Goal: Task Accomplishment & Management: Manage account settings

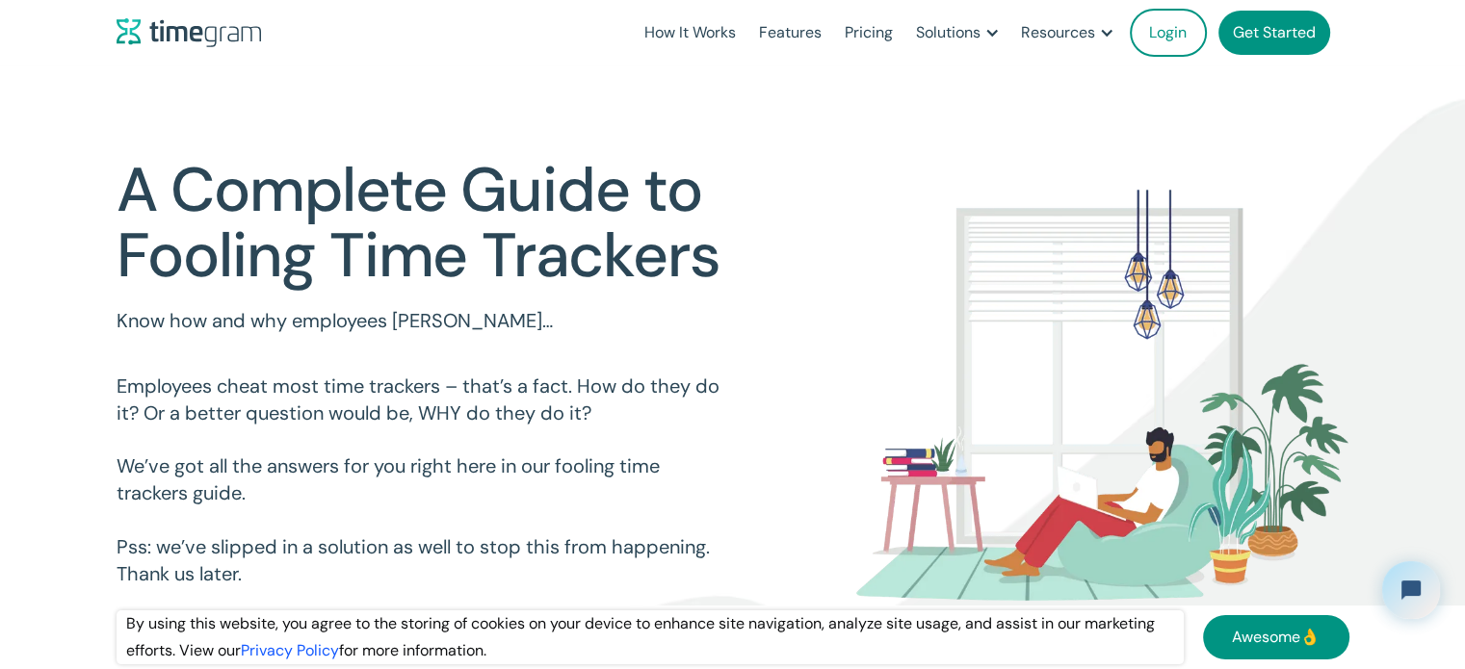
click at [1258, 38] on link "Get Started" at bounding box center [1275, 33] width 112 height 44
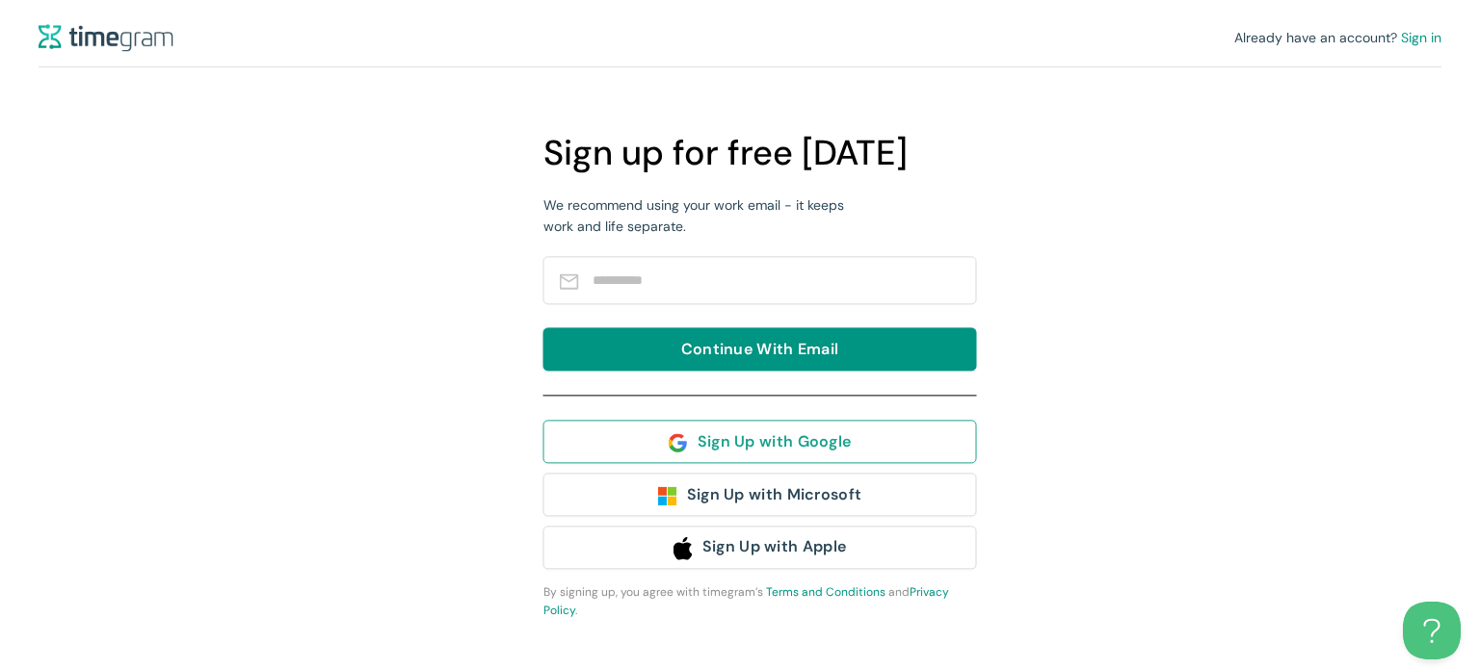
click at [687, 442] on img "button" at bounding box center [678, 442] width 19 height 19
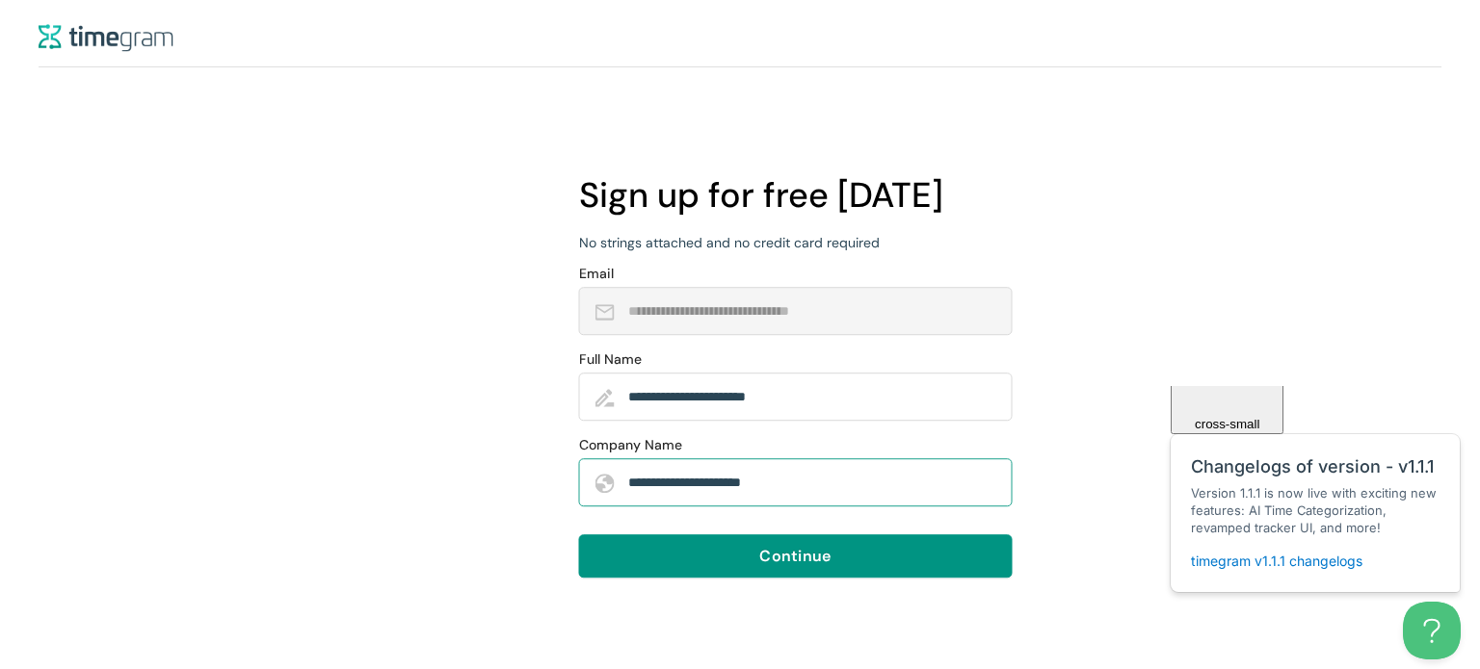
click at [879, 501] on span "**********" at bounding box center [795, 483] width 433 height 48
type input "*"
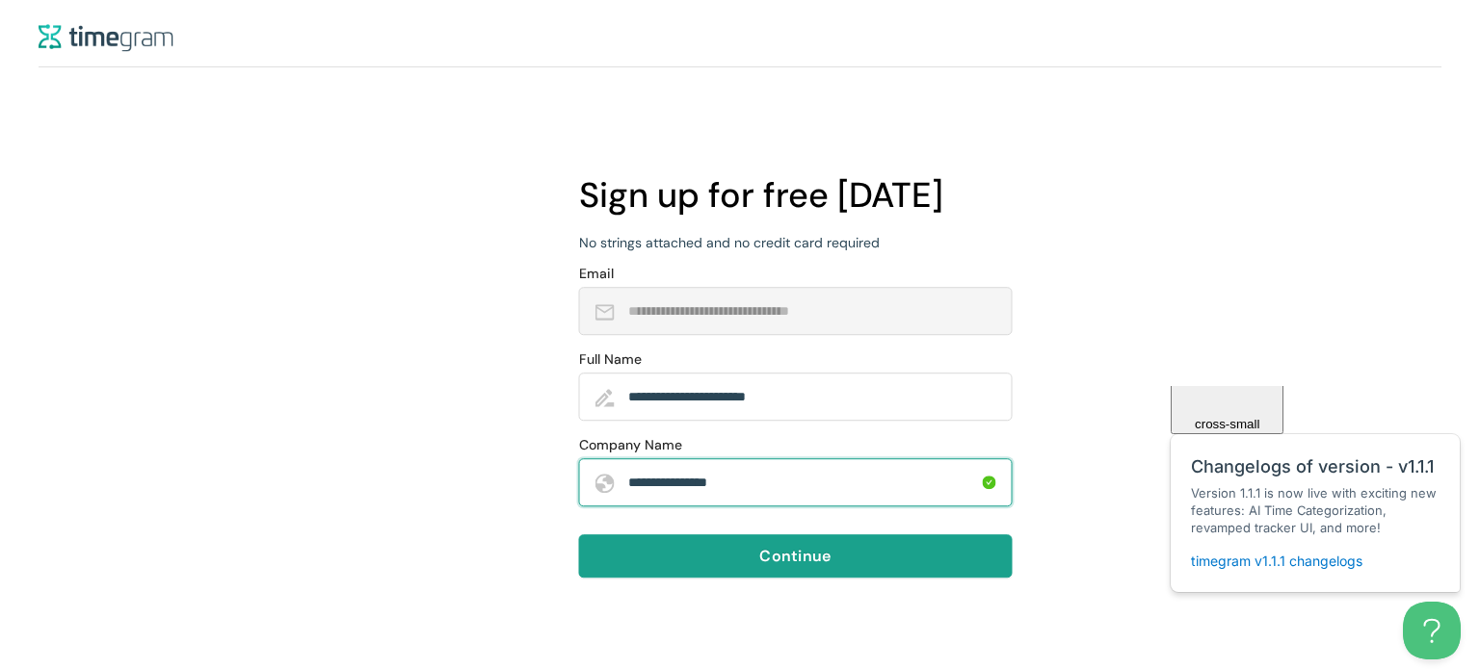
type input "**********"
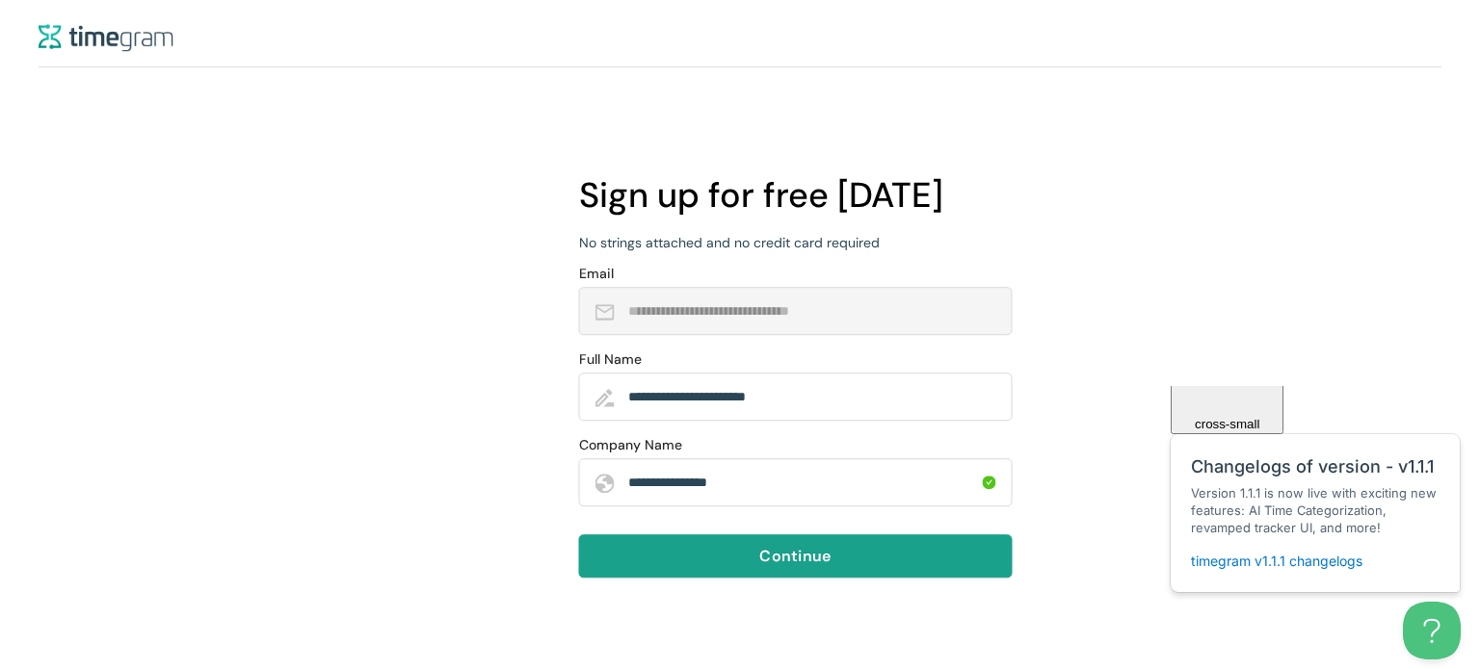
click at [877, 552] on button "Continue" at bounding box center [795, 556] width 433 height 43
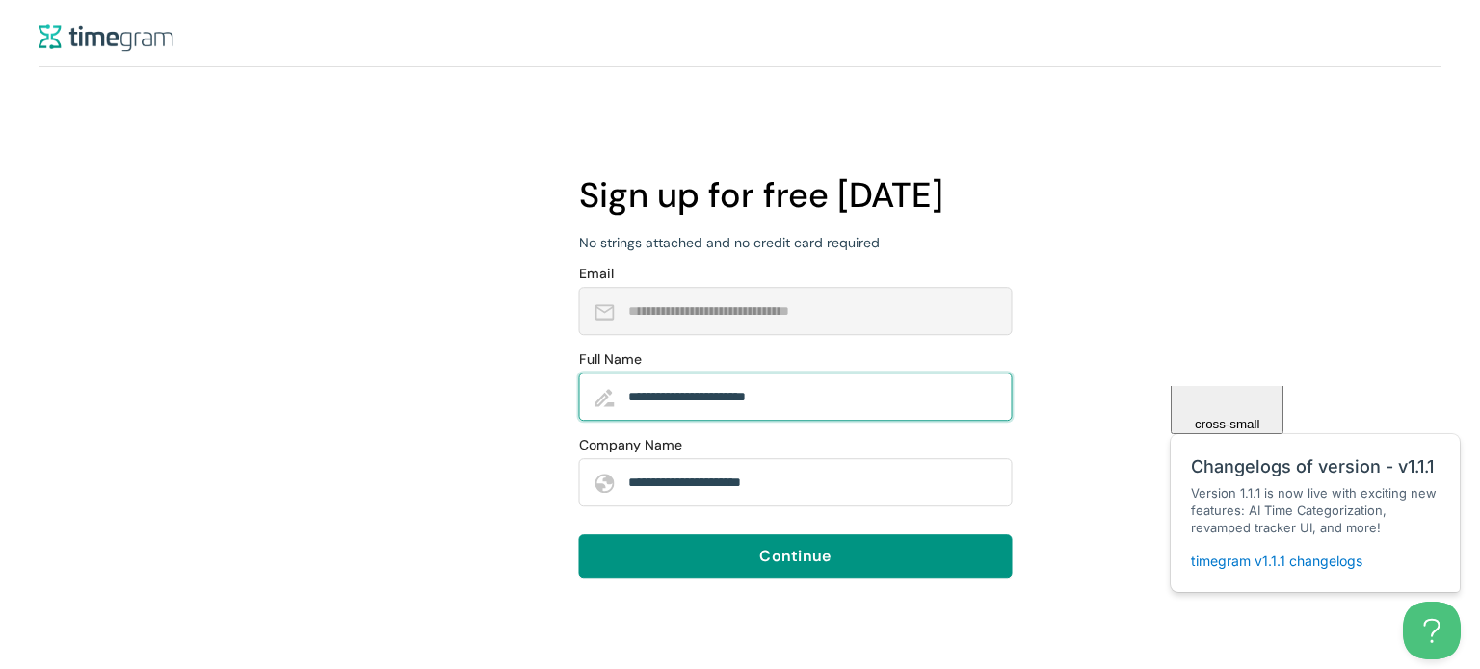
click at [815, 393] on input "**********" at bounding box center [810, 397] width 364 height 35
click at [695, 390] on input "**********" at bounding box center [803, 397] width 351 height 35
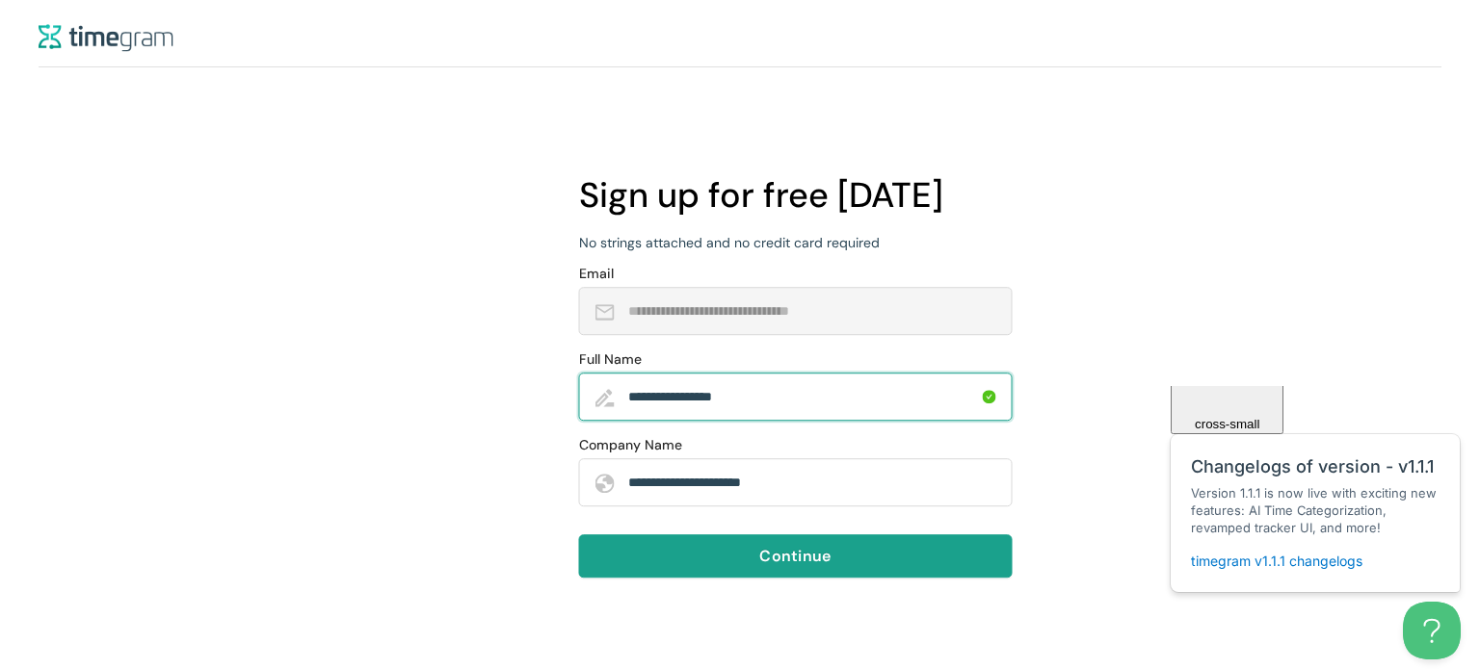
type input "**********"
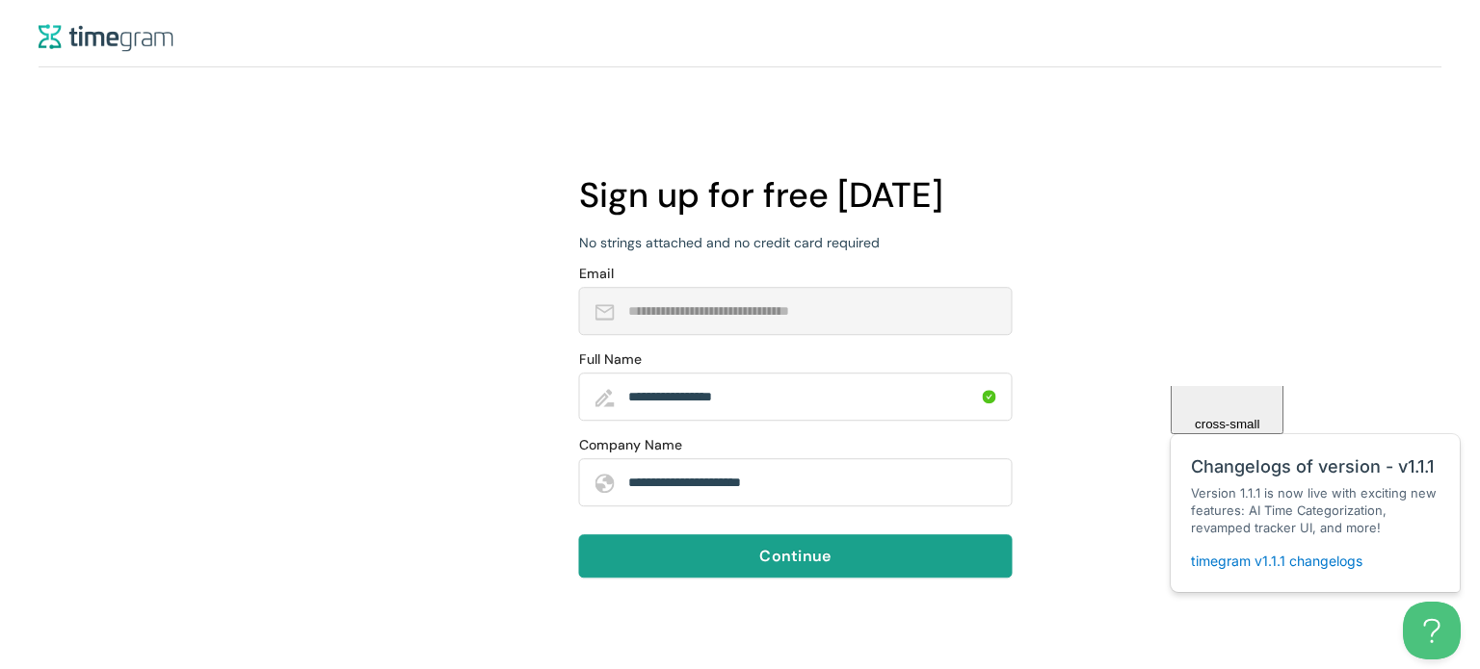
click at [712, 569] on button "Continue" at bounding box center [795, 556] width 433 height 43
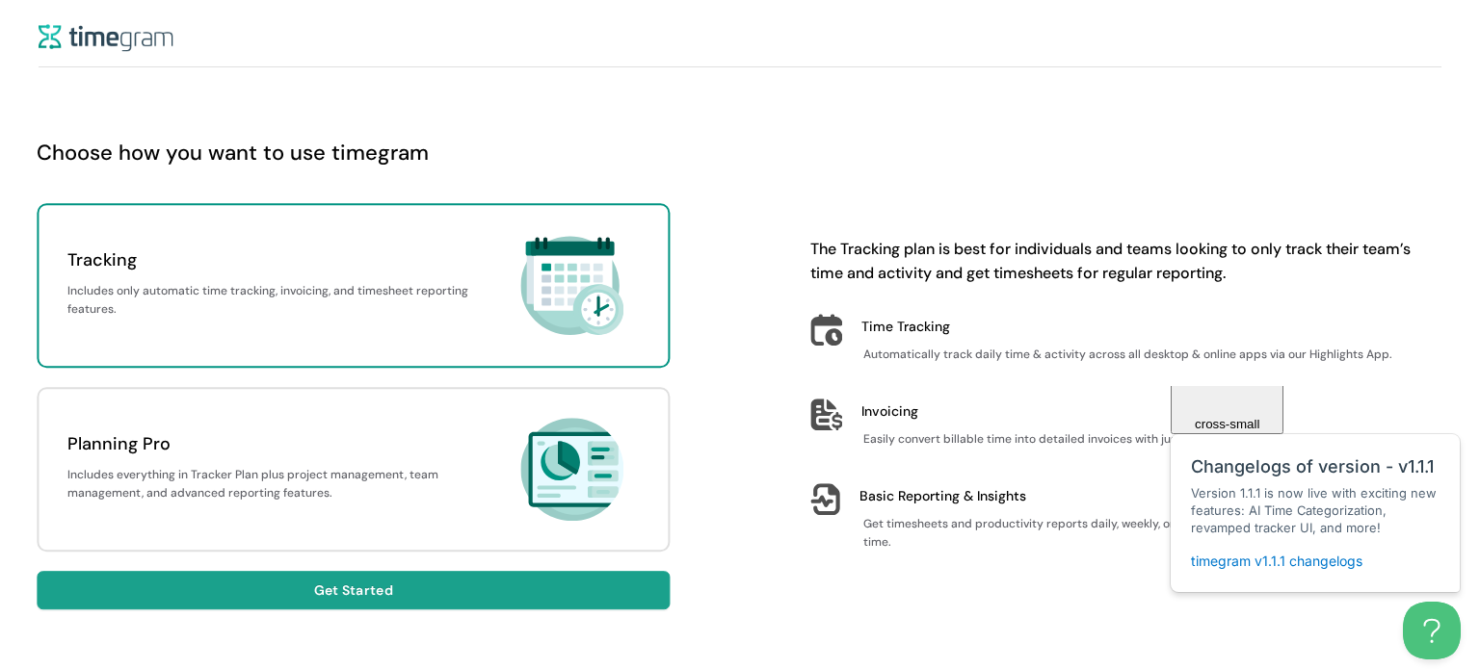
click at [411, 599] on button "Get Started" at bounding box center [353, 590] width 633 height 39
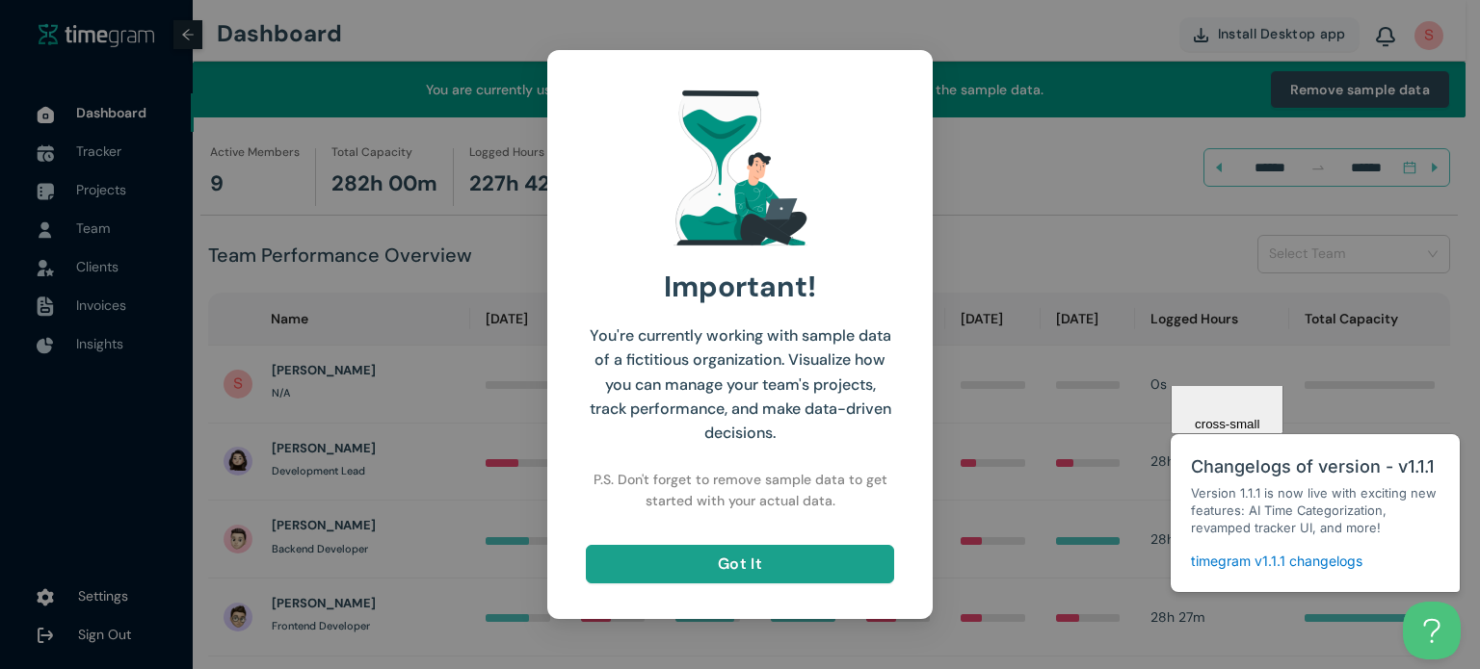
click at [721, 564] on span "Got It" at bounding box center [740, 564] width 44 height 24
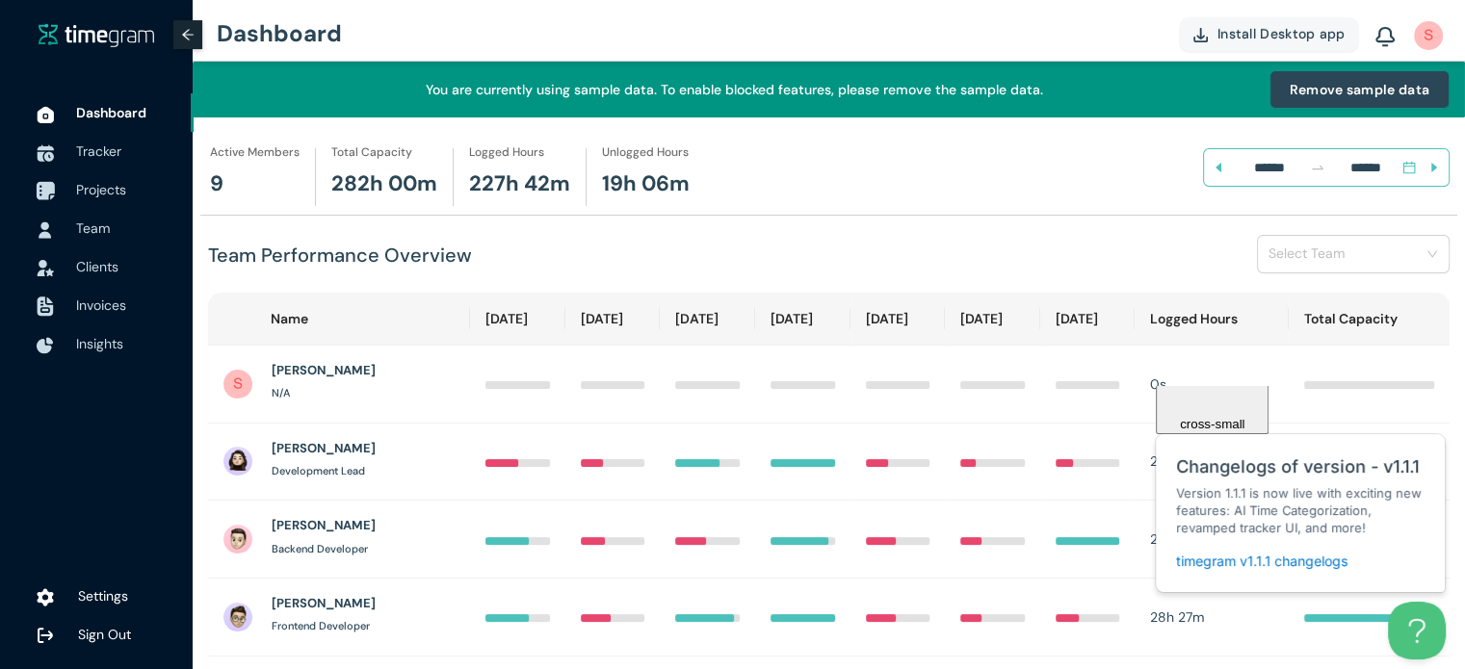
click at [133, 192] on span "Projects" at bounding box center [127, 189] width 102 height 39
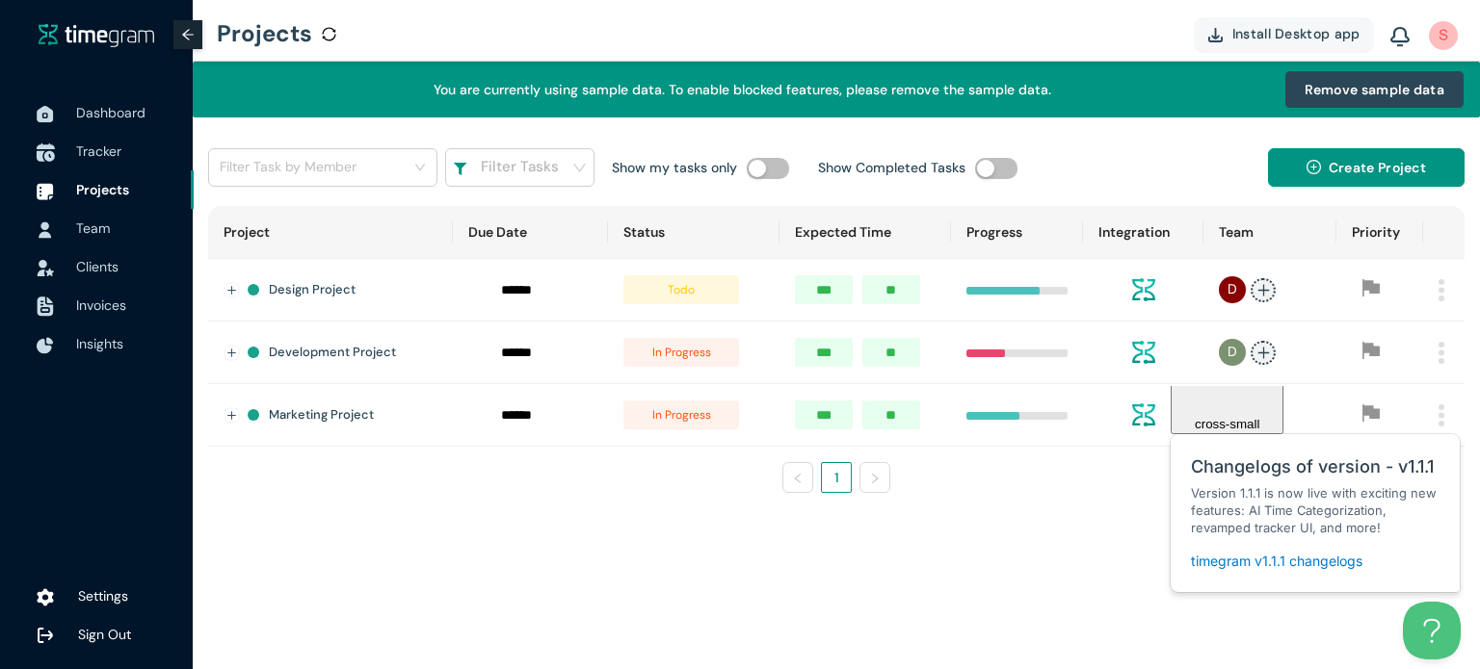
click at [92, 149] on span "Tracker" at bounding box center [98, 151] width 45 height 17
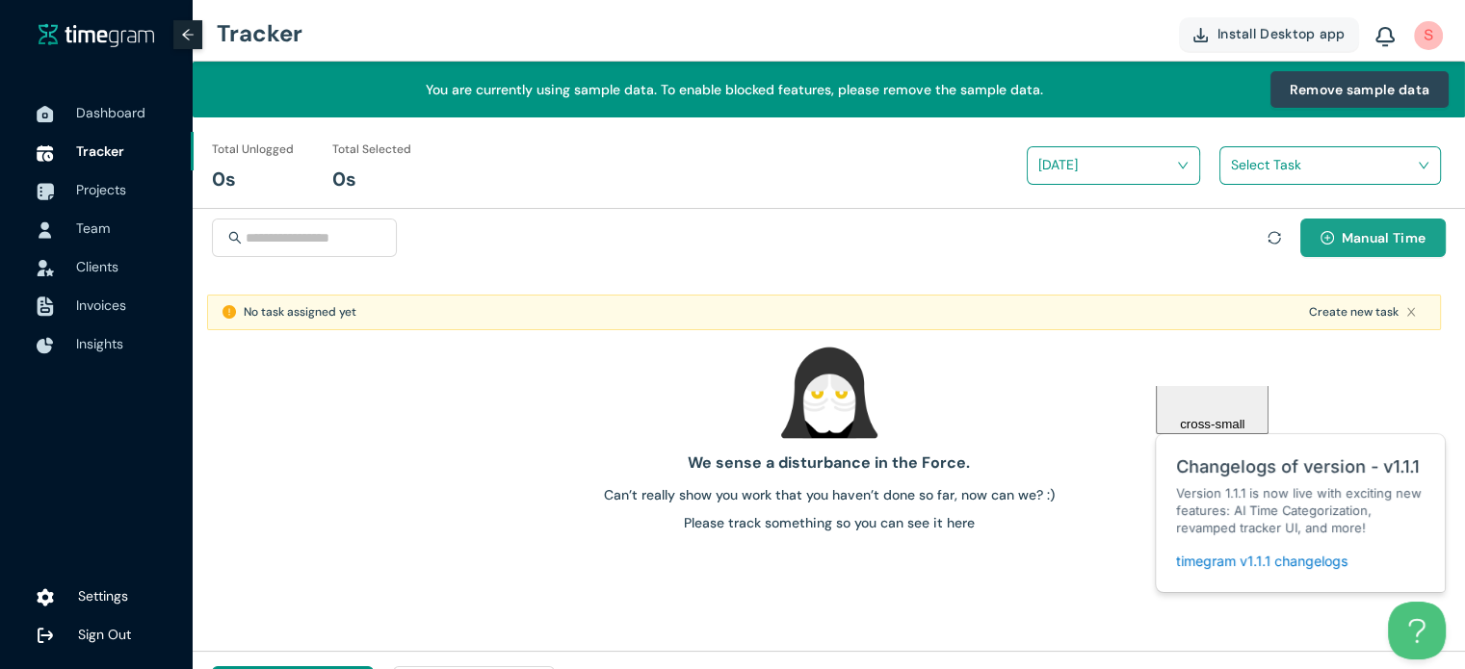
click at [1367, 238] on span "Manual Time" at bounding box center [1384, 237] width 84 height 21
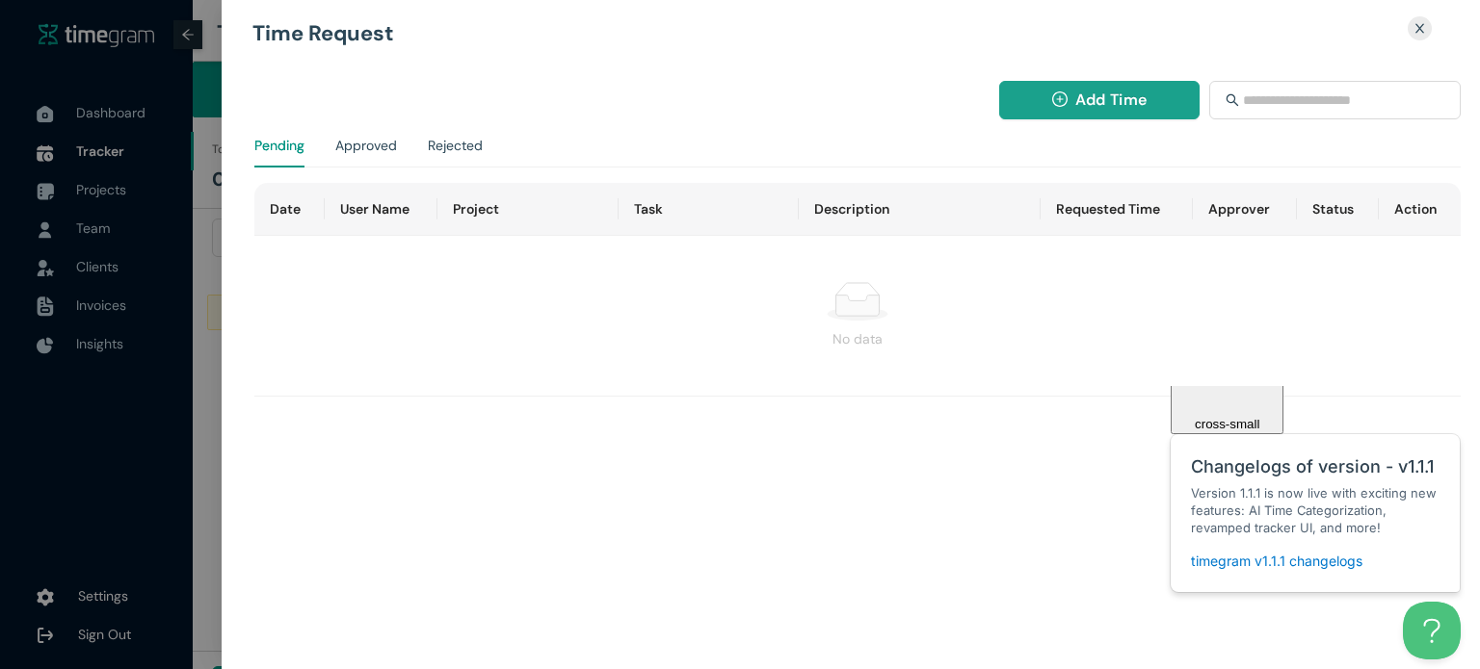
click at [1071, 108] on button "Add Time" at bounding box center [1099, 100] width 201 height 39
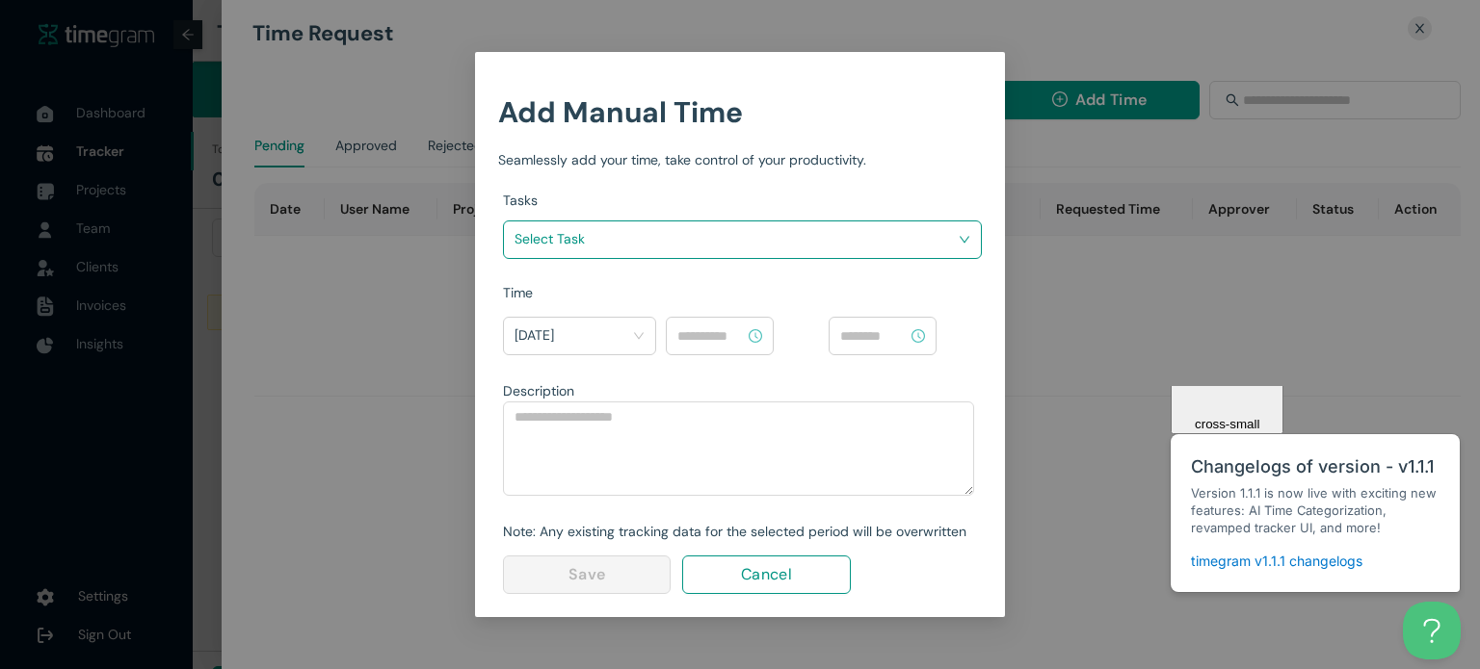
click at [1316, 330] on div "Add Manual Time Seamlessly add your time, take control of your productivity. Ta…" at bounding box center [740, 334] width 1480 height 669
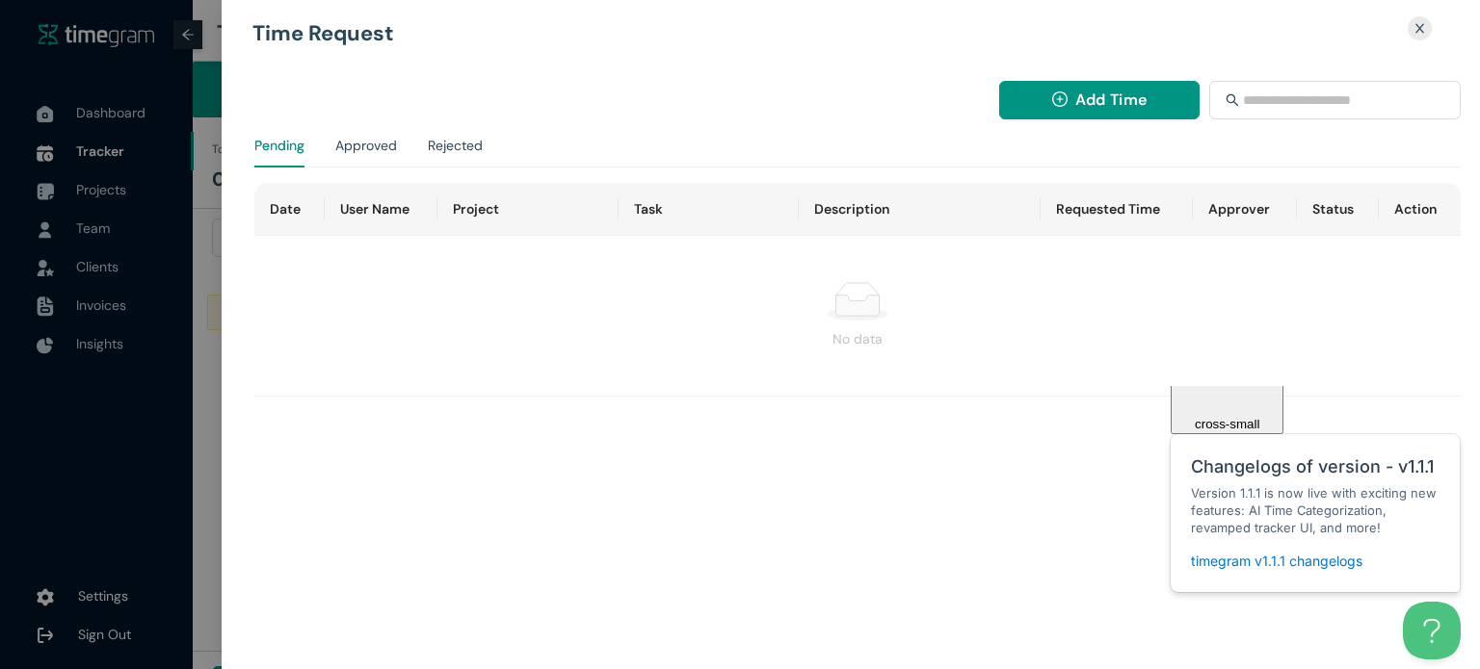
click at [1413, 38] on div "Close" at bounding box center [1419, 28] width 24 height 24
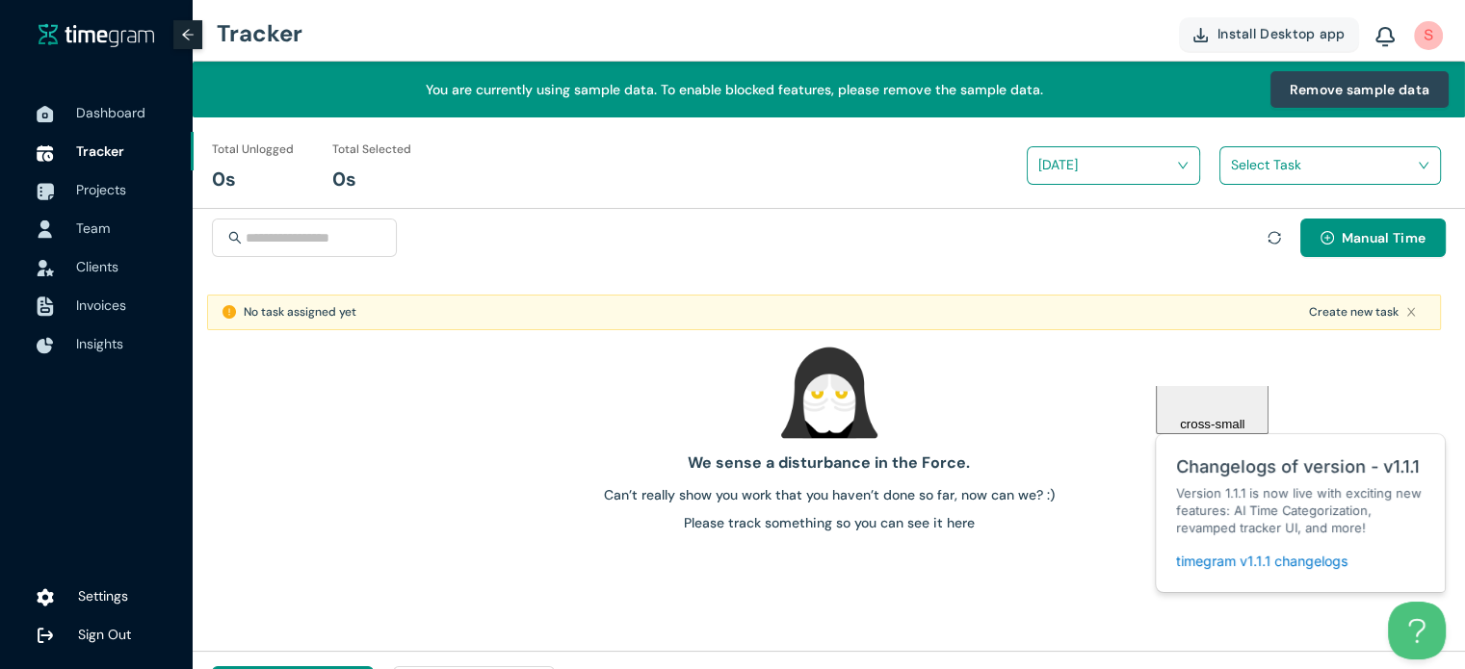
click at [79, 230] on span "Team" at bounding box center [93, 228] width 34 height 17
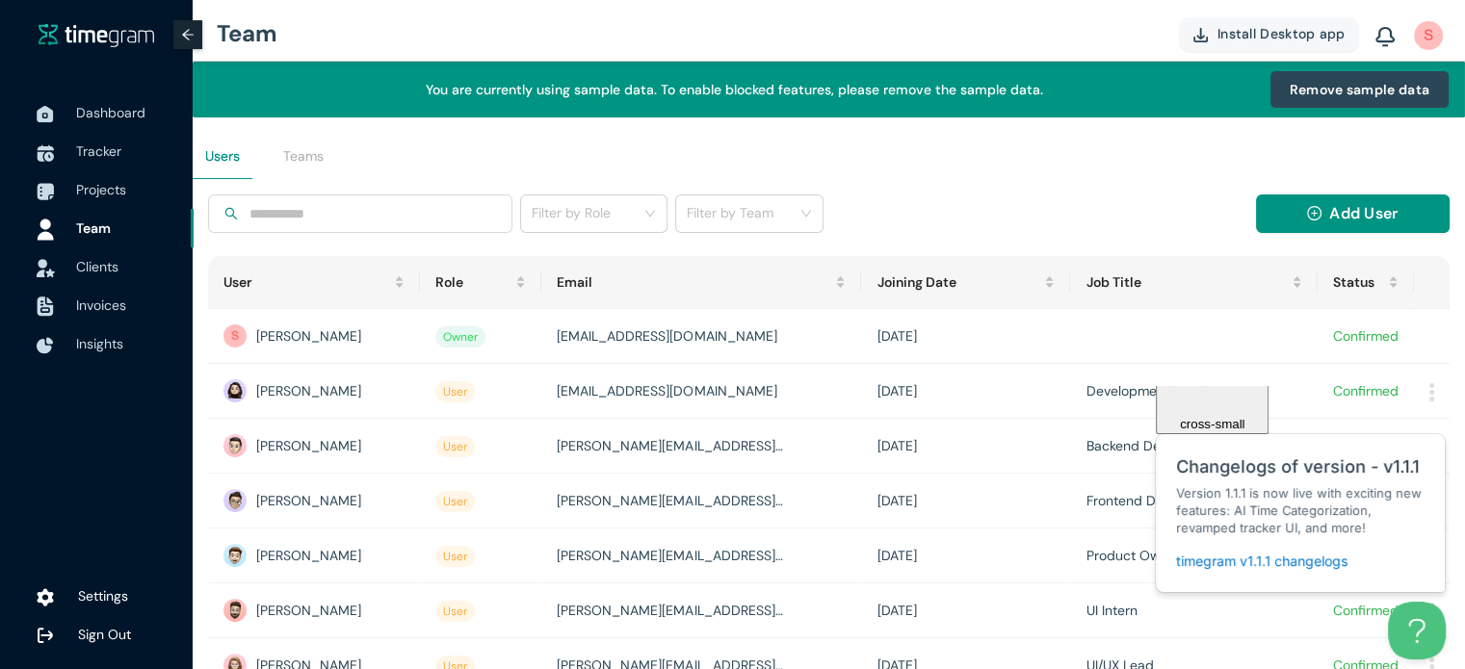
click at [73, 270] on li "Clients" at bounding box center [97, 267] width 194 height 39
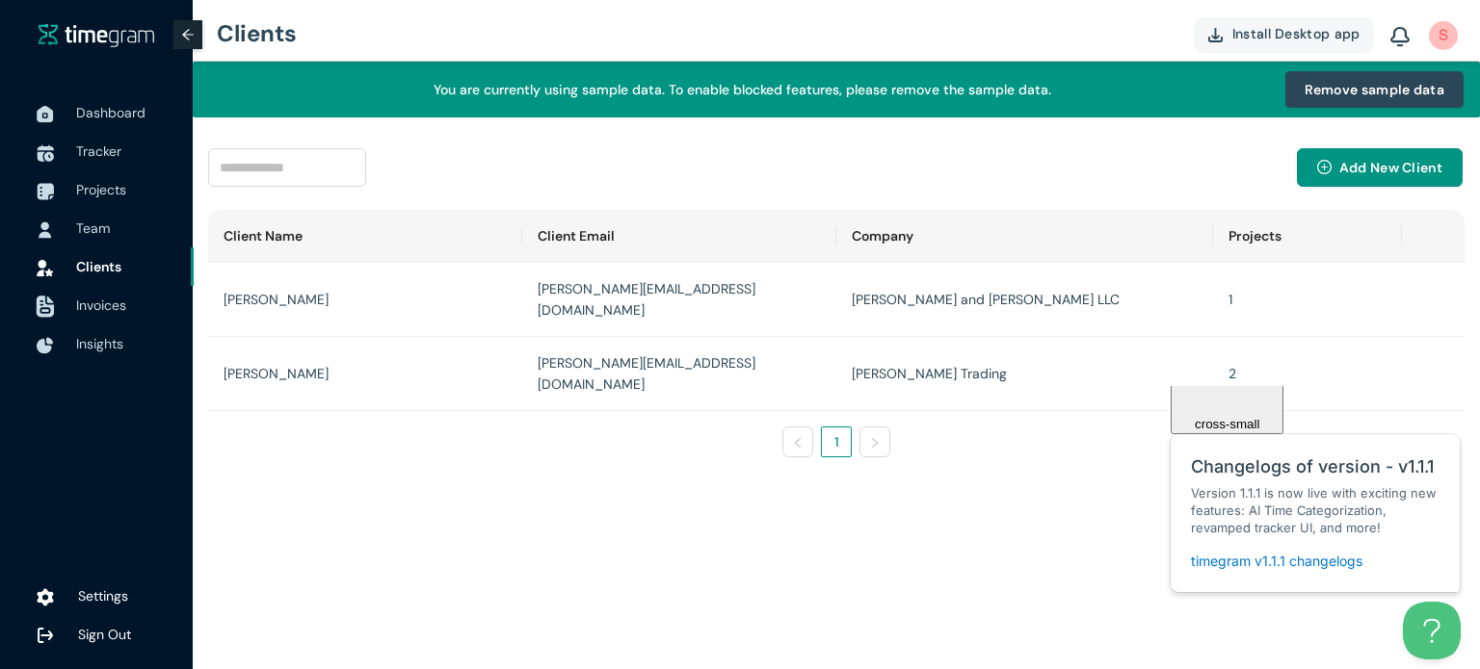
click at [69, 313] on li "Invoices" at bounding box center [97, 305] width 194 height 39
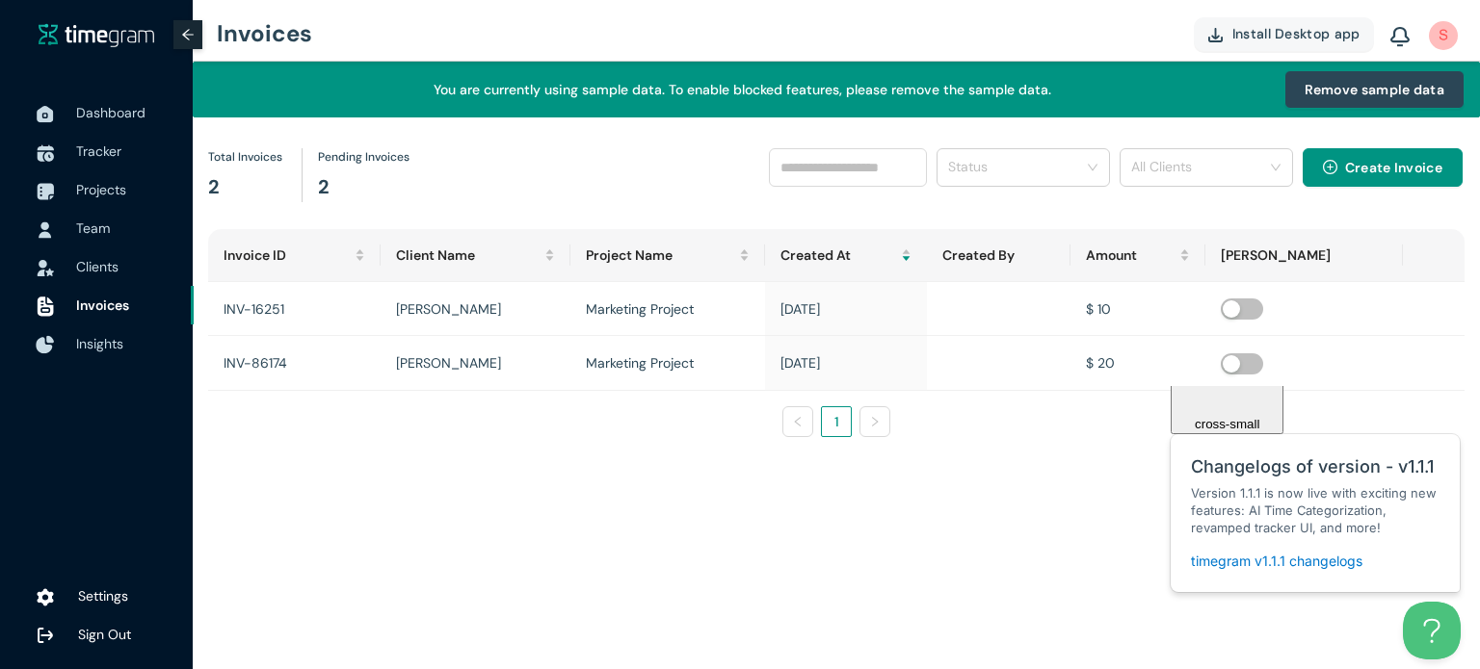
click at [69, 346] on li "Insights" at bounding box center [97, 344] width 194 height 39
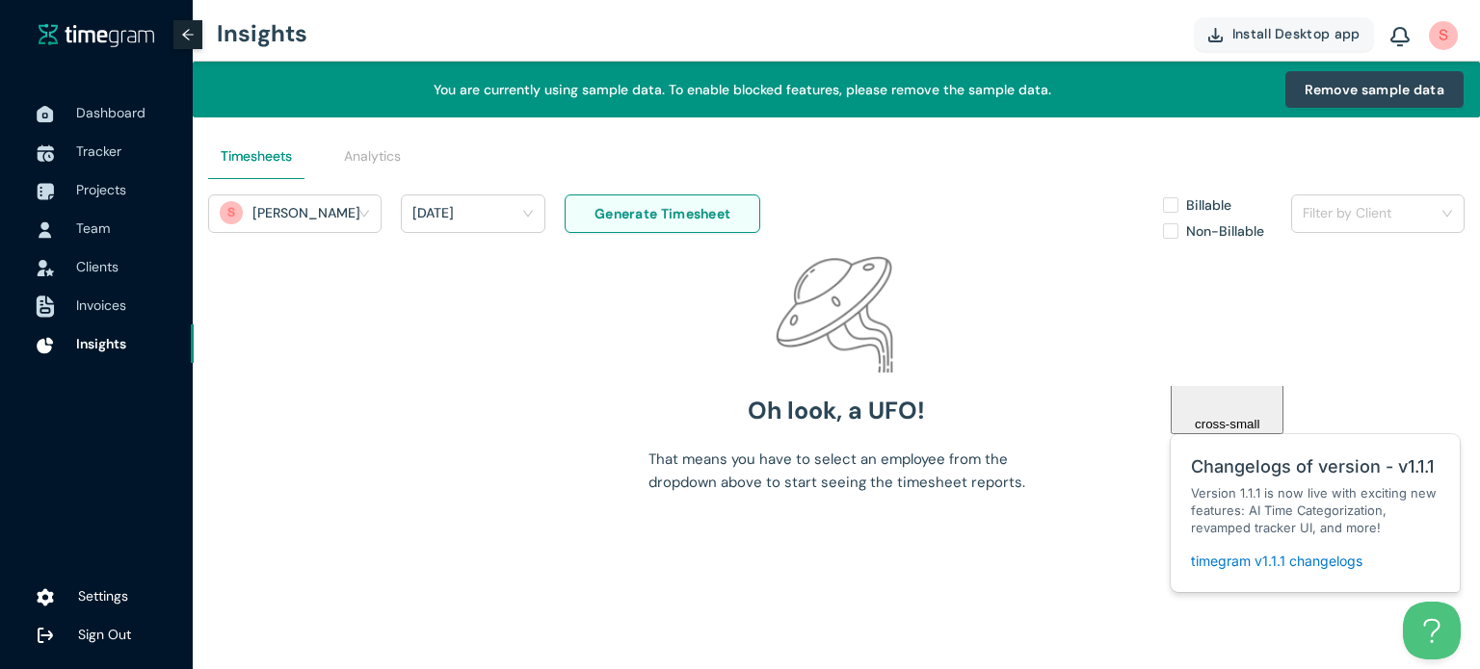
click at [106, 306] on span "Invoices" at bounding box center [101, 305] width 50 height 17
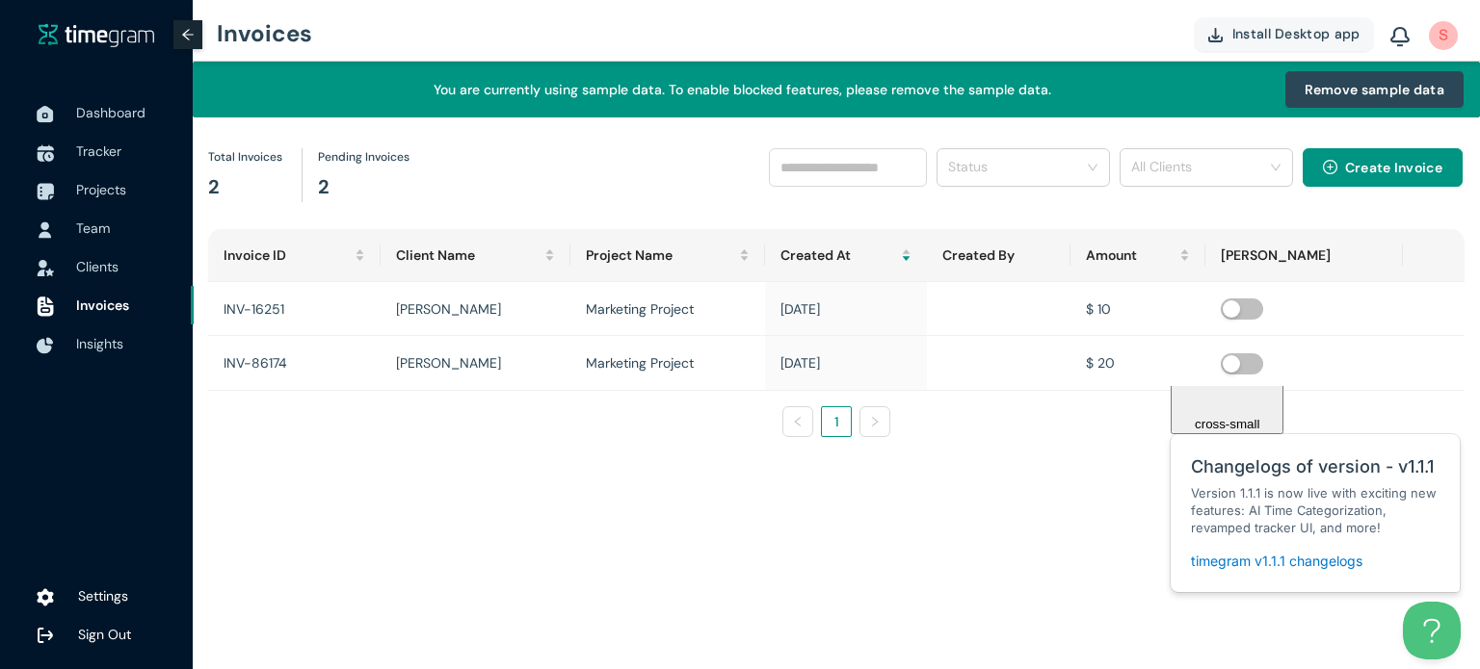
click at [231, 178] on div "Total Invoices 2" at bounding box center [245, 175] width 74 height 54
click at [340, 186] on h1 "2" at bounding box center [364, 187] width 92 height 30
click at [444, 314] on td "James Campbell" at bounding box center [475, 309] width 190 height 54
click at [478, 325] on td "James Campbell" at bounding box center [475, 309] width 190 height 54
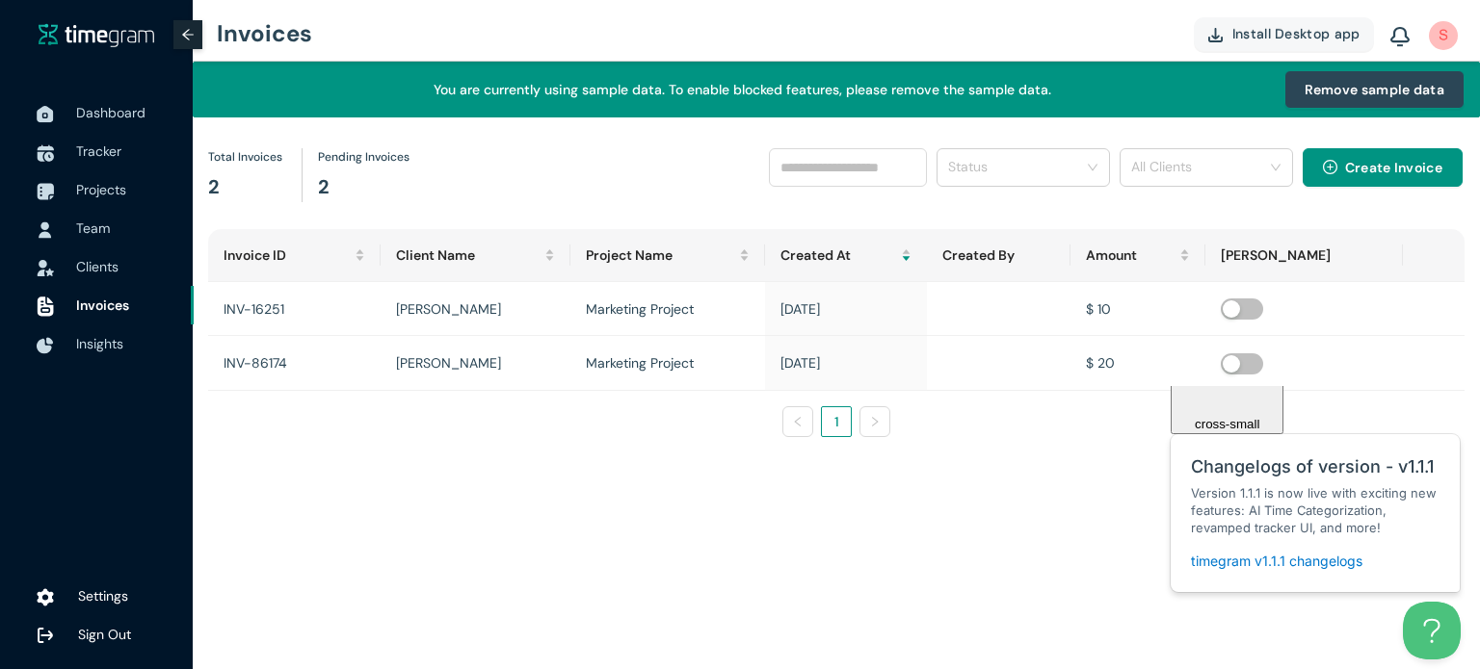
click at [535, 469] on div "Total Invoices 2 Pending Invoices 2 Status All Clients Create Invoice Invoice I…" at bounding box center [836, 301] width 1287 height 366
click at [1263, 309] on button "button" at bounding box center [1241, 309] width 42 height 21
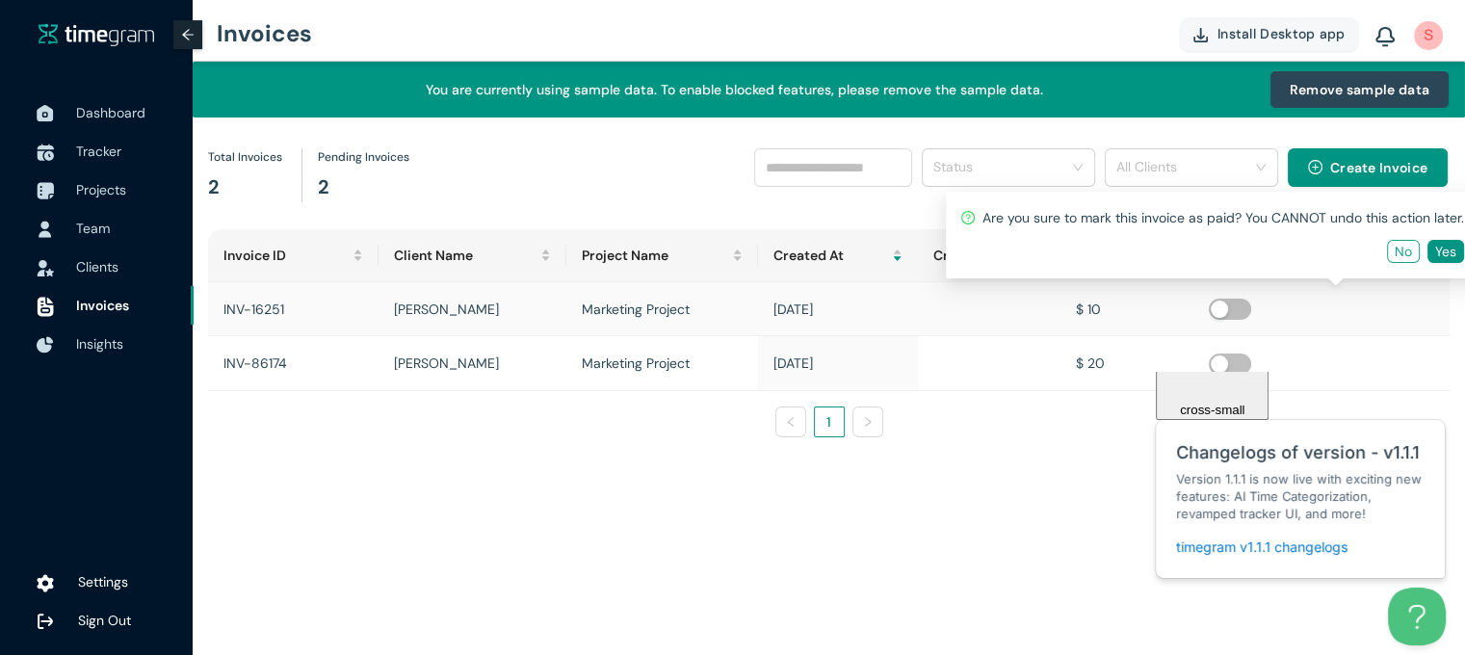
click at [1407, 253] on span "No" at bounding box center [1403, 251] width 17 height 21
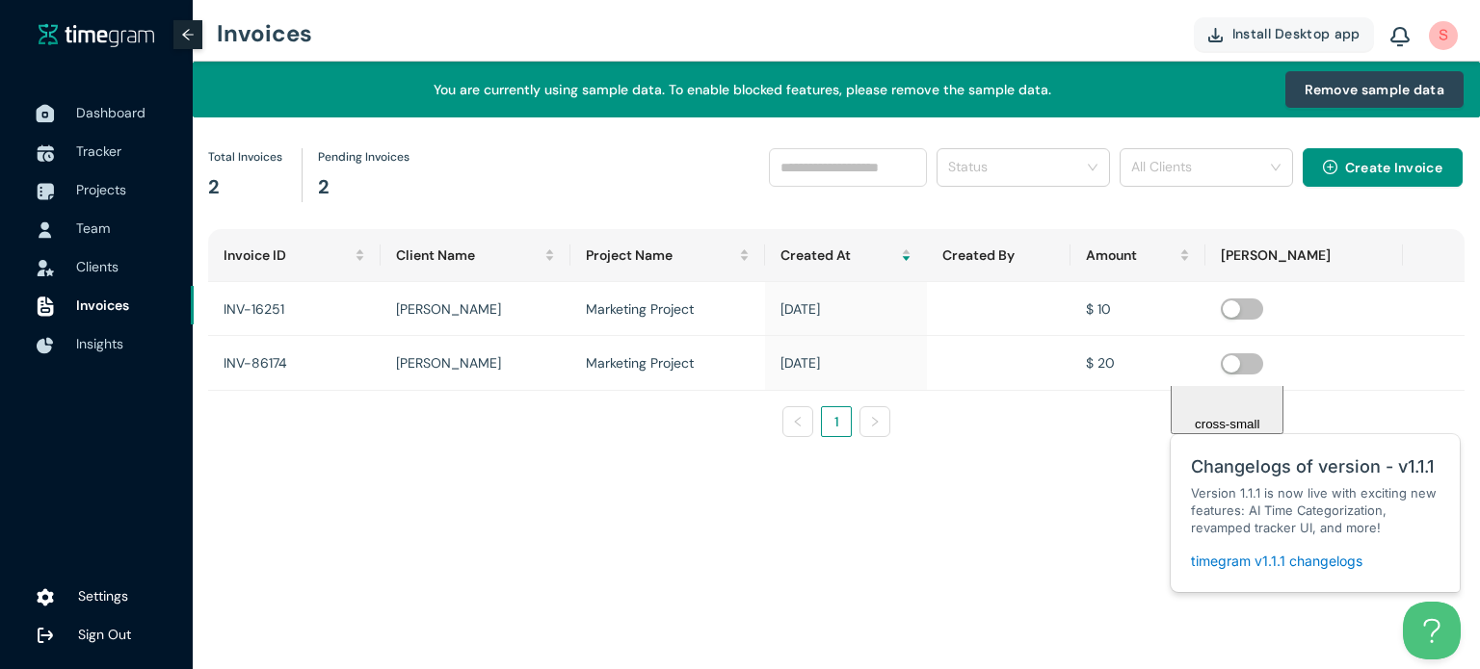
click at [66, 125] on div at bounding box center [45, 113] width 48 height 42
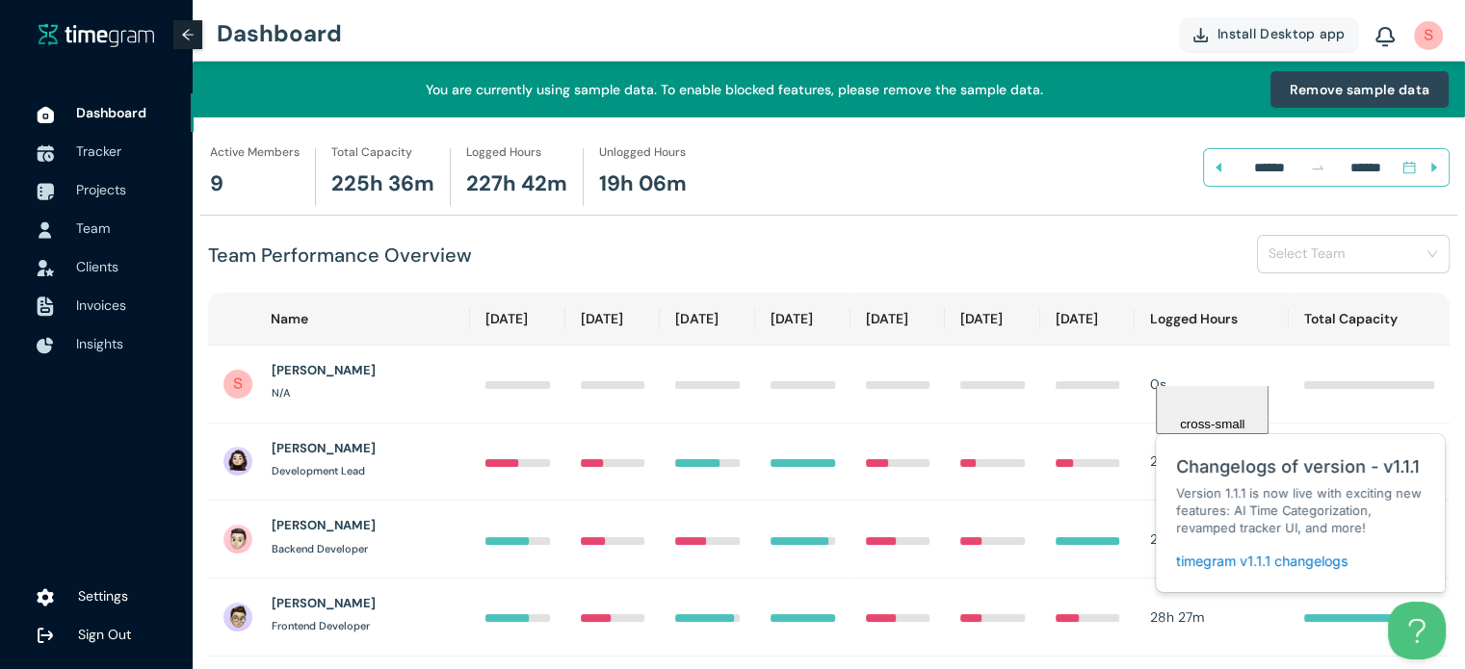
click at [1263, 153] on div "****** ******" at bounding box center [1326, 167] width 202 height 31
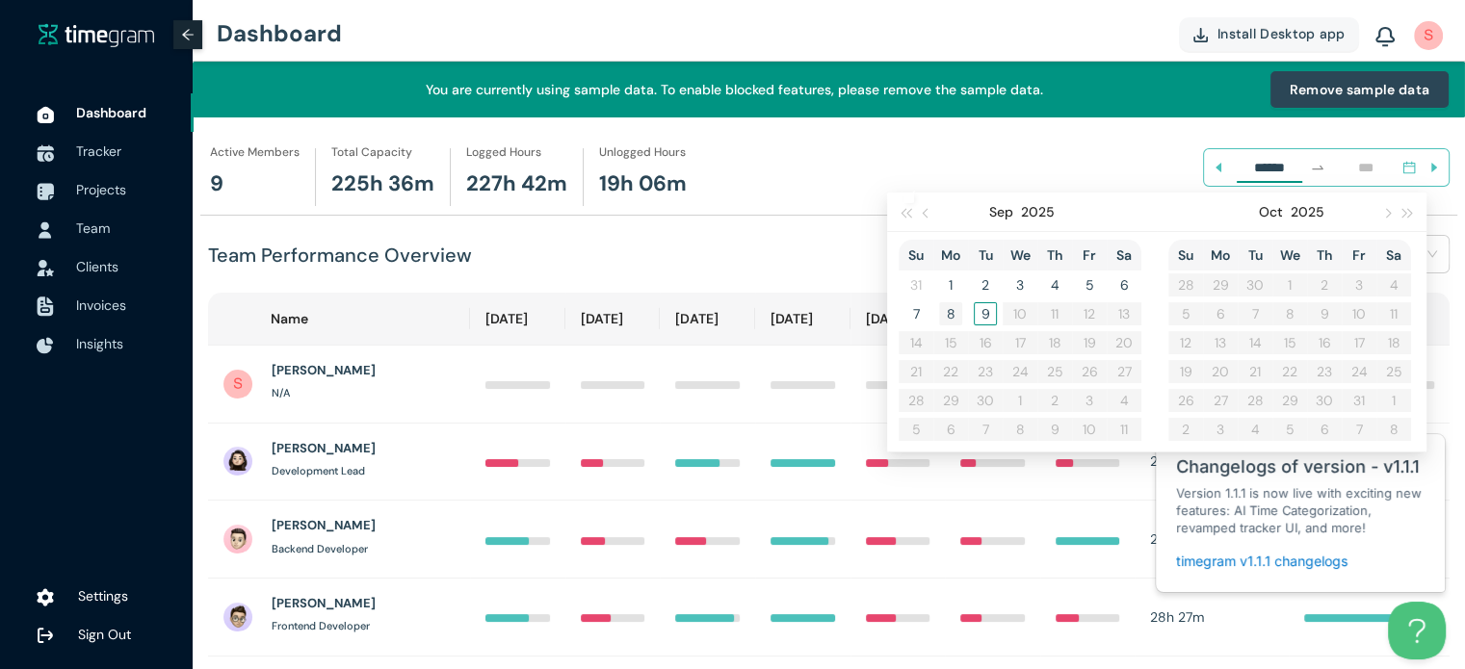
type input "******"
click at [958, 313] on div "8" at bounding box center [950, 313] width 23 height 23
type input "******"
click at [983, 314] on div "9" at bounding box center [985, 313] width 23 height 23
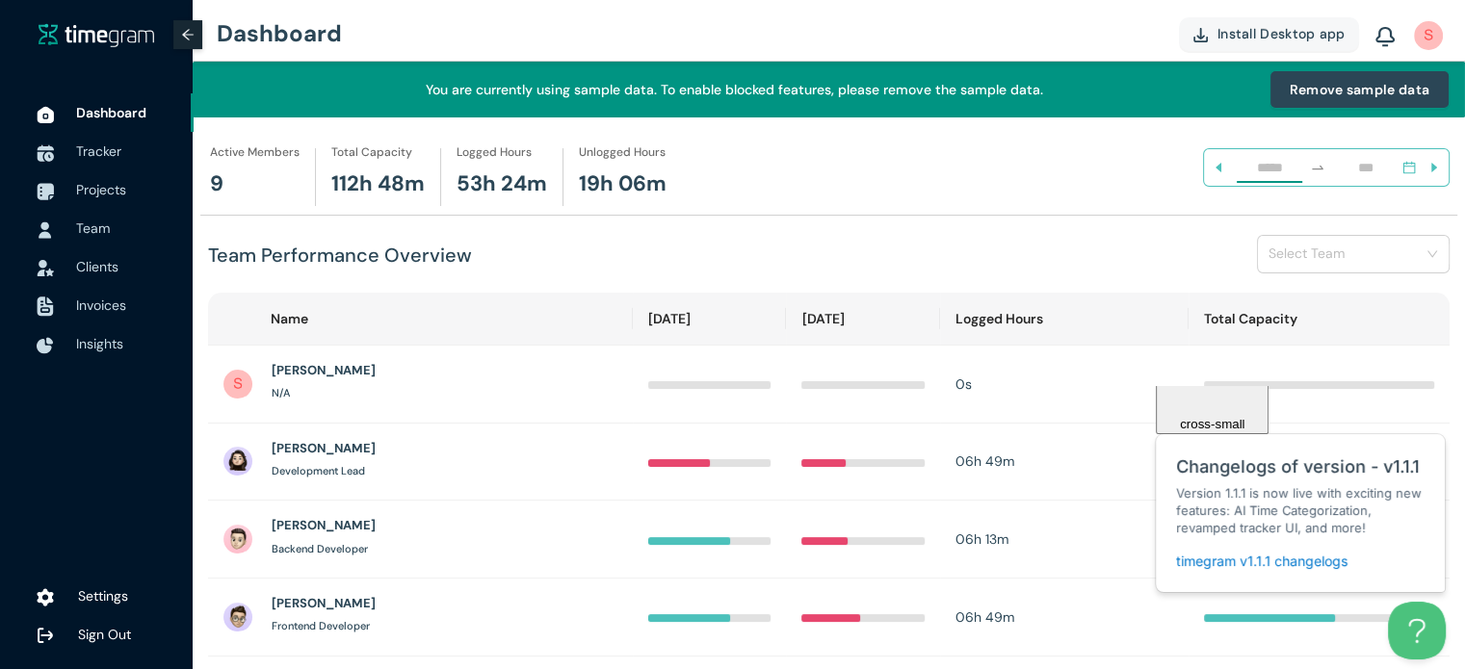
click at [1279, 176] on input at bounding box center [1270, 167] width 66 height 21
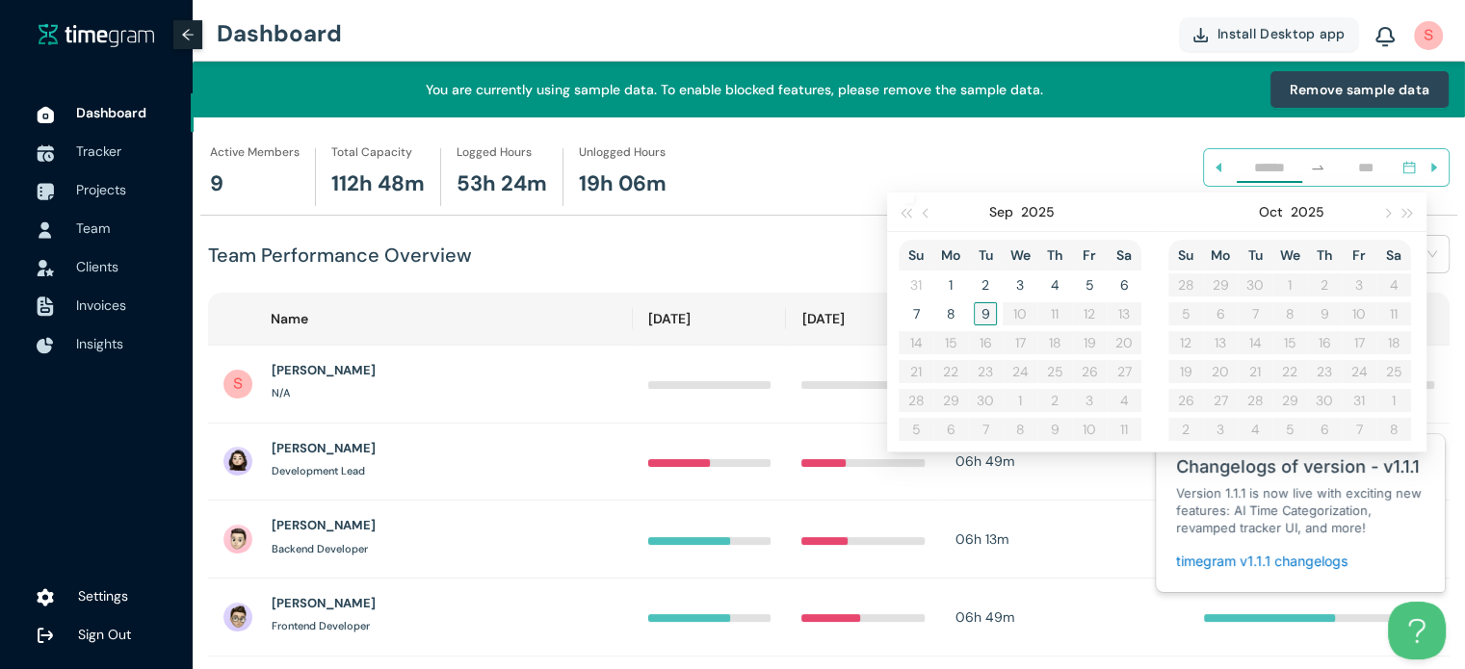
type input "******"
click at [984, 303] on div "9" at bounding box center [985, 313] width 23 height 23
type input "******"
click at [984, 312] on div "9" at bounding box center [985, 313] width 23 height 23
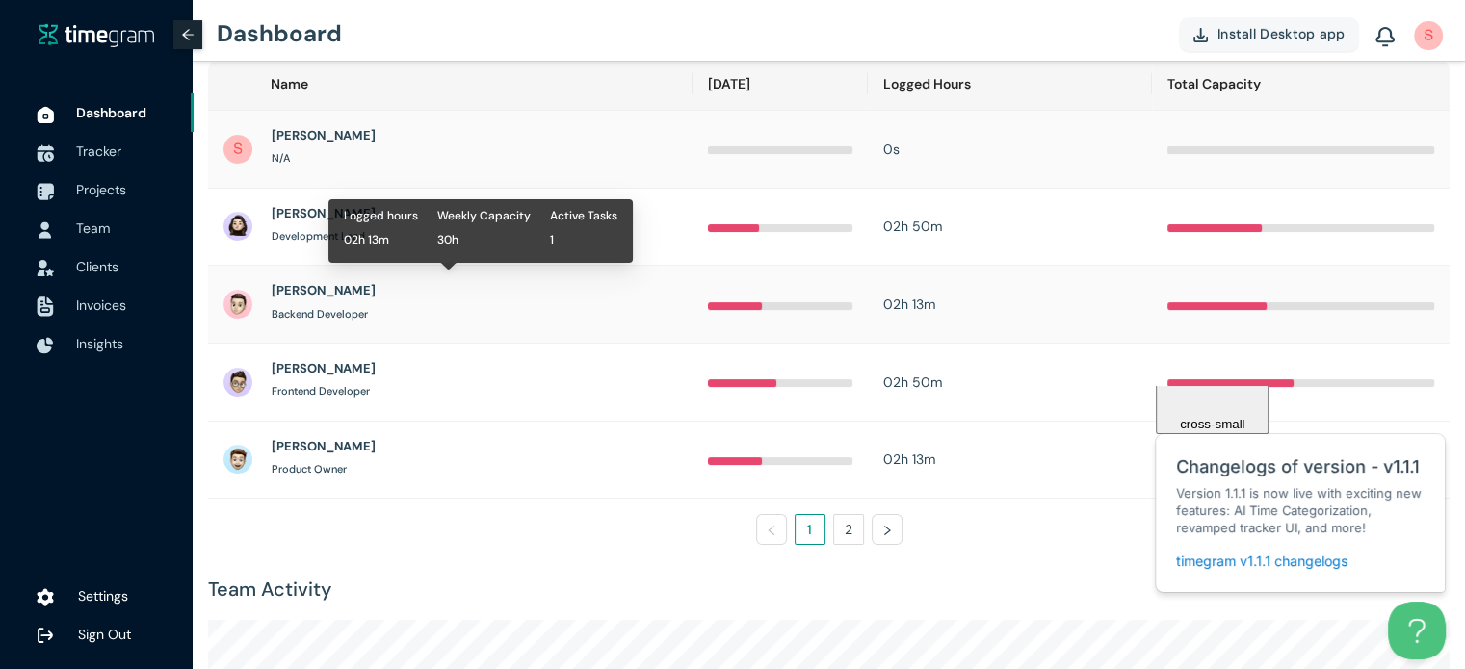
scroll to position [237, 0]
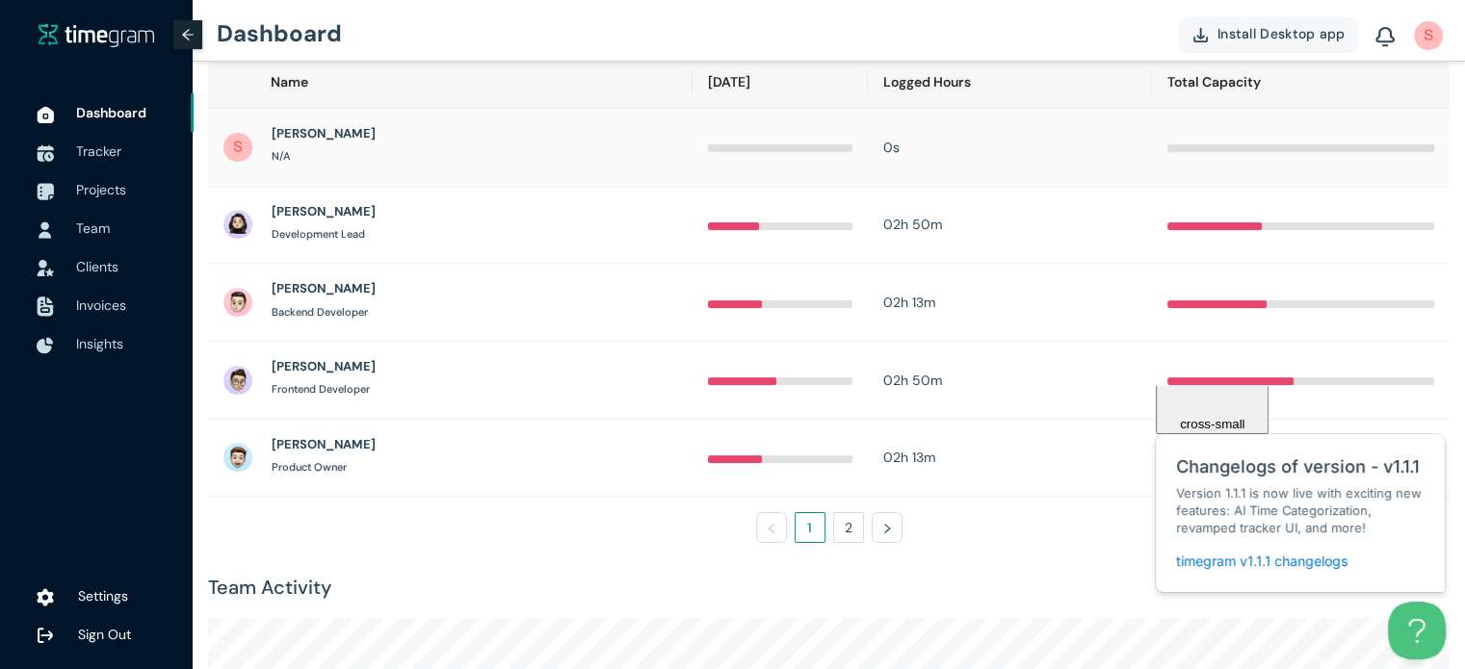
click at [740, 124] on td at bounding box center [780, 148] width 175 height 78
drag, startPoint x: 740, startPoint y: 124, endPoint x: 703, endPoint y: 161, distance: 51.8
click at [703, 161] on td at bounding box center [780, 148] width 175 height 78
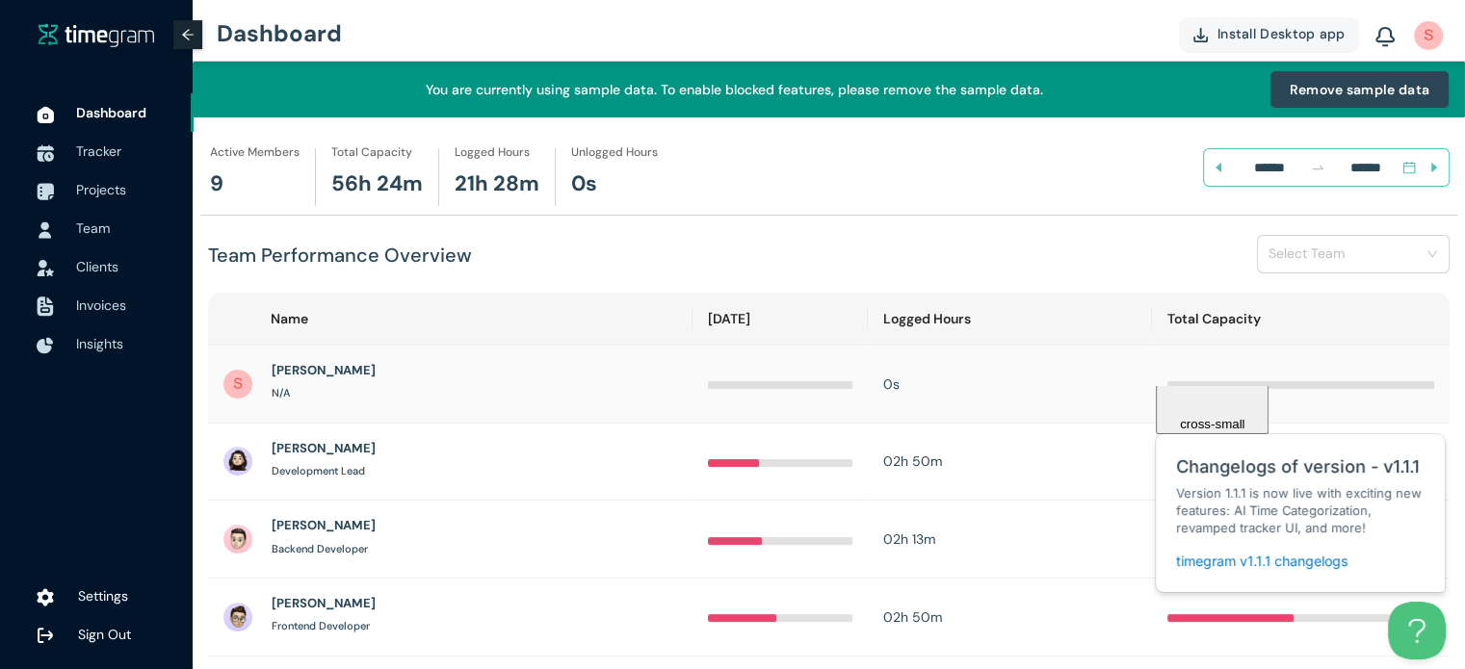
scroll to position [0, 0]
click at [1323, 254] on input "search" at bounding box center [1347, 253] width 156 height 29
click at [1313, 288] on h1 "Development Team" at bounding box center [1332, 292] width 124 height 21
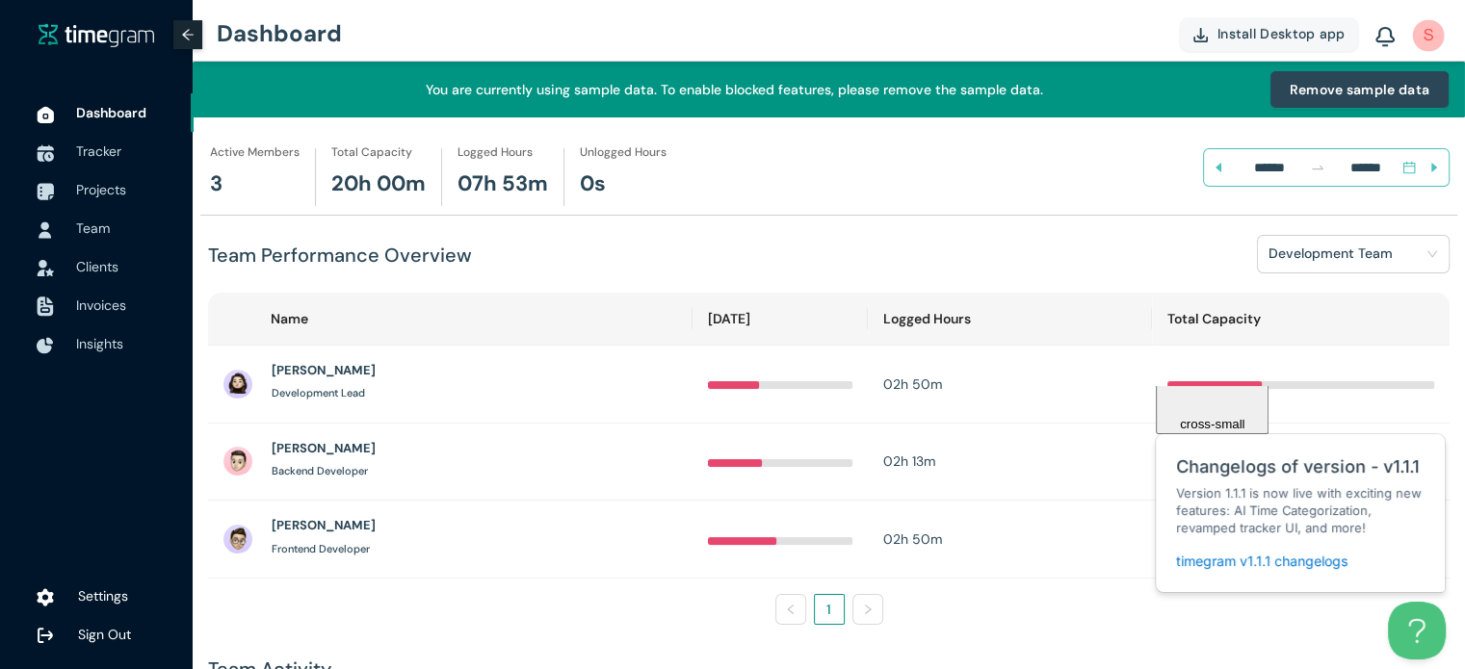
click at [1421, 37] on img at bounding box center [1429, 35] width 32 height 32
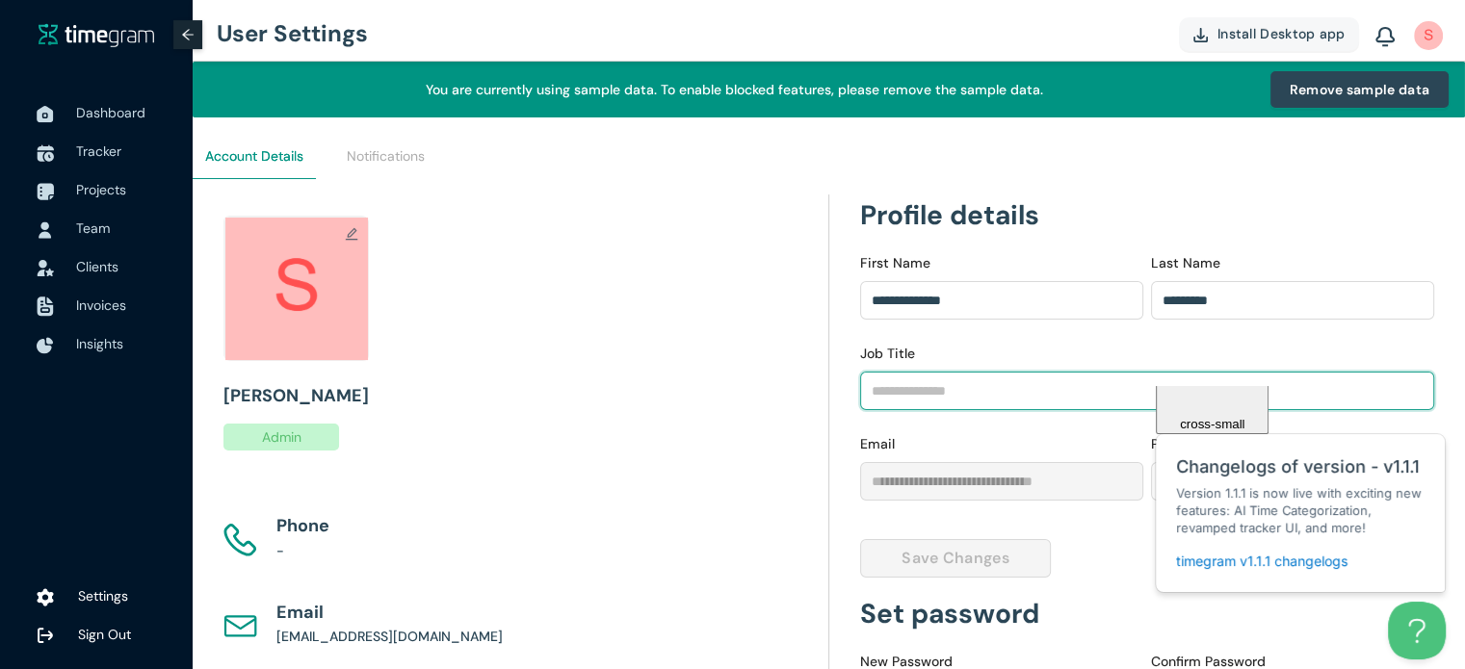
click at [1024, 385] on input "Job Title" at bounding box center [1147, 391] width 575 height 39
click at [1006, 375] on input "**********" at bounding box center [1147, 391] width 575 height 39
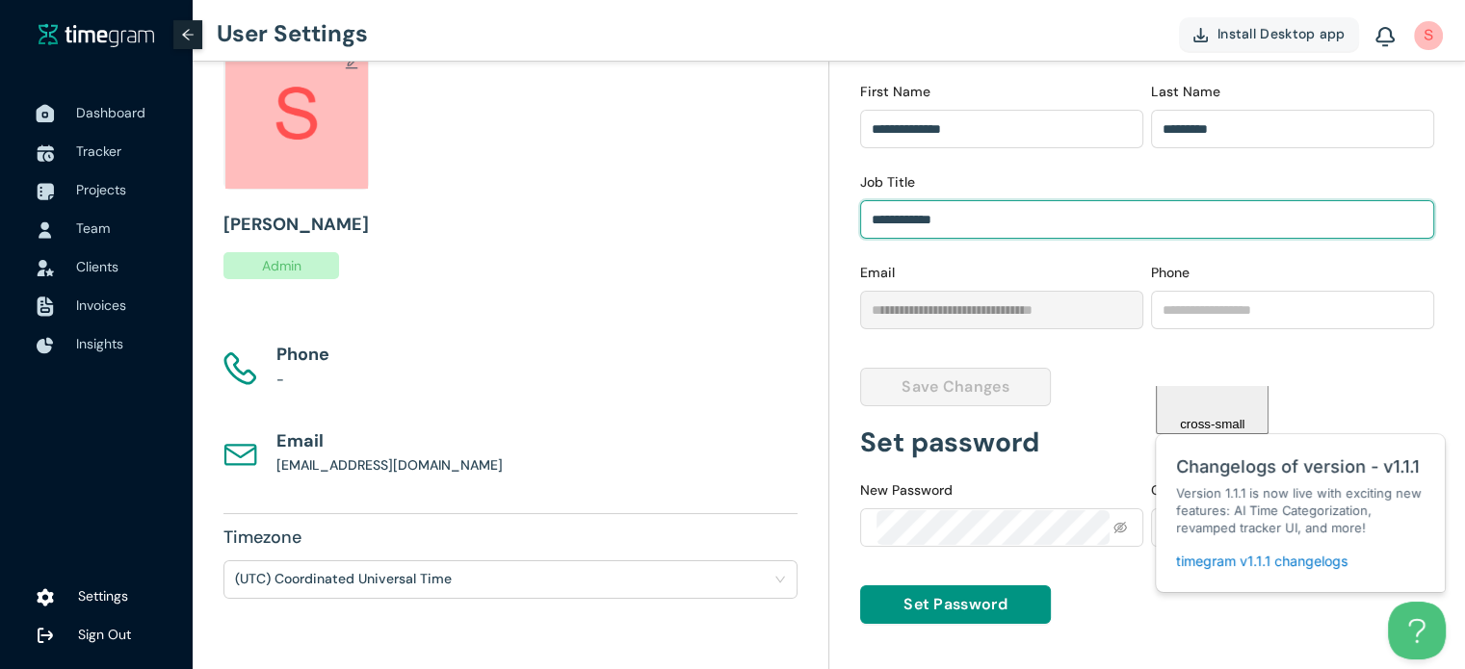
type input "**********"
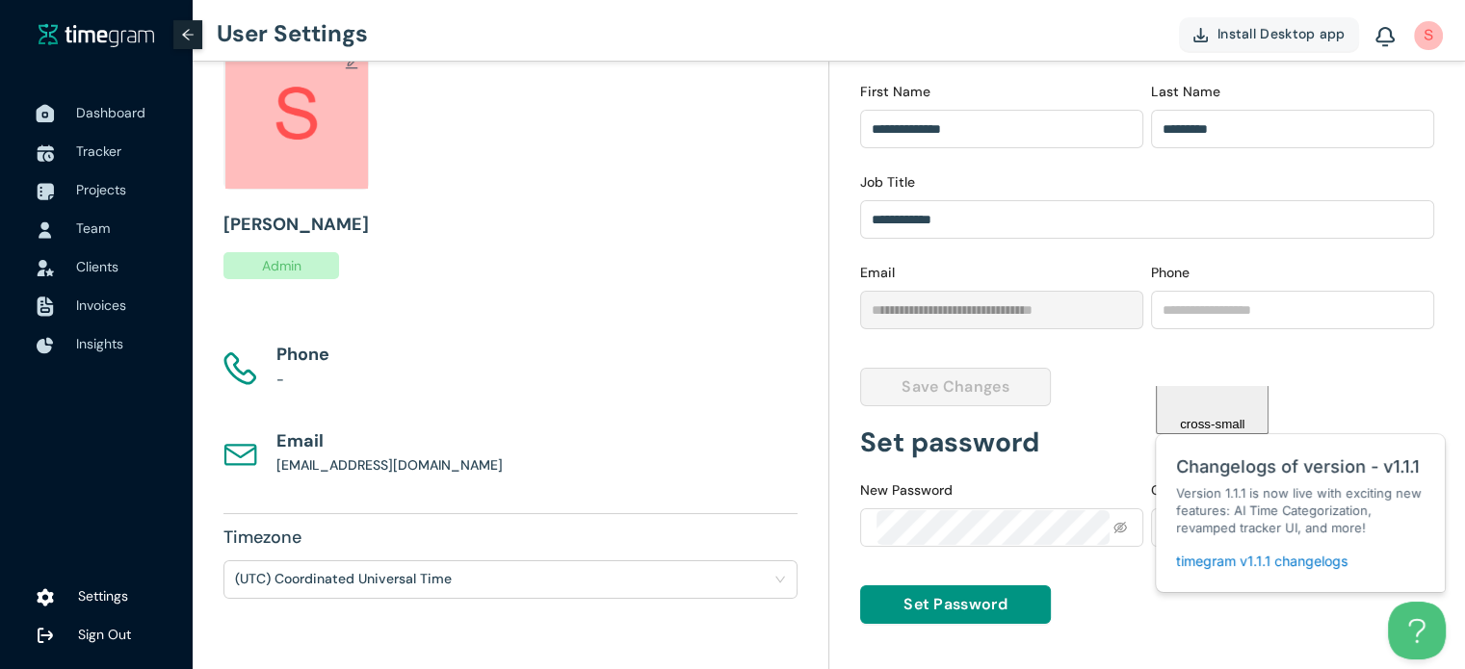
click at [76, 107] on span "Dashboard" at bounding box center [110, 112] width 69 height 17
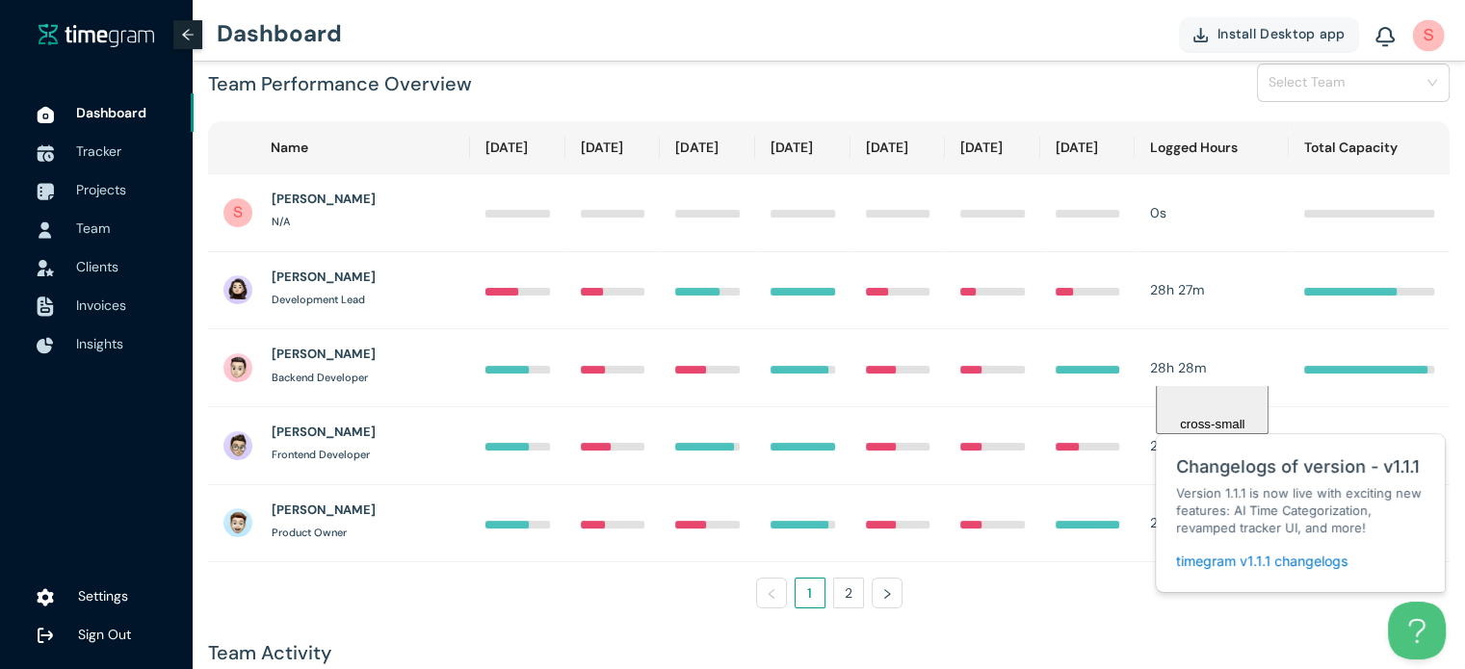
click at [1423, 49] on img at bounding box center [1429, 35] width 32 height 32
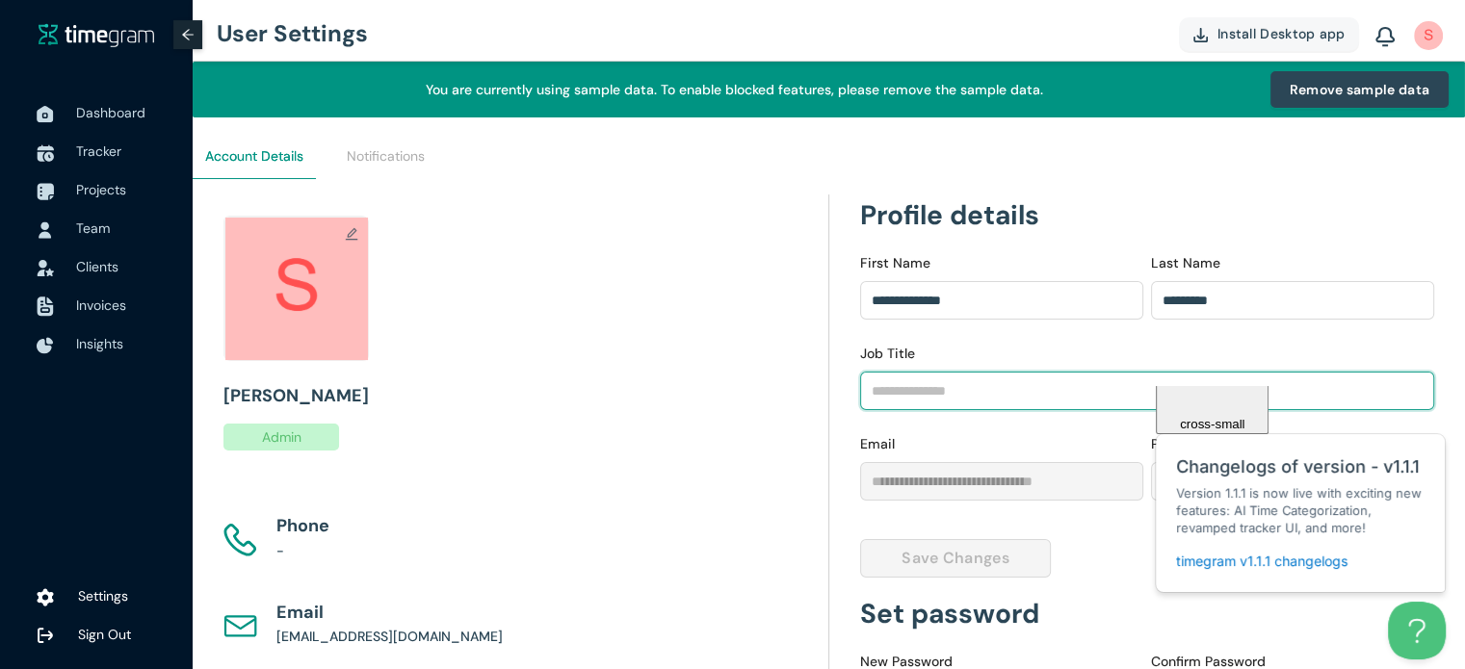
click at [941, 404] on input "Job Title" at bounding box center [1147, 391] width 575 height 39
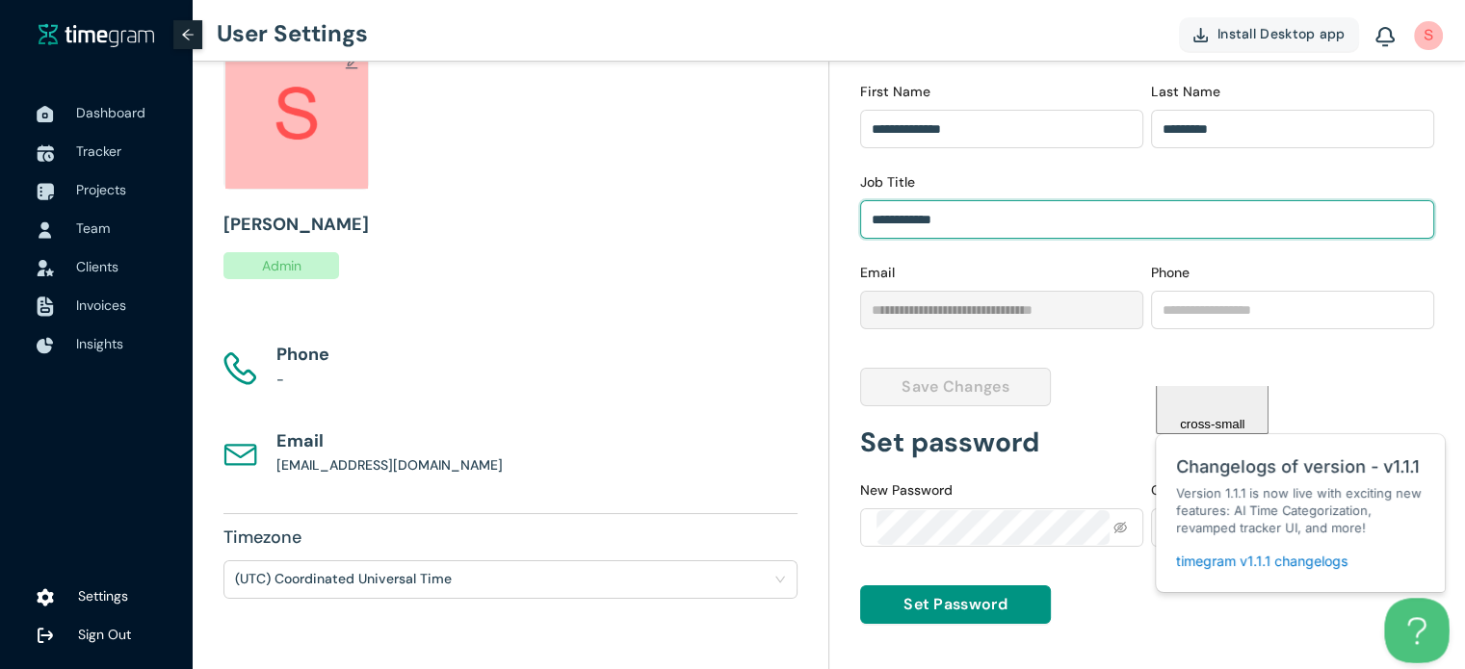
type input "**********"
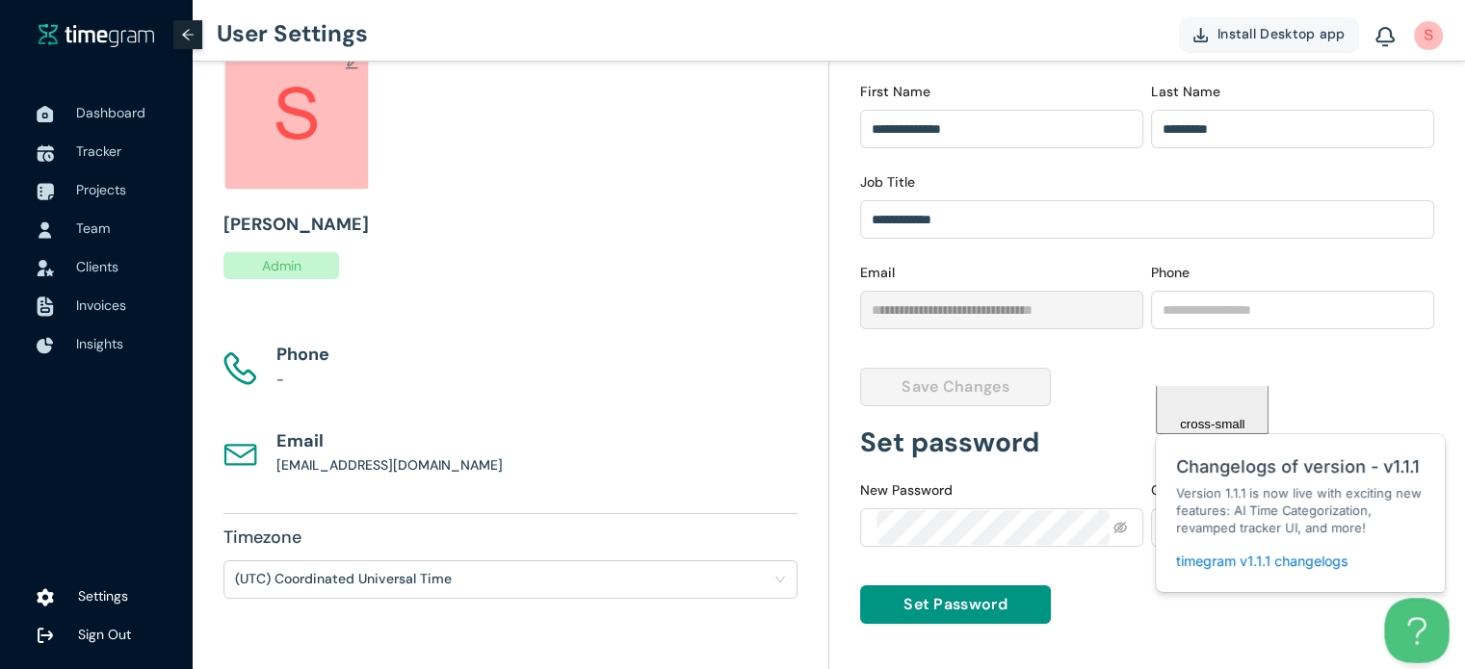
click at [1421, 633] on button "Open Beacon popover" at bounding box center [1413, 627] width 58 height 58
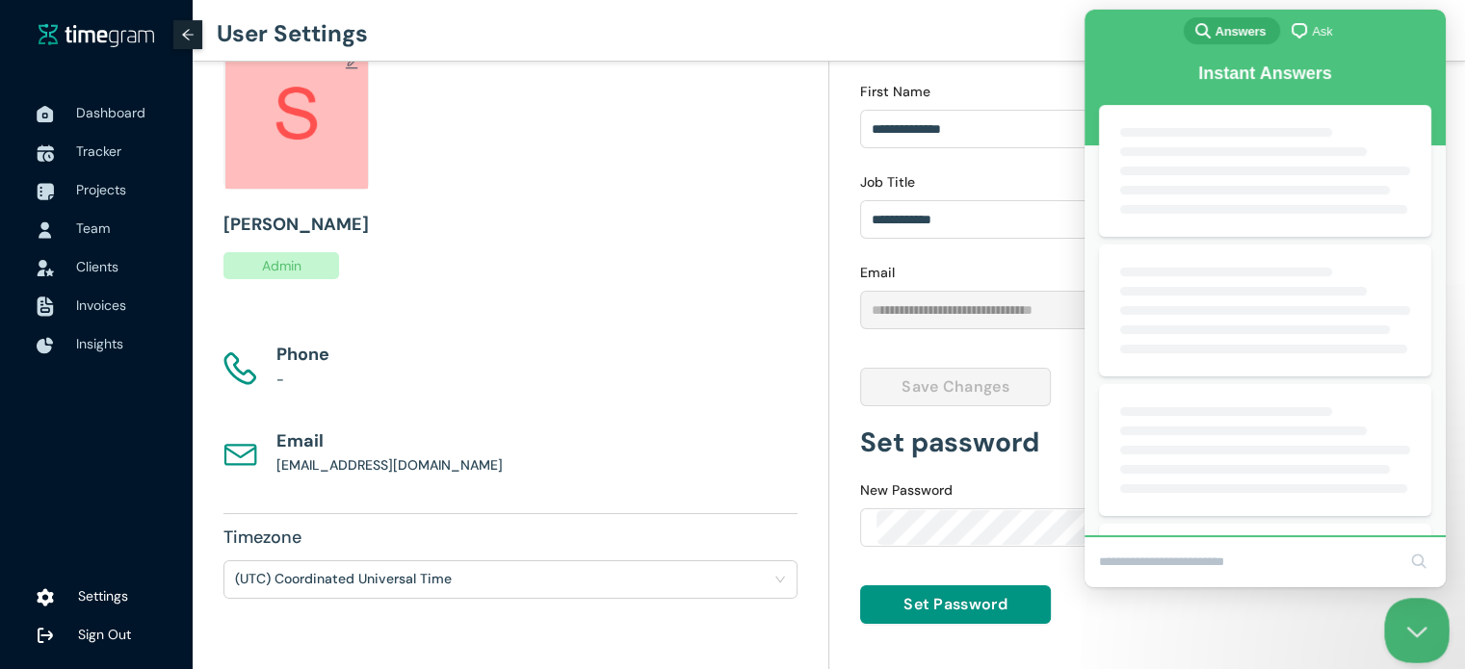
scroll to position [0, 0]
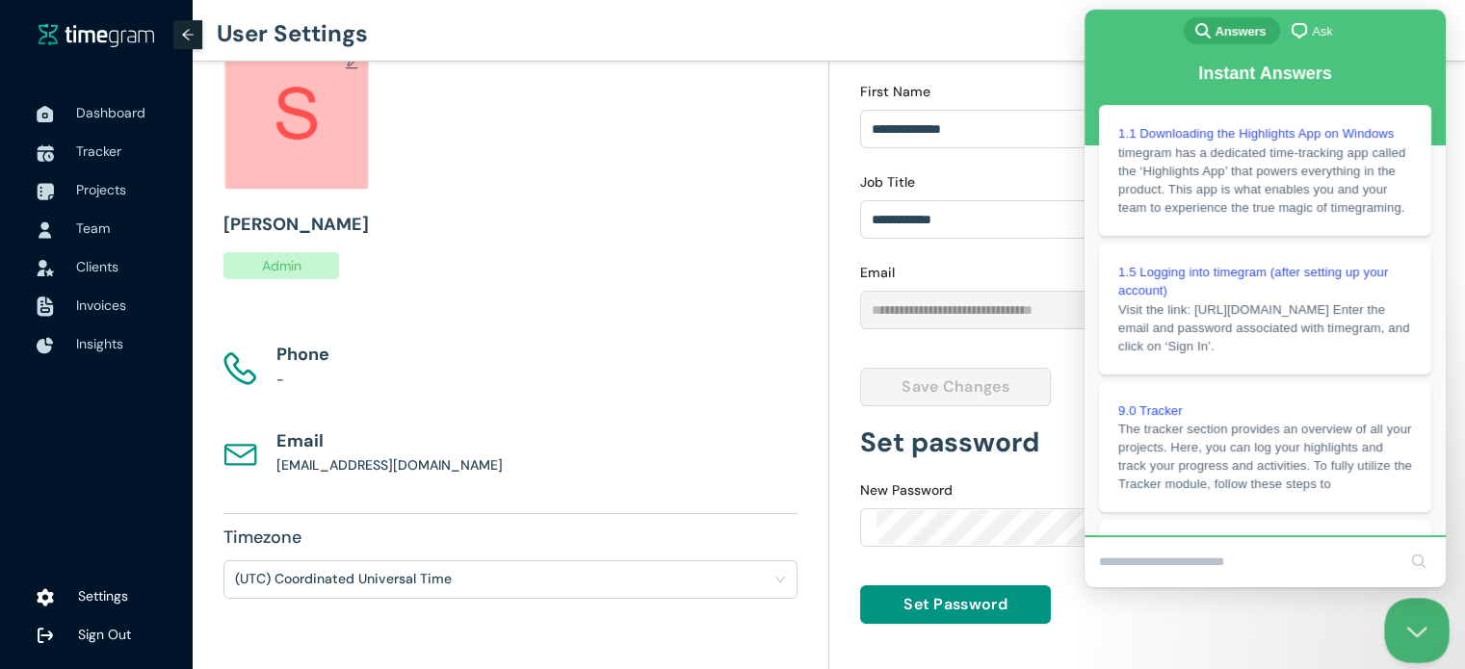
click at [1414, 615] on button "Close Beacon popover" at bounding box center [1413, 627] width 58 height 58
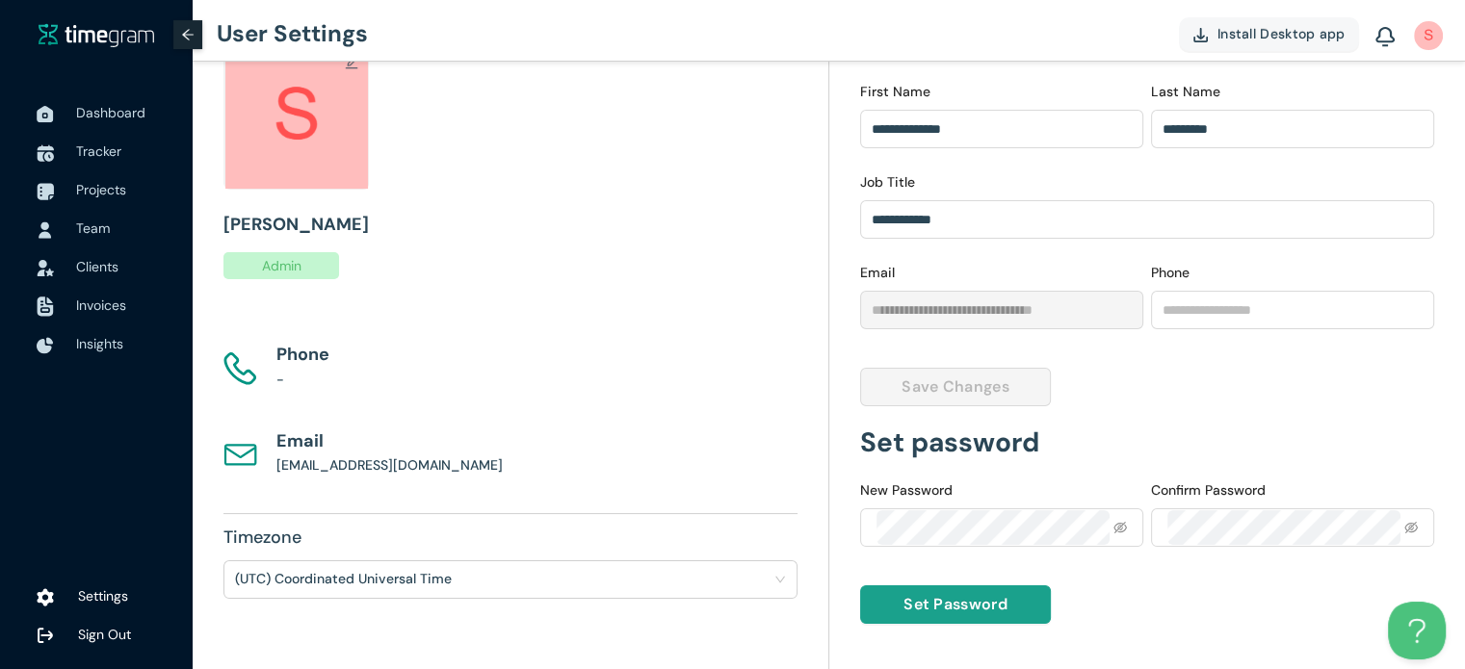
click at [964, 612] on span "Set Password" at bounding box center [956, 604] width 104 height 24
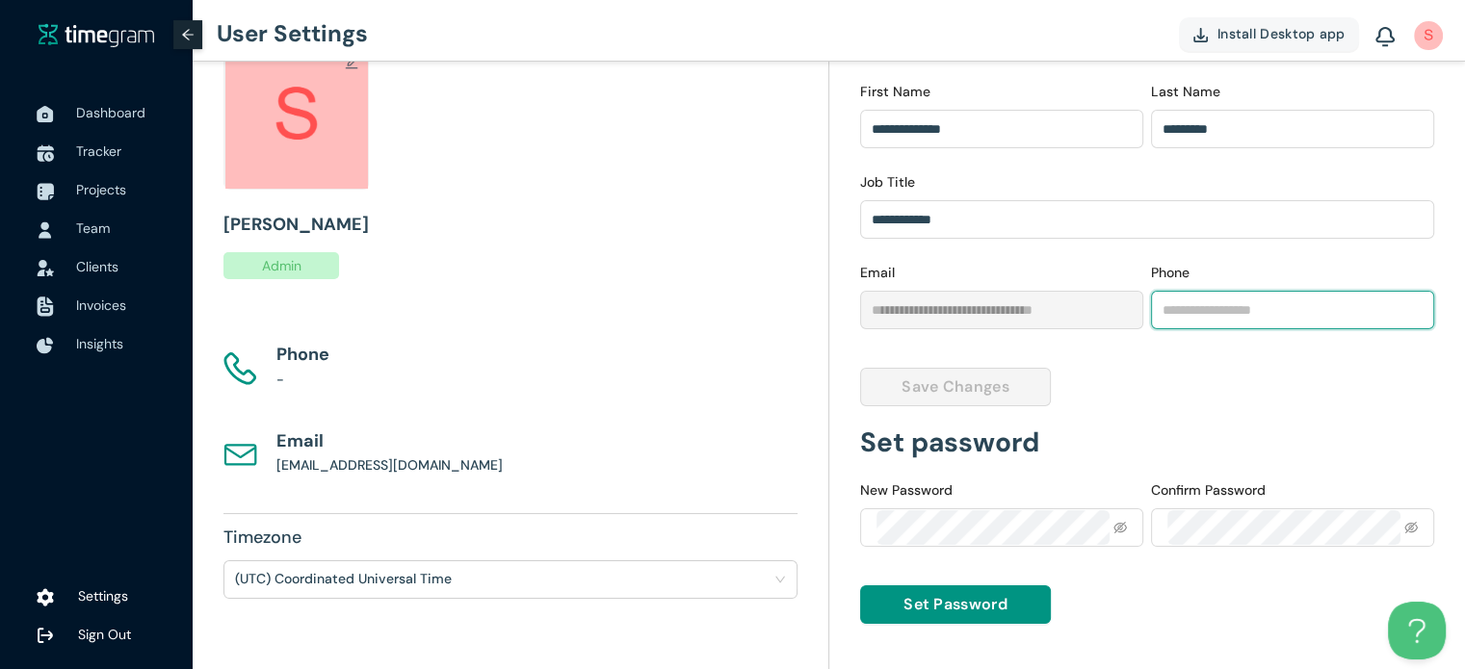
click at [1209, 322] on input "Phone" at bounding box center [1292, 310] width 283 height 39
type input "**********"
click at [973, 517] on div "**********" at bounding box center [1147, 346] width 637 height 647
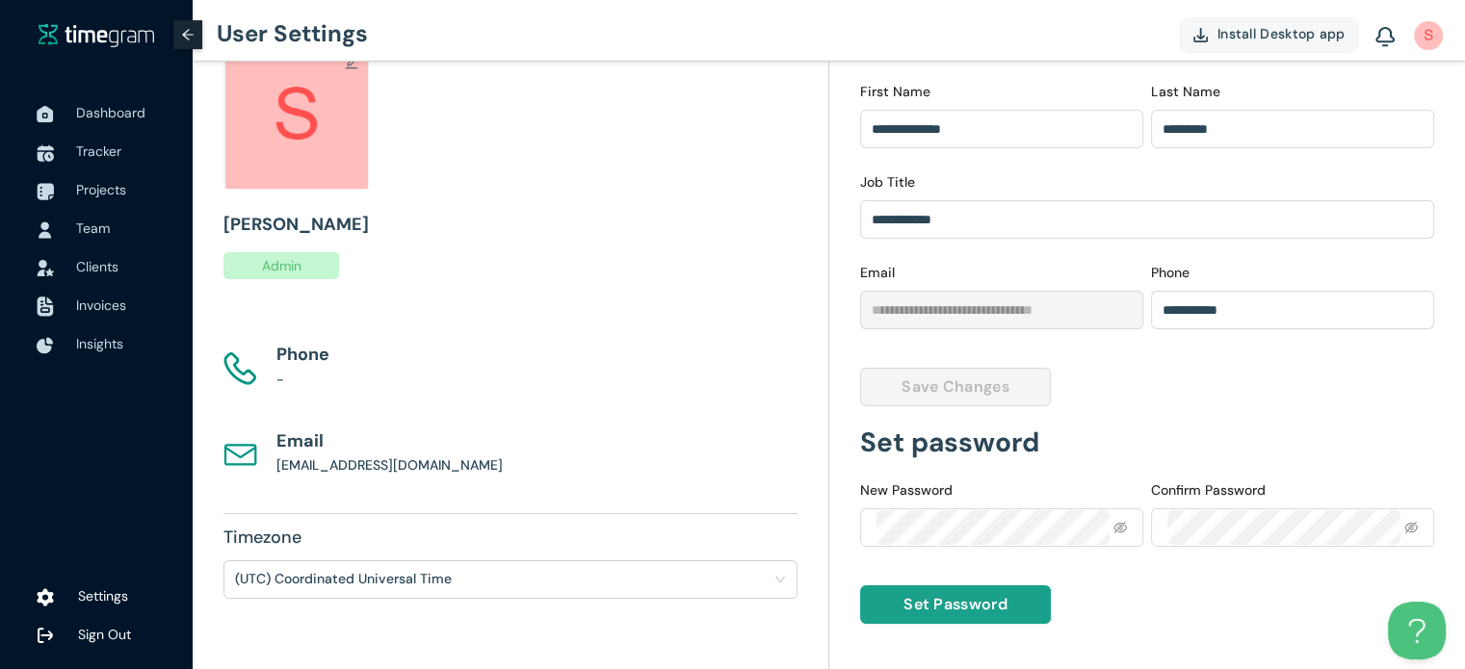
click at [959, 592] on span "Set Password" at bounding box center [956, 604] width 104 height 24
click at [273, 272] on span "admin" at bounding box center [281, 265] width 116 height 27
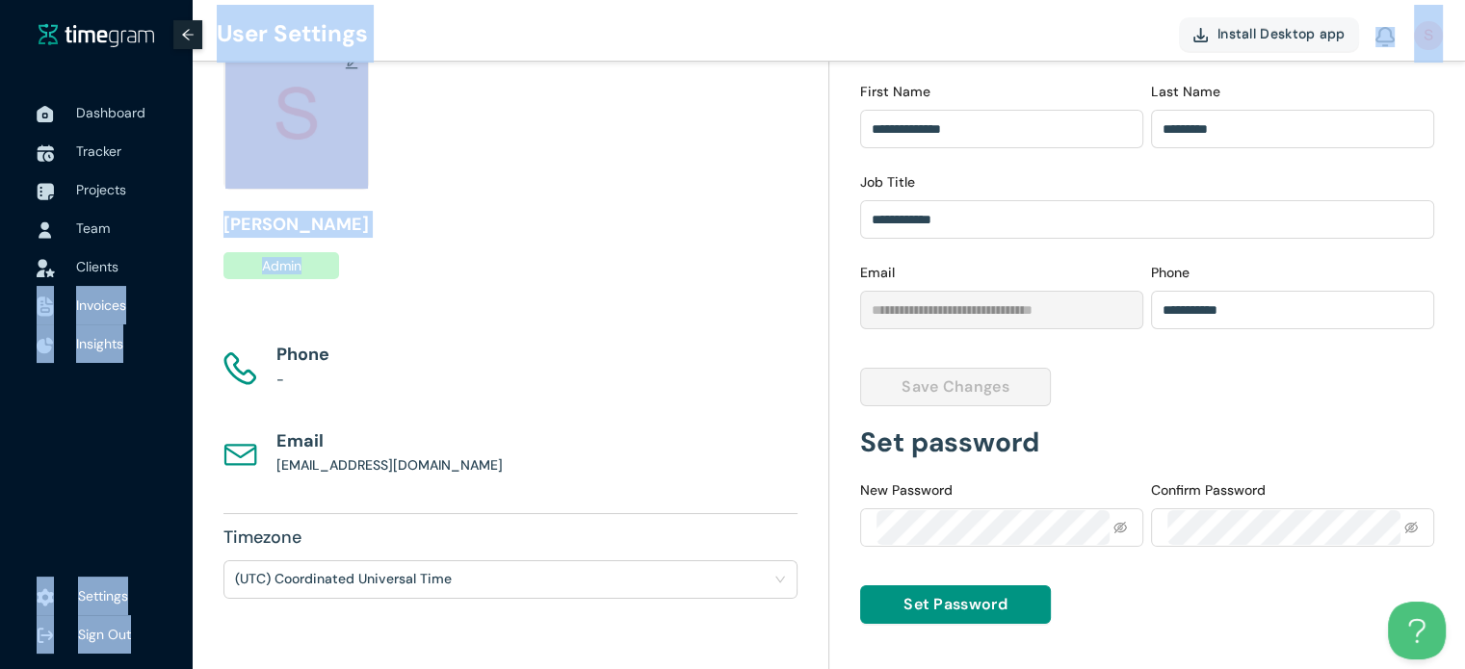
drag, startPoint x: 273, startPoint y: 272, endPoint x: 136, endPoint y: 254, distance: 137.9
click at [136, 254] on section "**********" at bounding box center [732, 250] width 1465 height 842
click at [136, 254] on span "Clients" at bounding box center [127, 267] width 102 height 39
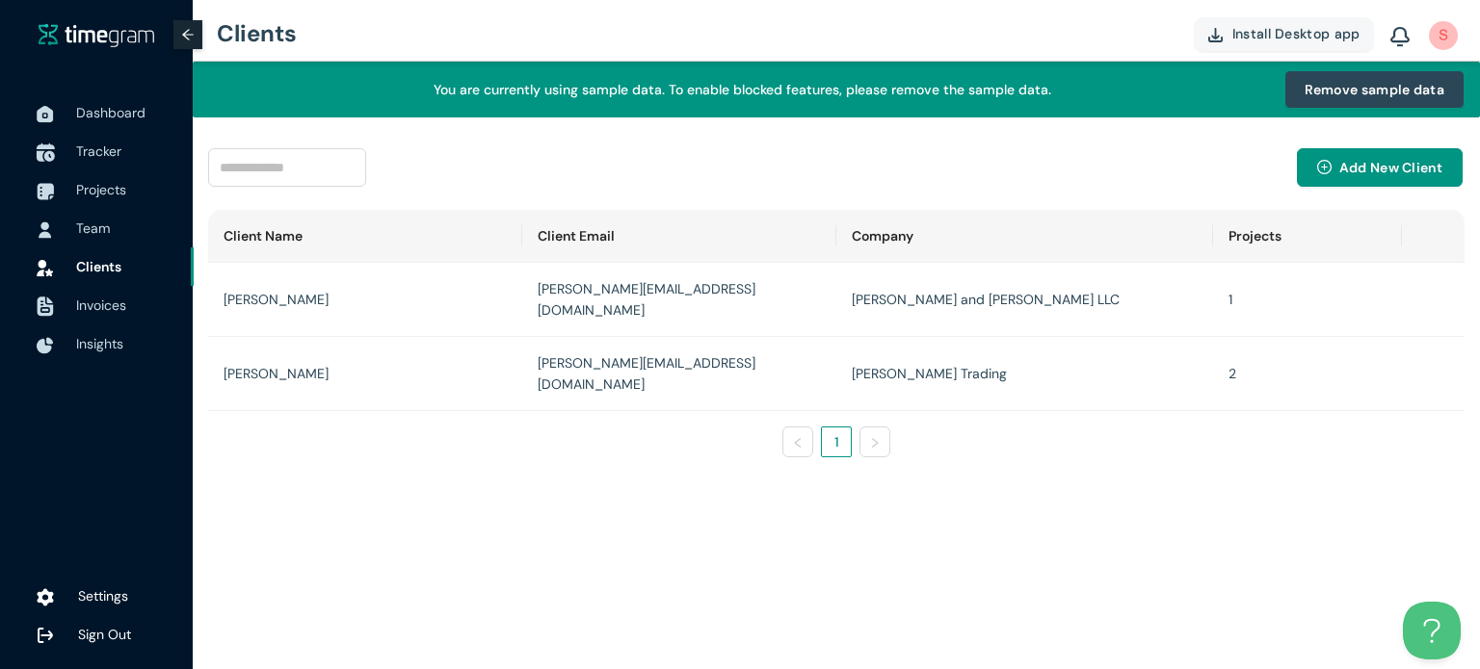
click at [97, 138] on span "Tracker" at bounding box center [127, 151] width 102 height 39
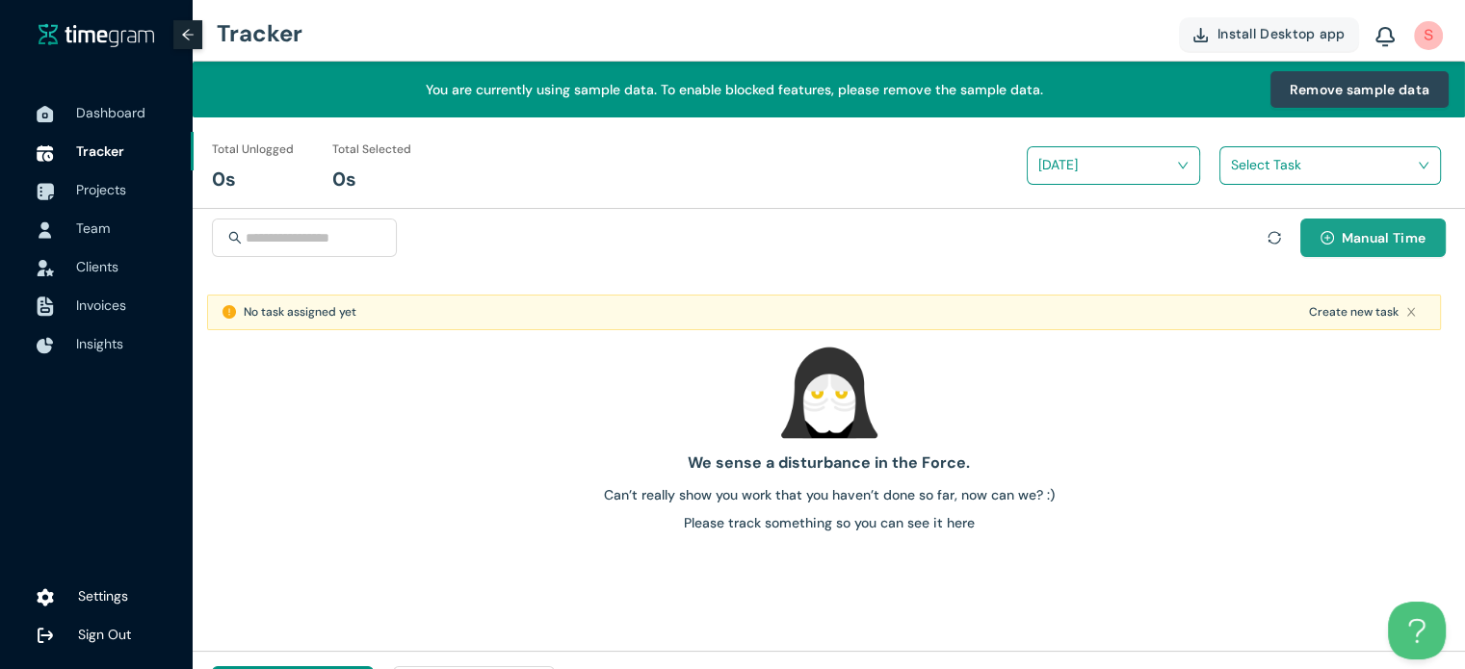
click at [1387, 219] on button "Manual Time" at bounding box center [1372, 238] width 145 height 39
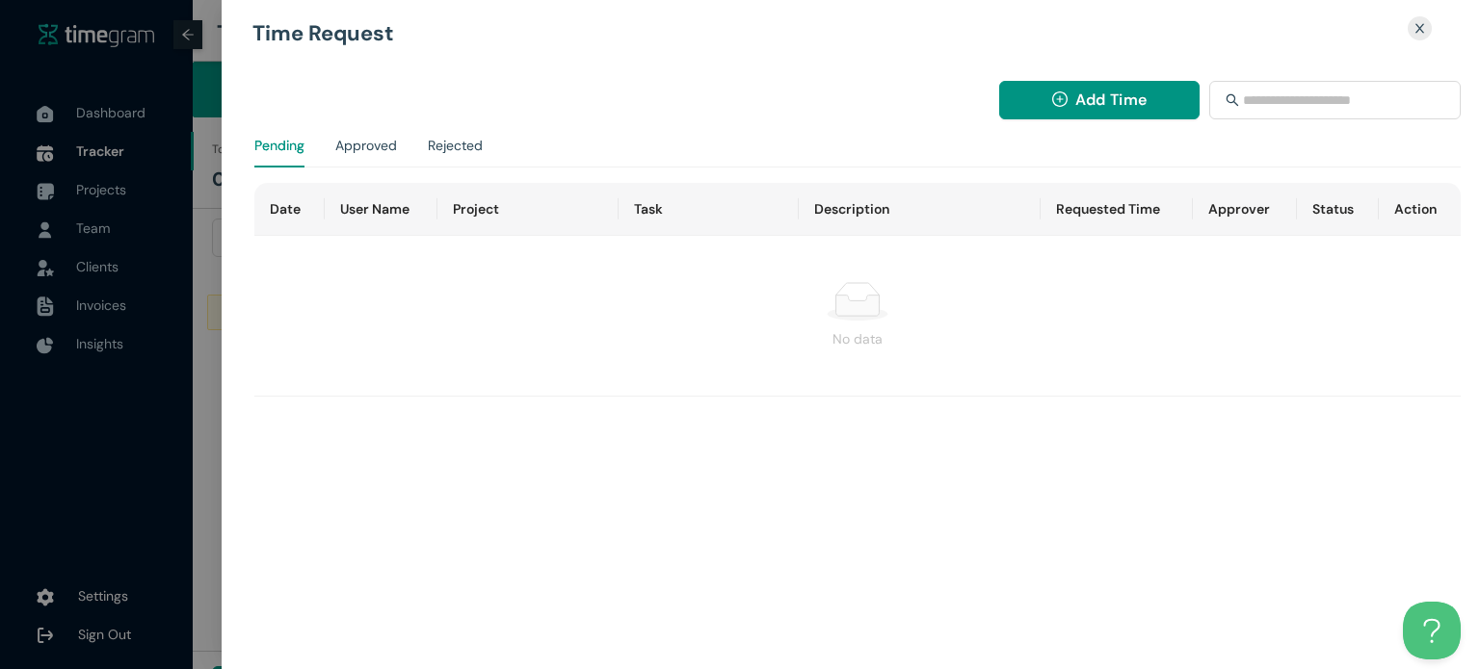
click at [187, 29] on div at bounding box center [740, 334] width 1480 height 669
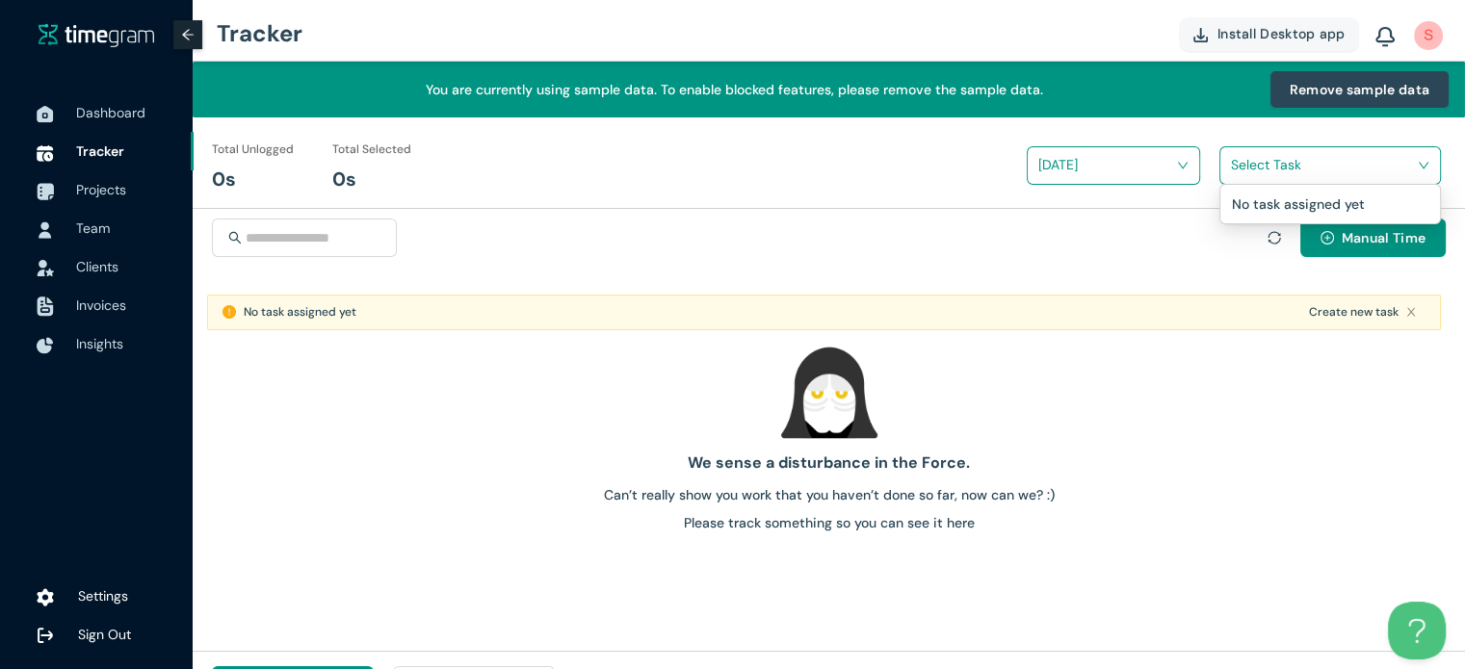
click at [1325, 174] on input "search" at bounding box center [1323, 164] width 185 height 29
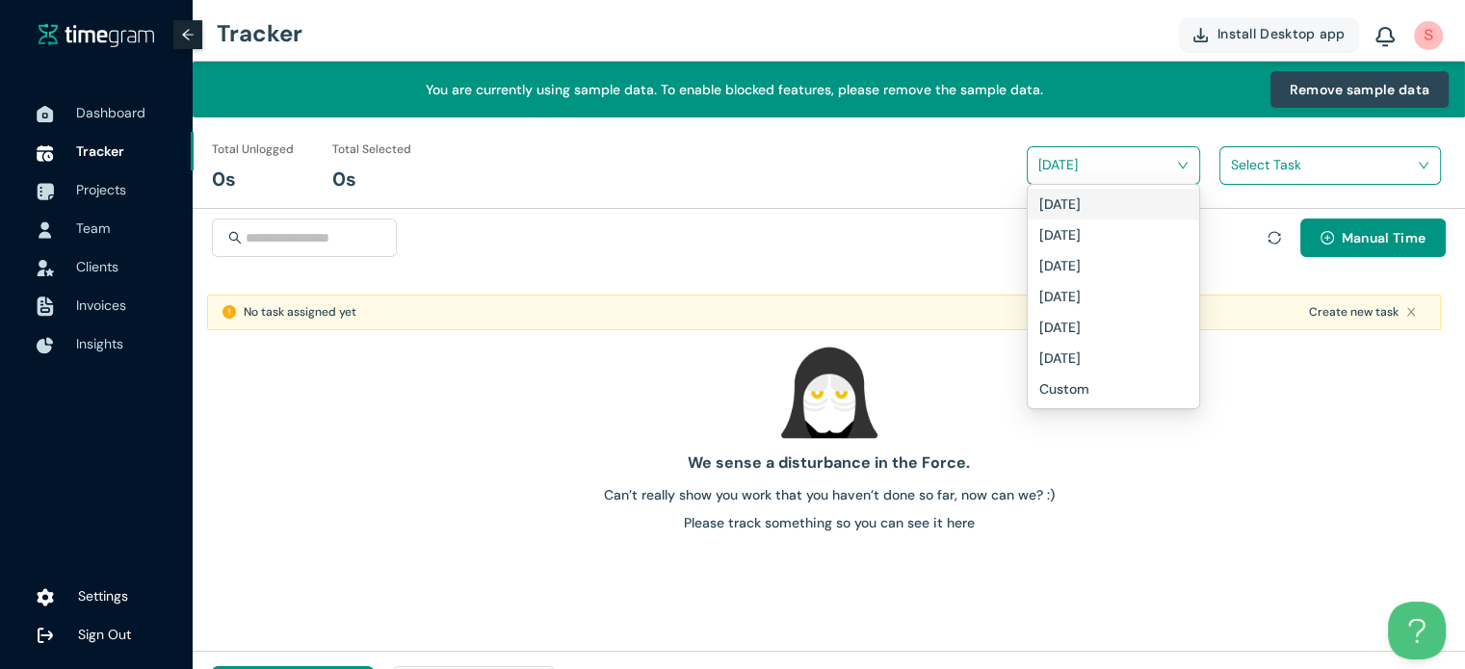
click at [1157, 158] on input "search" at bounding box center [1106, 164] width 137 height 29
click at [1086, 200] on div "Today" at bounding box center [1113, 204] width 148 height 21
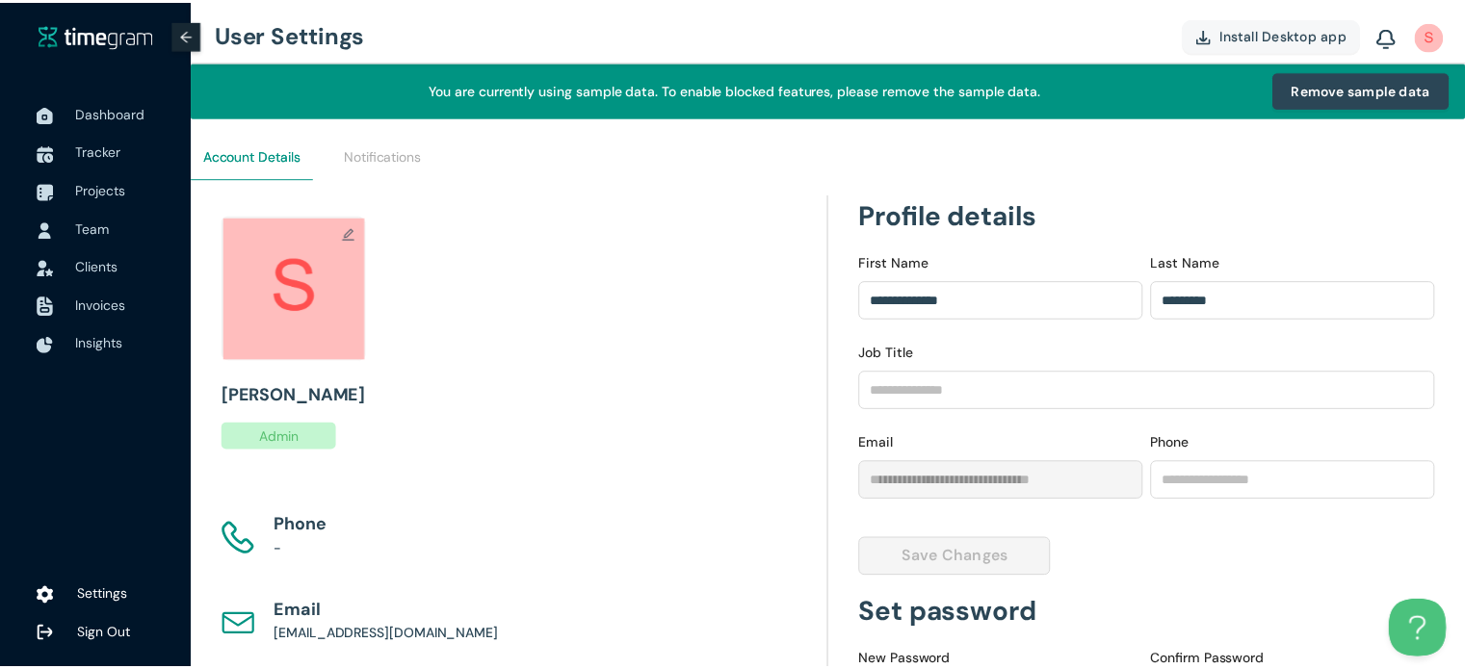
scroll to position [171, 0]
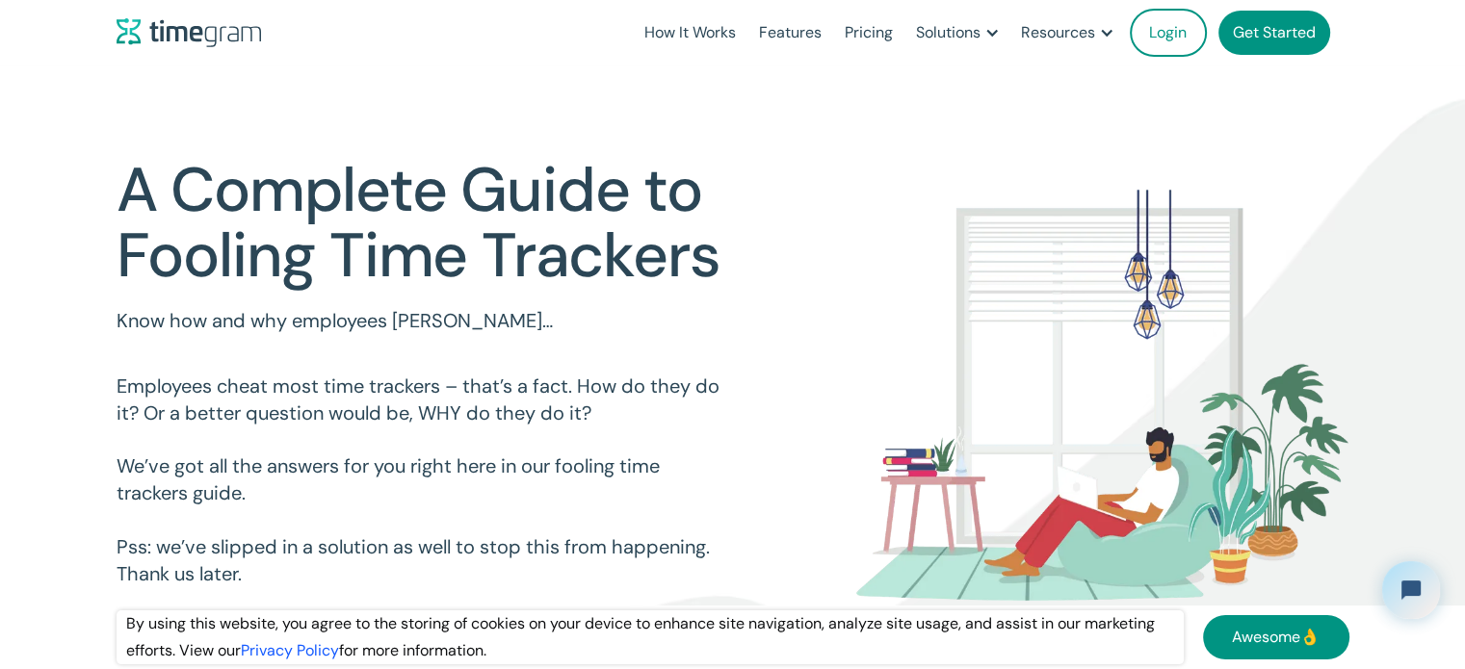
click at [1263, 46] on link "Get Started" at bounding box center [1275, 33] width 112 height 44
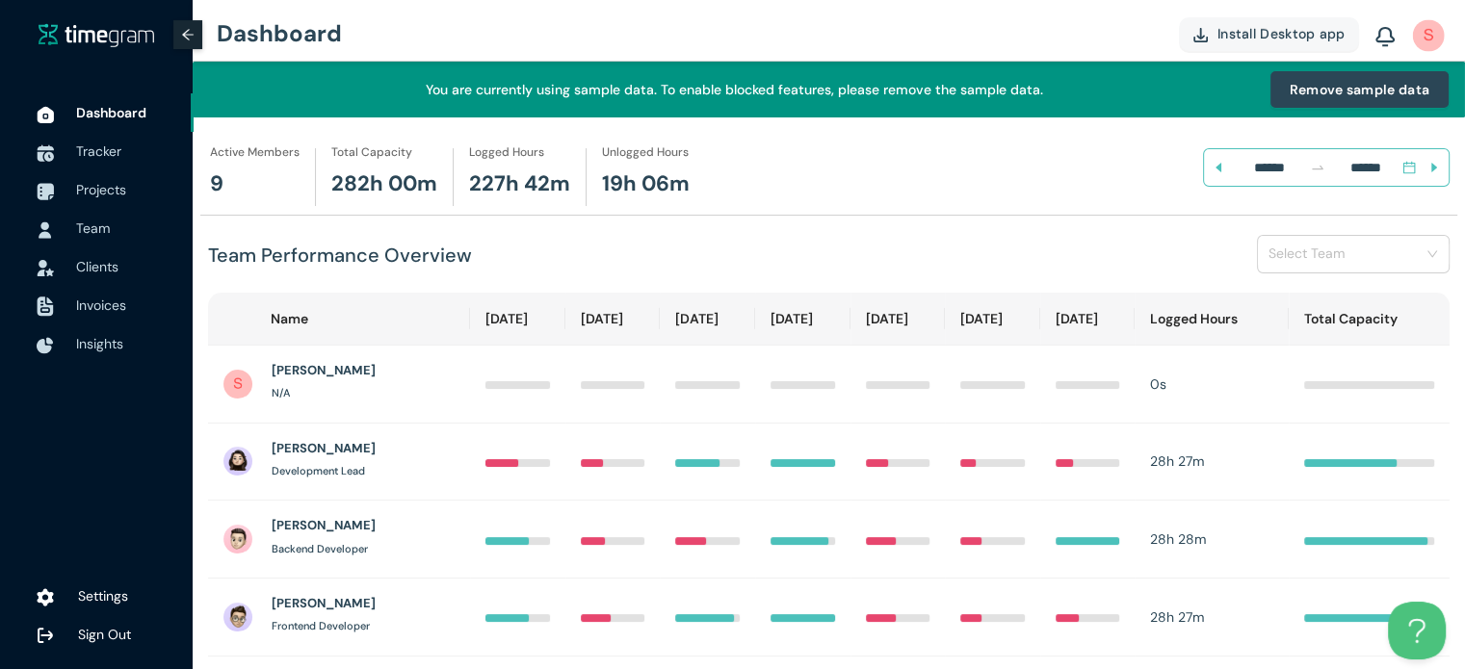
click at [1428, 39] on img at bounding box center [1429, 35] width 32 height 32
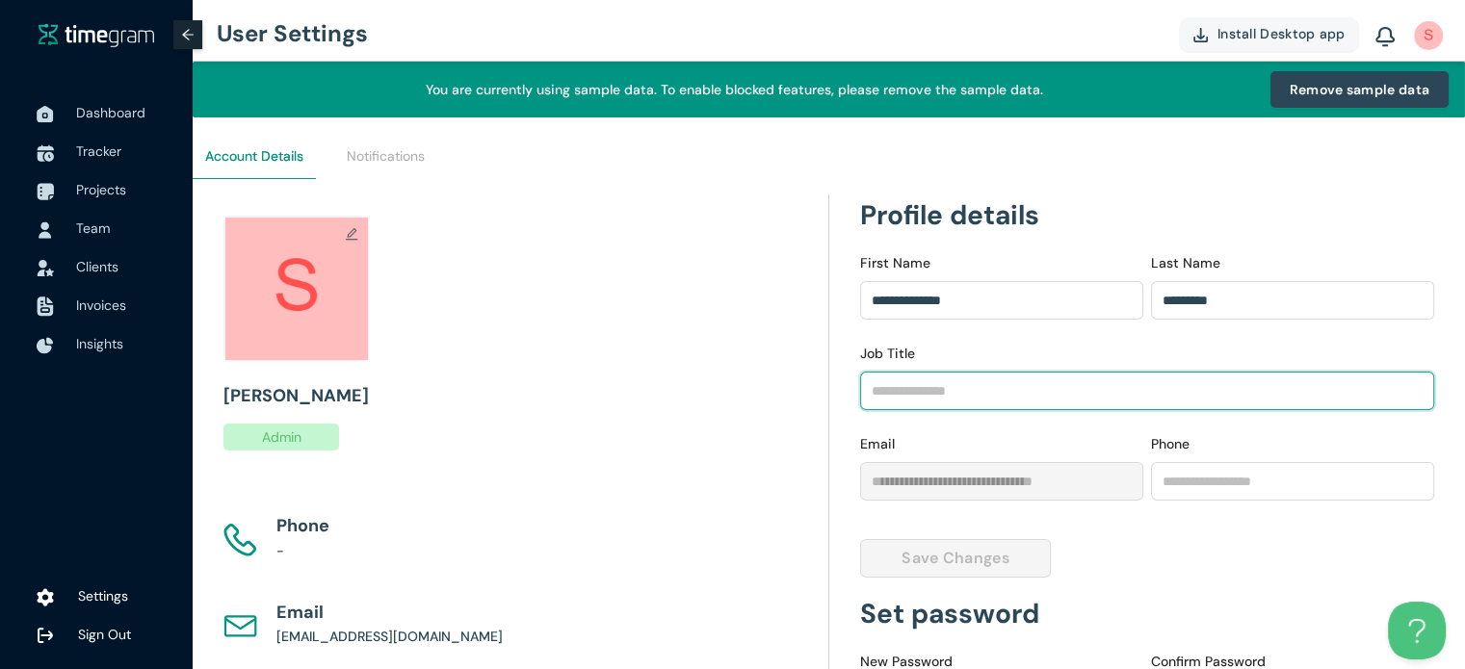
click at [979, 392] on input "Job Title" at bounding box center [1147, 391] width 575 height 39
type input "*"
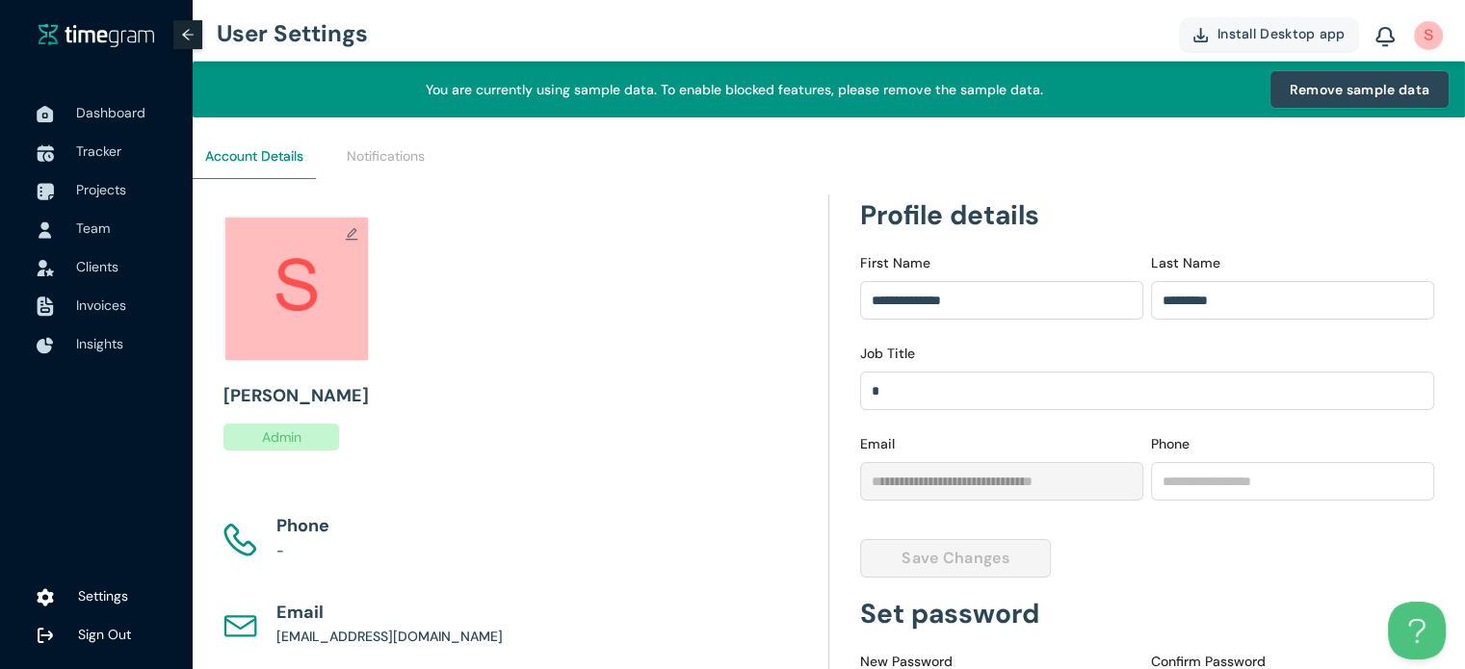
click at [1322, 82] on span "Remove sample data" at bounding box center [1360, 89] width 140 height 21
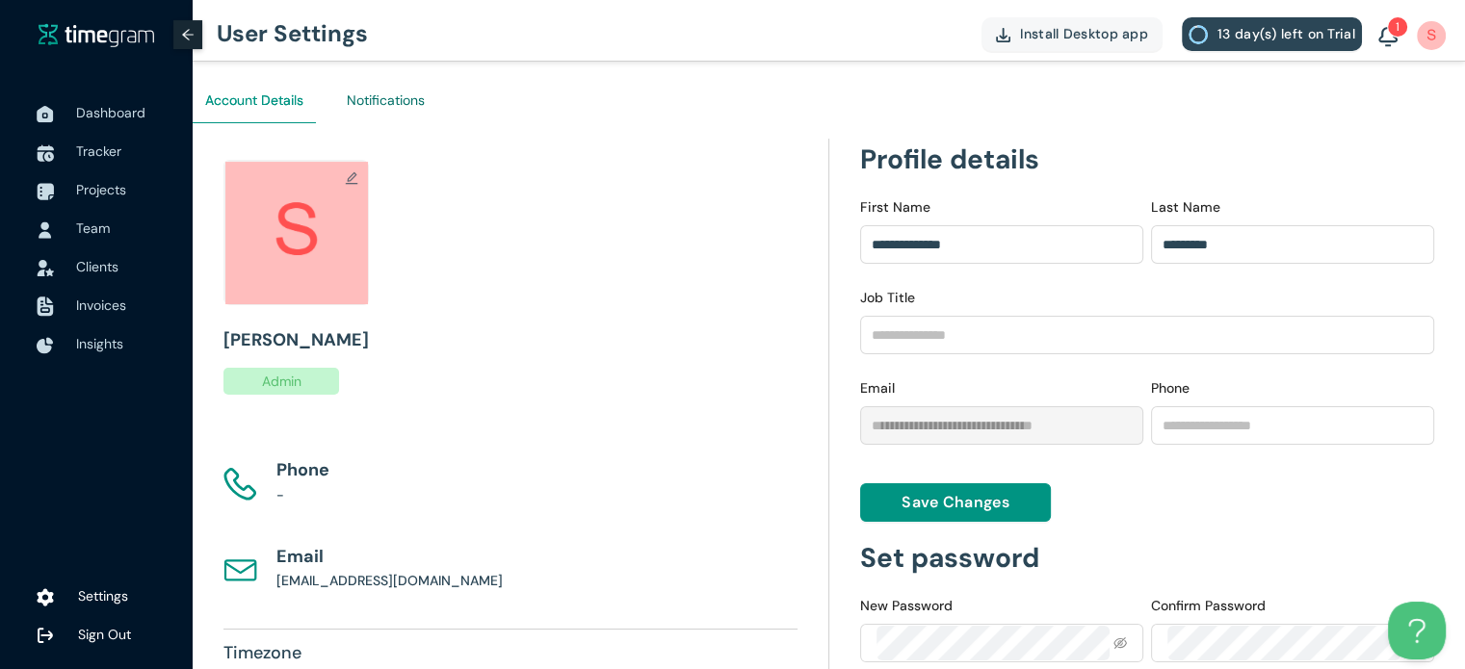
click at [385, 90] on div "Notifications" at bounding box center [386, 100] width 78 height 21
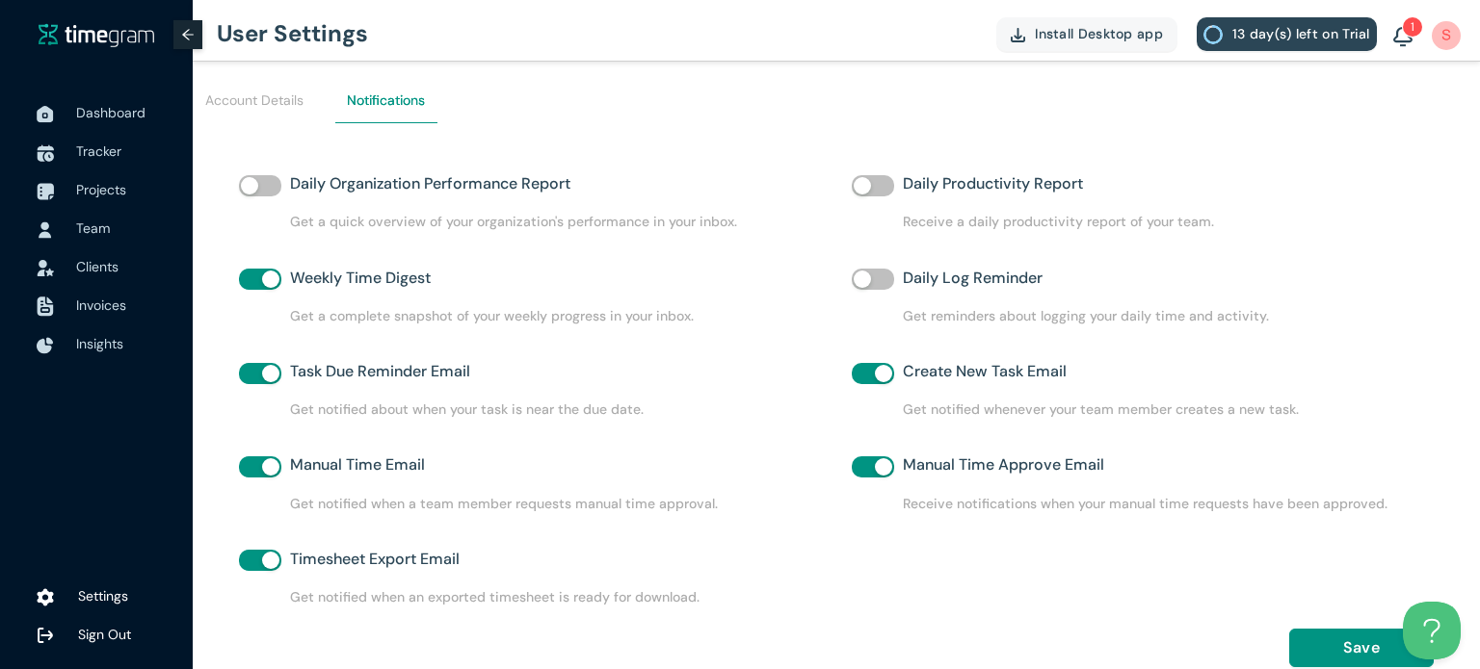
click at [252, 177] on div "button" at bounding box center [249, 185] width 17 height 17
click at [860, 182] on div "button" at bounding box center [861, 185] width 17 height 17
click at [885, 273] on button "button" at bounding box center [873, 279] width 42 height 21
click at [64, 153] on div at bounding box center [45, 151] width 48 height 42
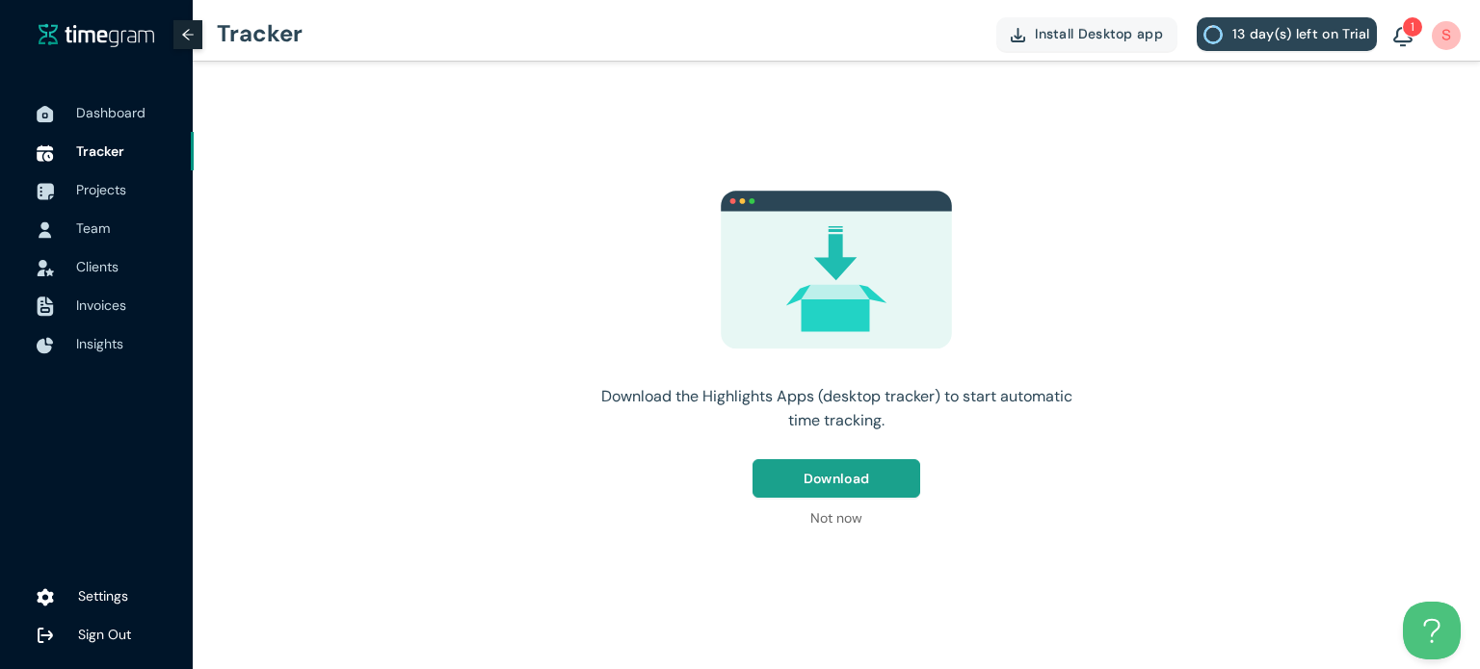
click at [825, 477] on span "Download" at bounding box center [836, 478] width 66 height 21
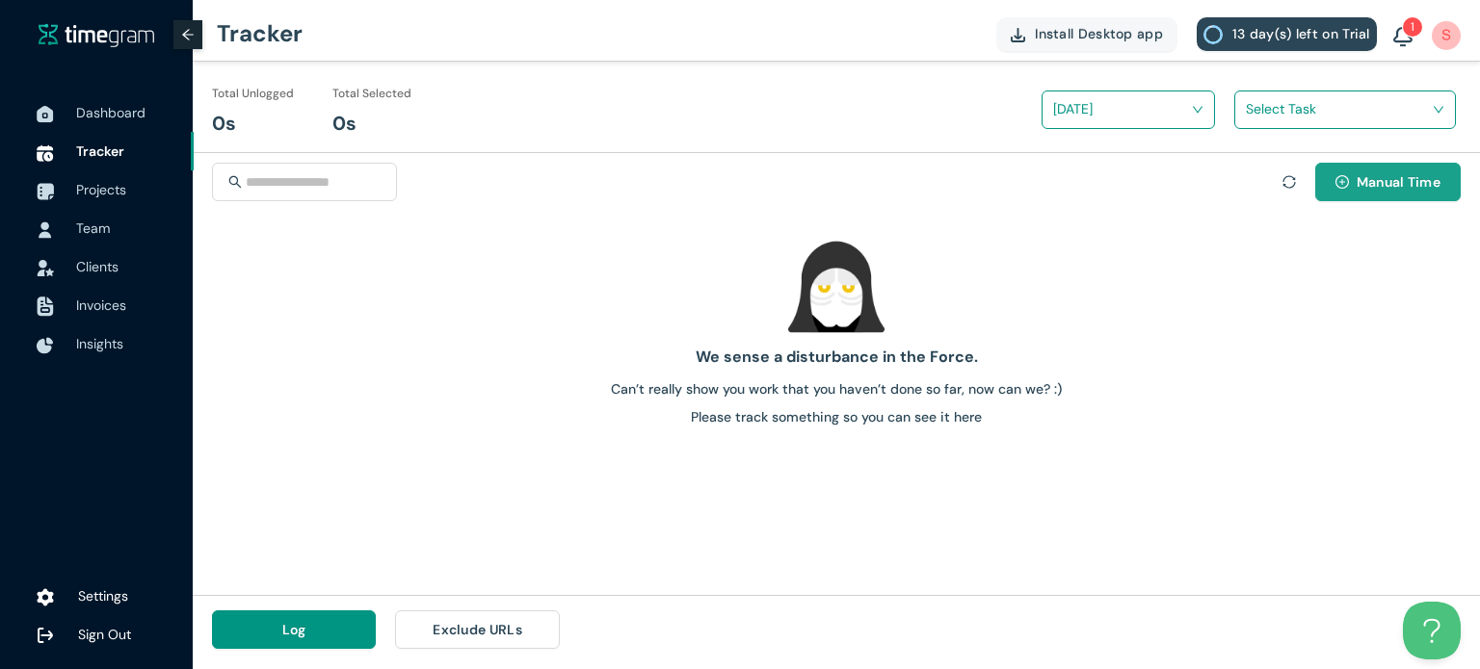
click at [1345, 178] on icon "plus-circle" at bounding box center [1341, 181] width 13 height 13
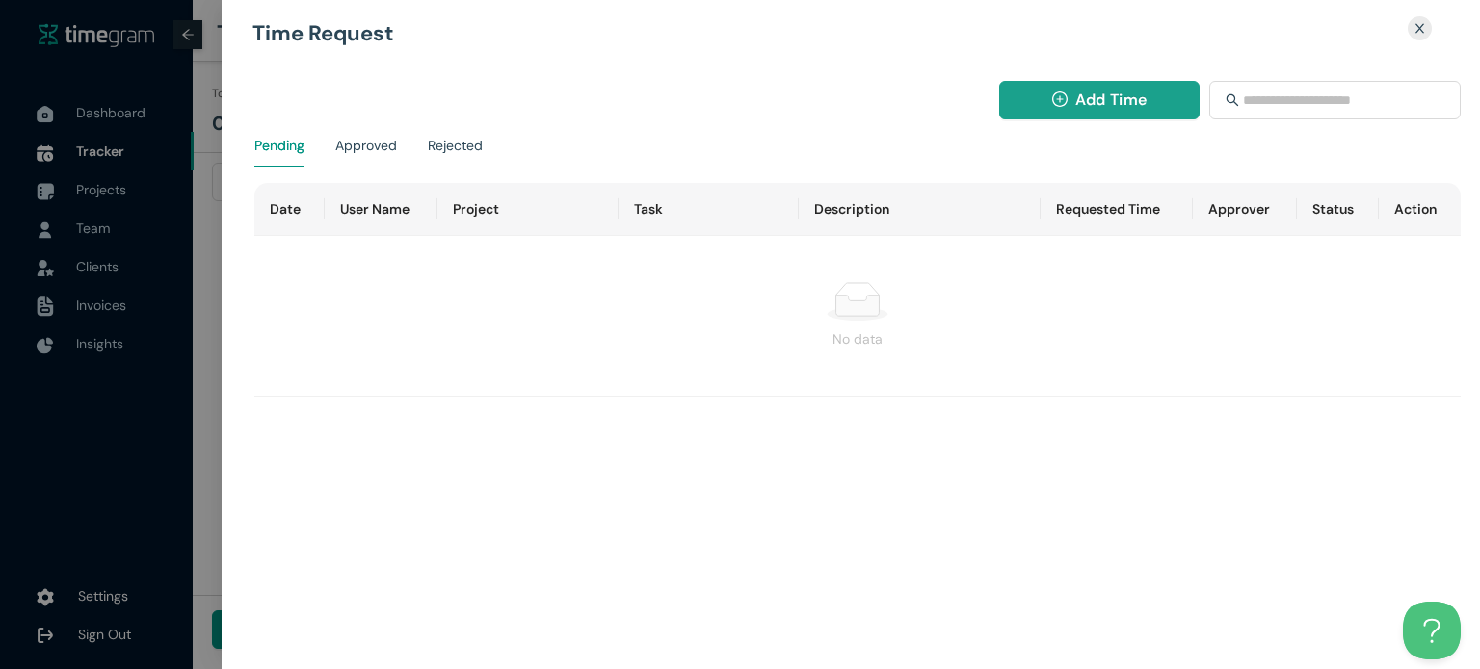
click at [1036, 94] on button "Add Time" at bounding box center [1099, 100] width 201 height 39
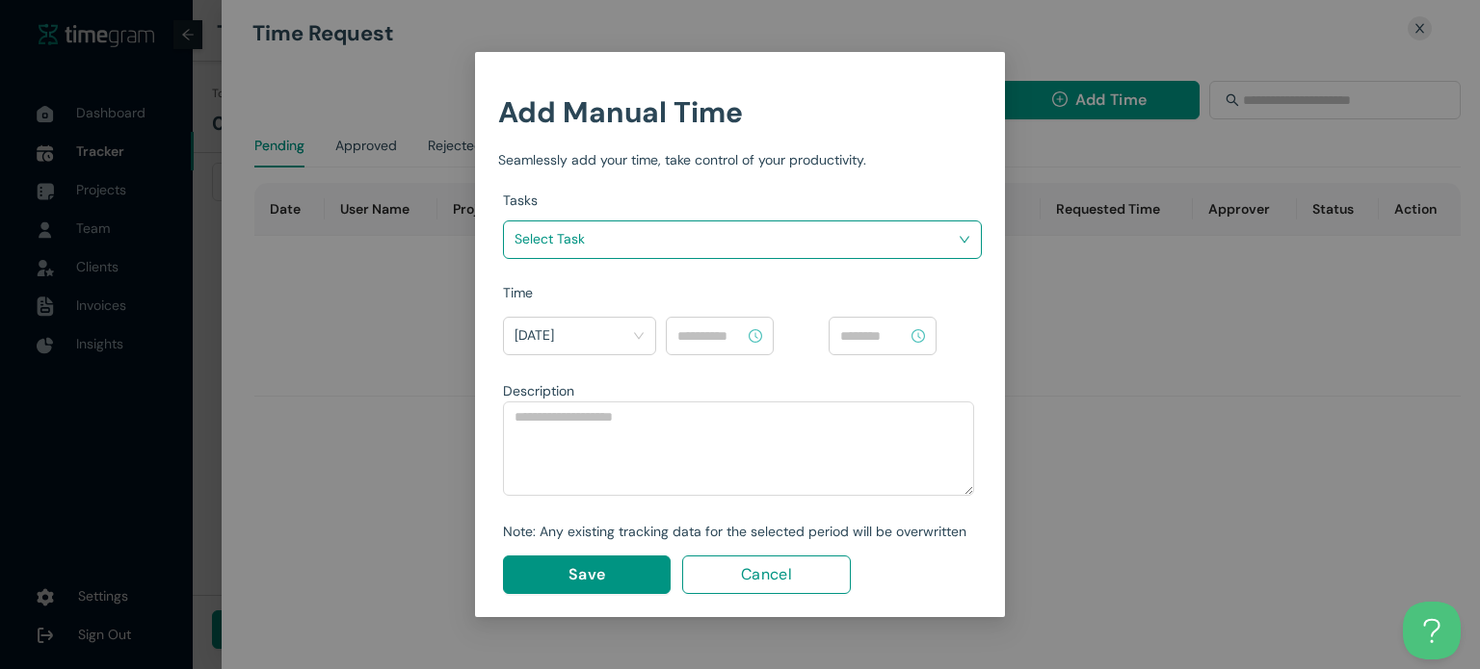
click at [797, 254] on span at bounding box center [735, 239] width 442 height 31
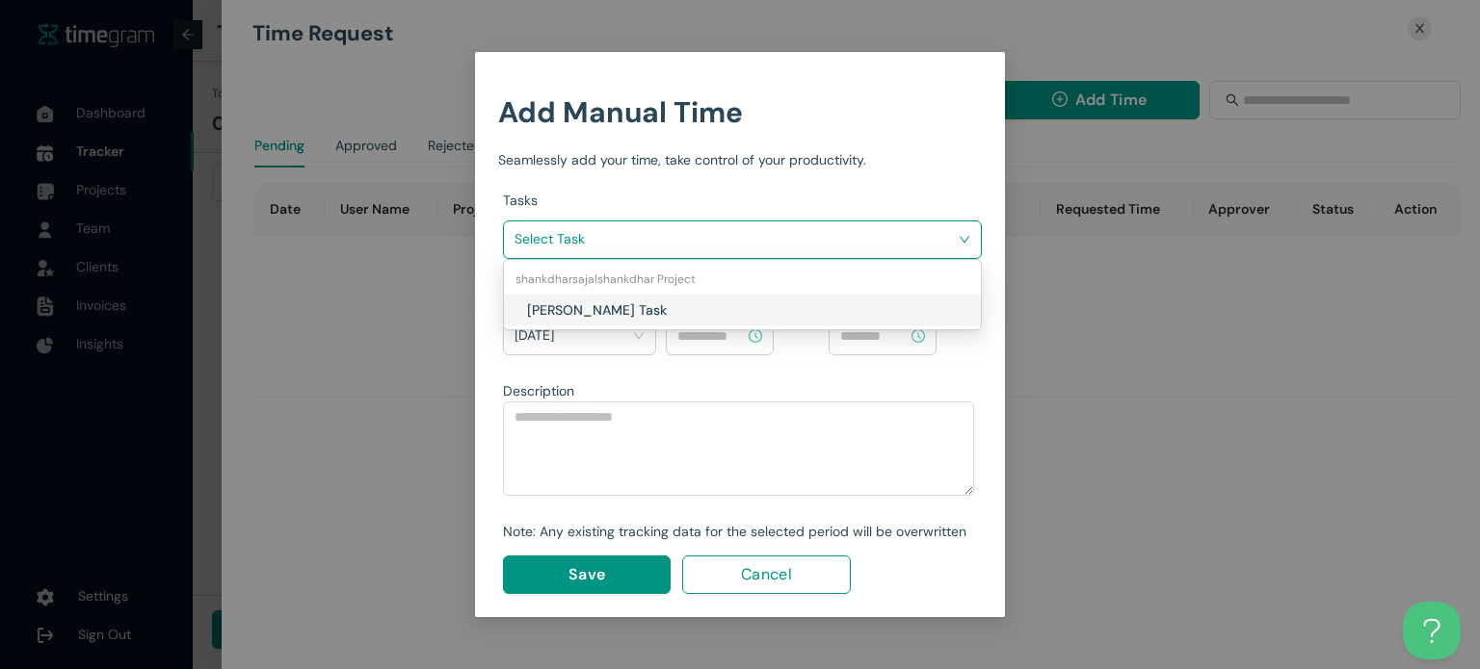
click at [794, 321] on div "Sajalshankdhar Shankdhar Task" at bounding box center [742, 310] width 477 height 31
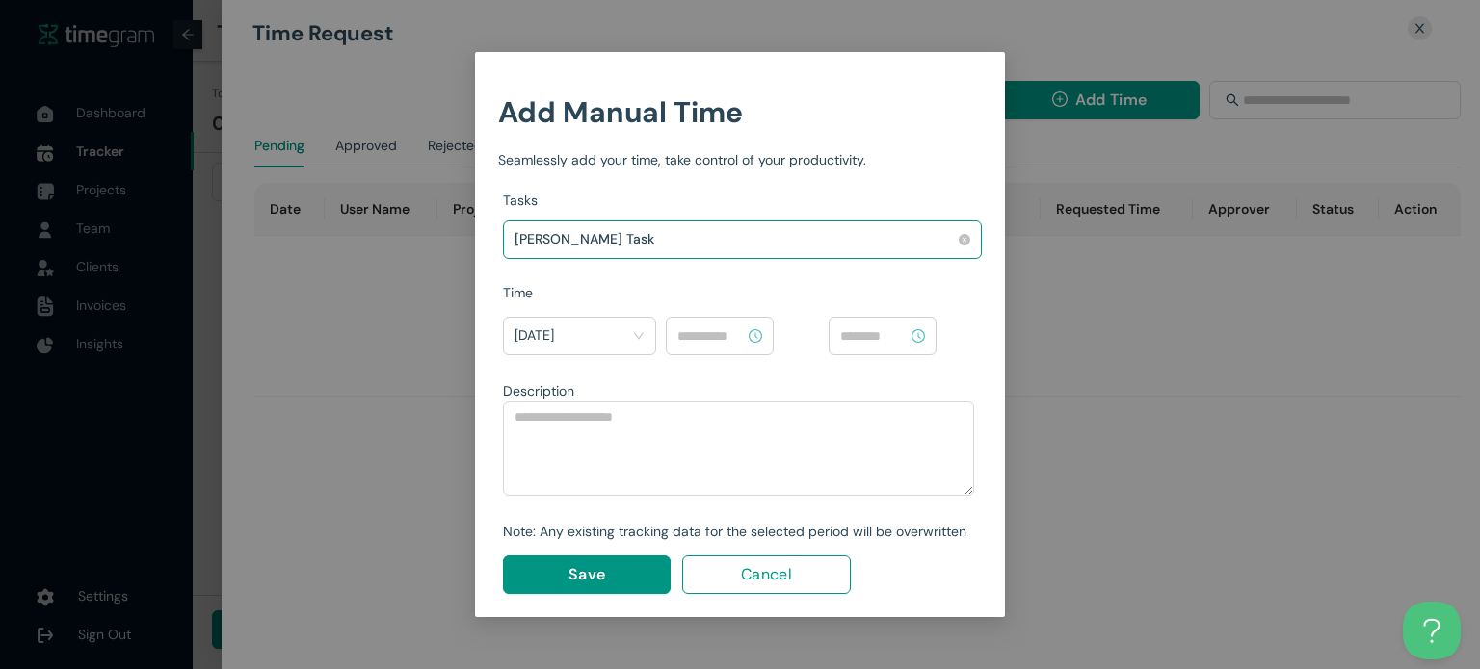
click at [763, 237] on div "Sajalshankdhar Shankdhar Task" at bounding box center [733, 238] width 438 height 29
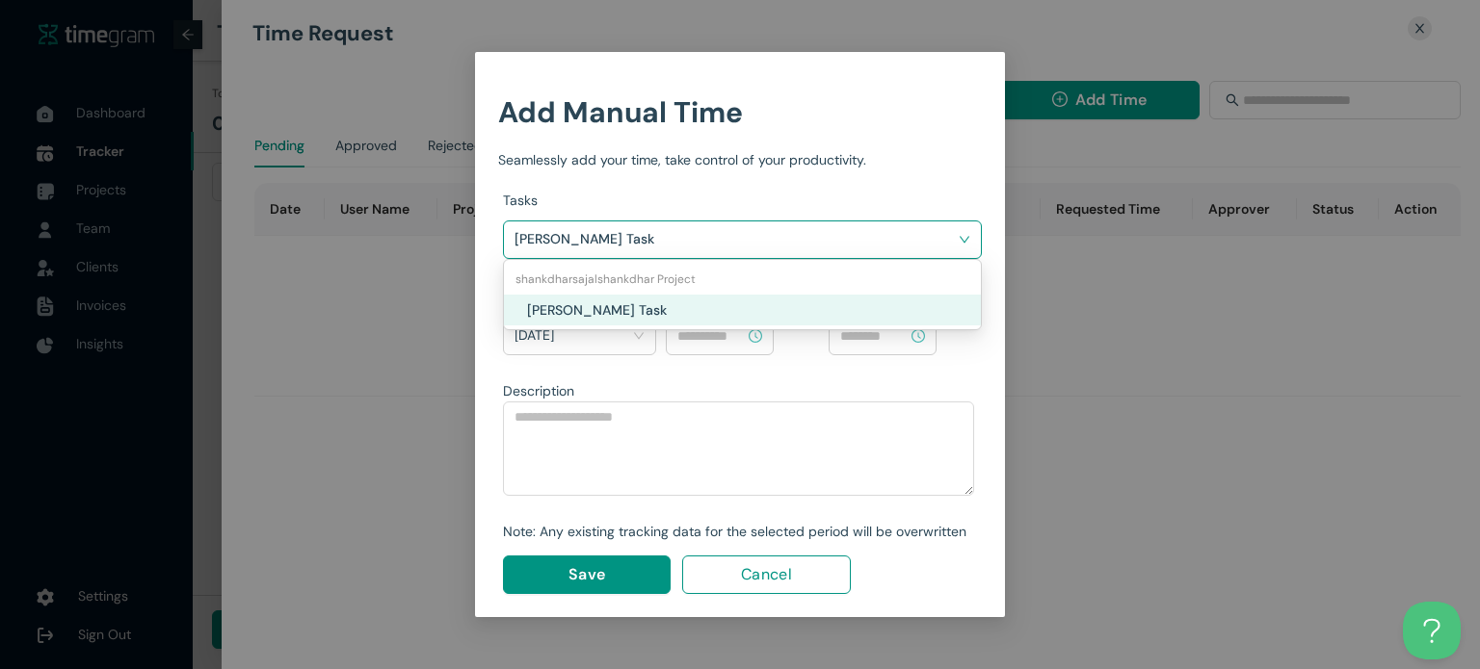
click at [766, 307] on div "Sajalshankdhar Shankdhar Task" at bounding box center [748, 310] width 442 height 21
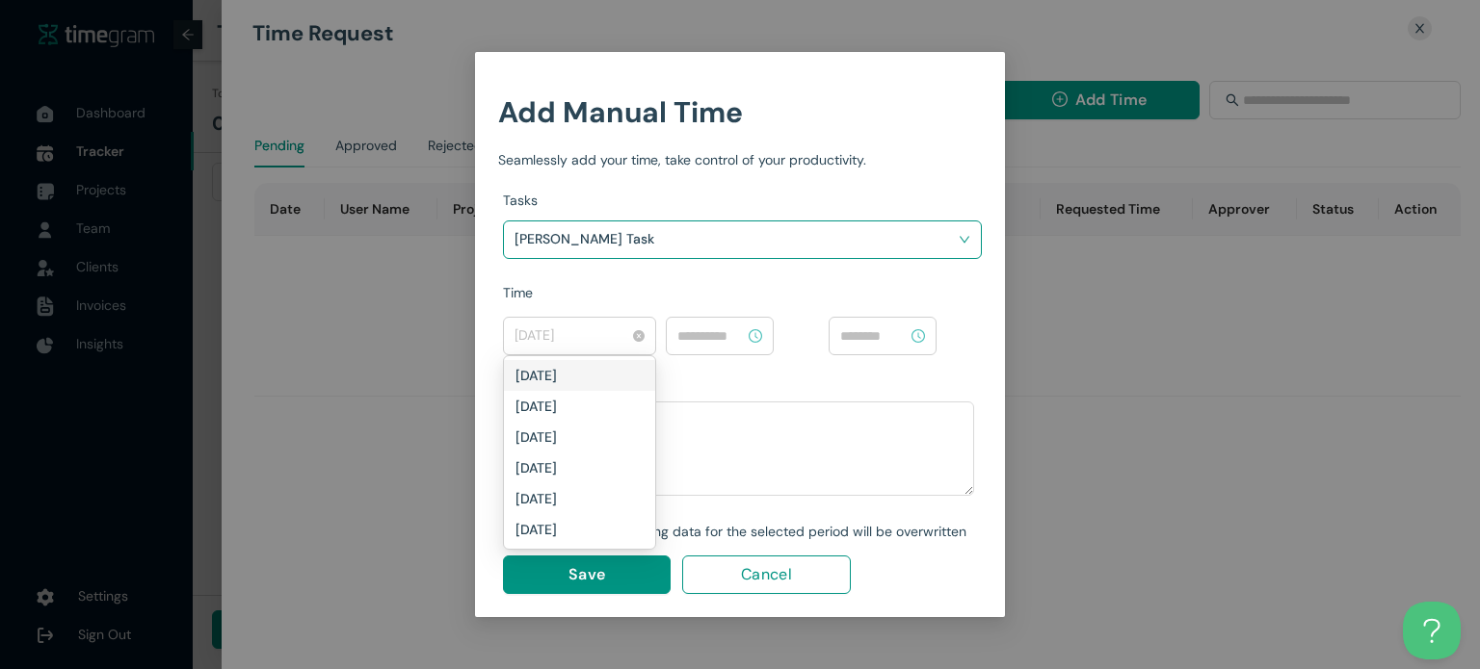
click at [617, 340] on span "Today" at bounding box center [579, 336] width 130 height 31
click at [608, 361] on div "Today" at bounding box center [579, 375] width 151 height 31
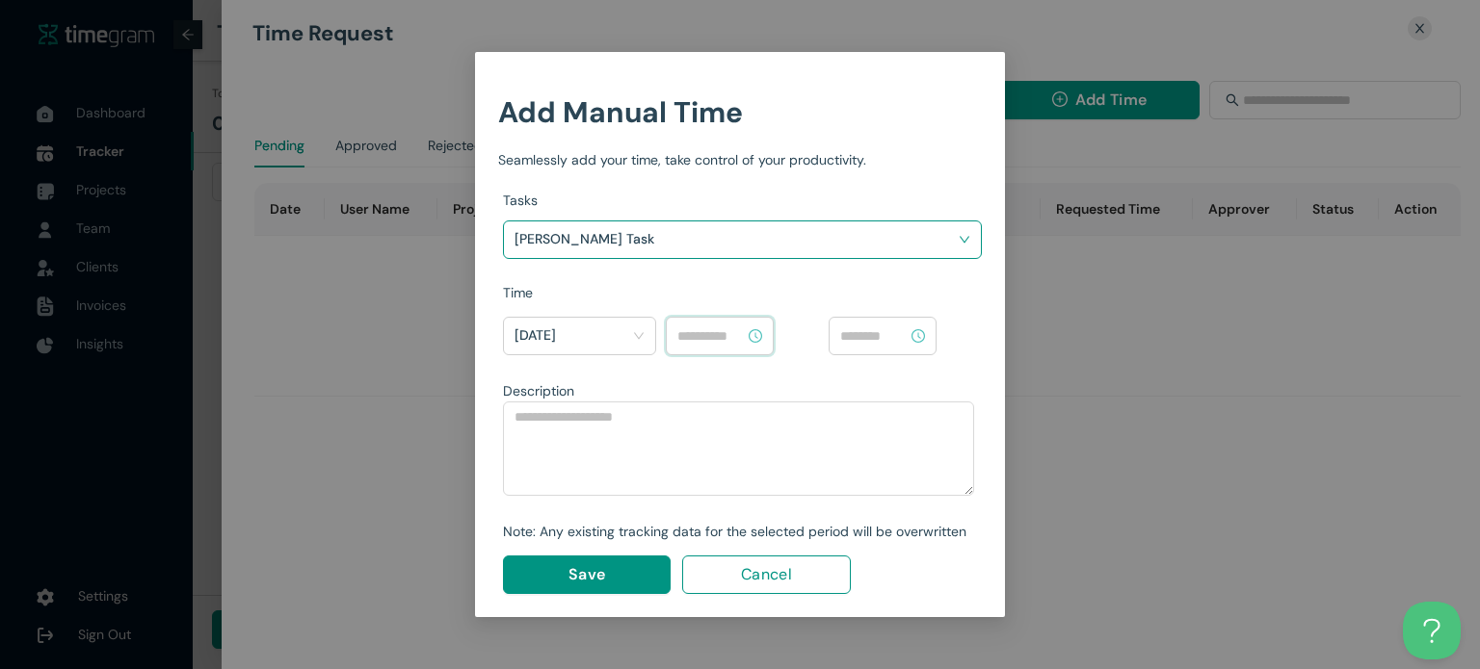
click at [698, 327] on input at bounding box center [710, 336] width 67 height 21
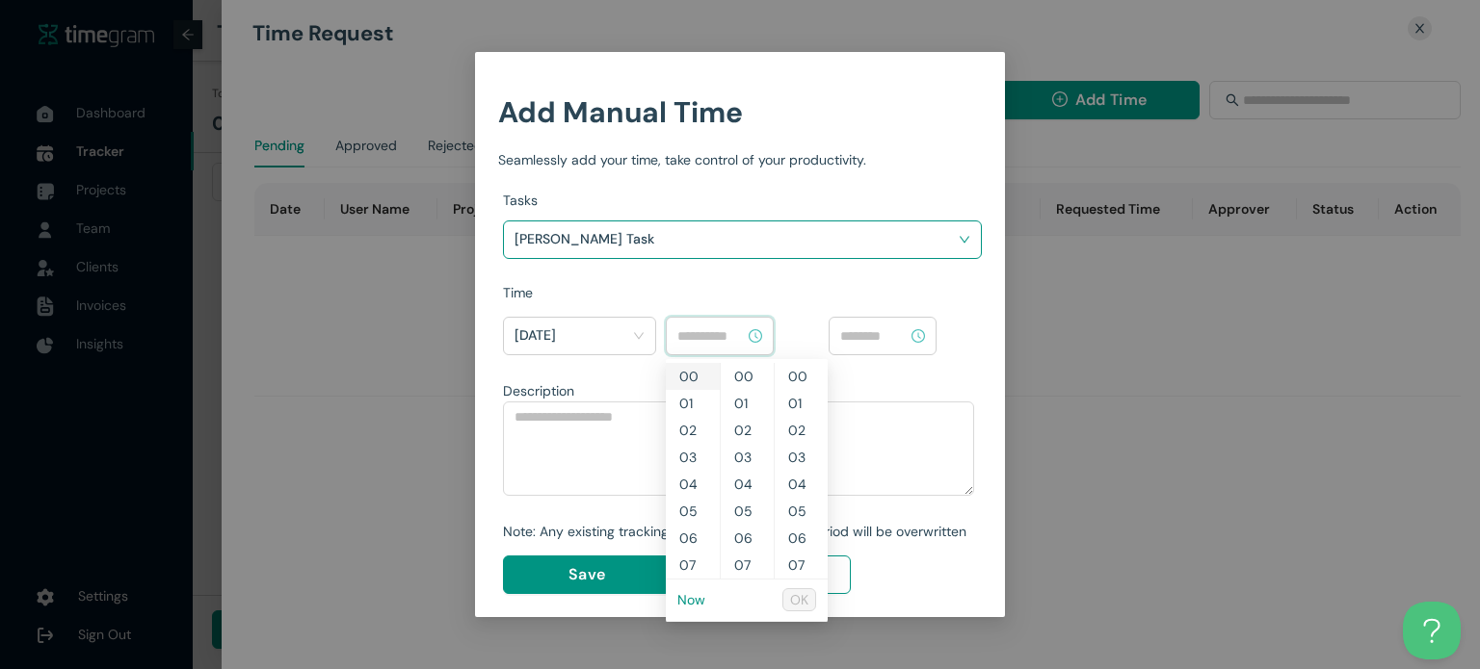
click at [684, 367] on div "00" at bounding box center [693, 376] width 54 height 27
type input "********"
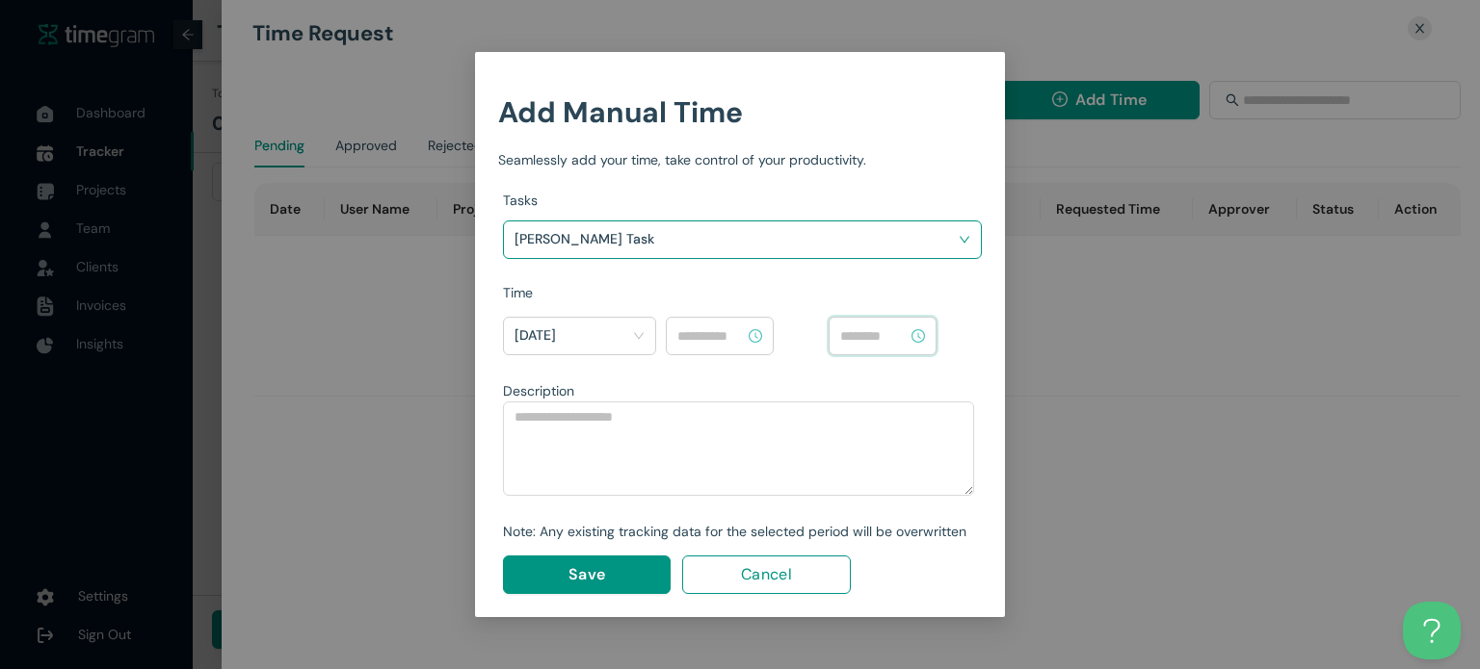
click at [859, 333] on input at bounding box center [873, 336] width 67 height 21
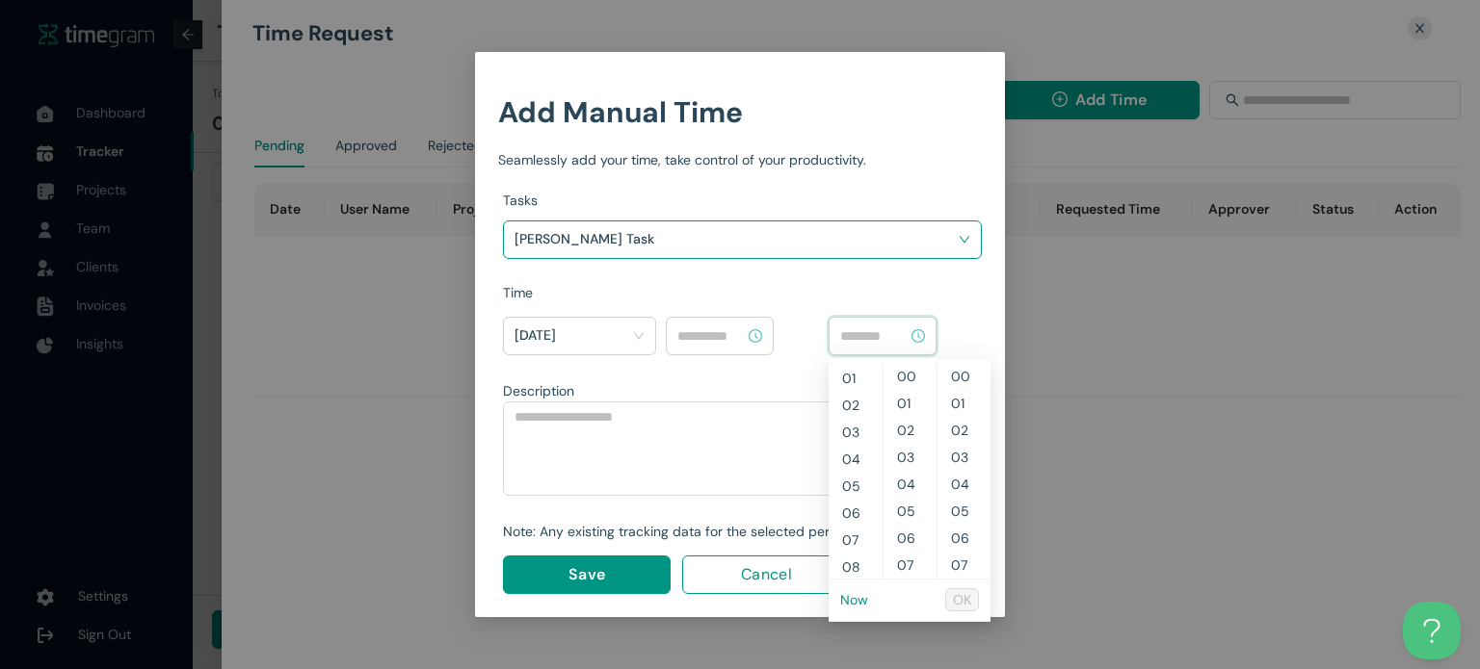
scroll to position [39, 0]
click at [848, 557] on div "08" at bounding box center [855, 553] width 54 height 27
type input "********"
click at [959, 602] on span "OK" at bounding box center [962, 600] width 18 height 21
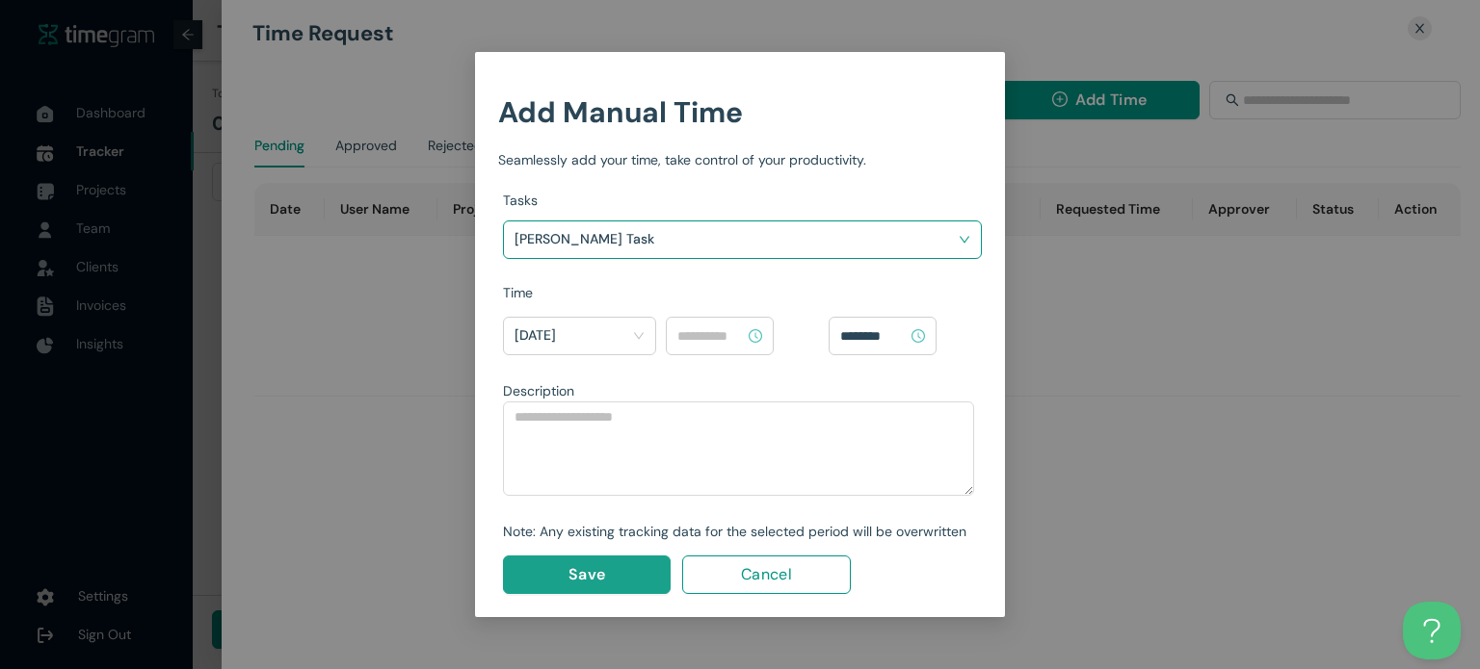
click at [607, 584] on button "Save" at bounding box center [587, 575] width 168 height 39
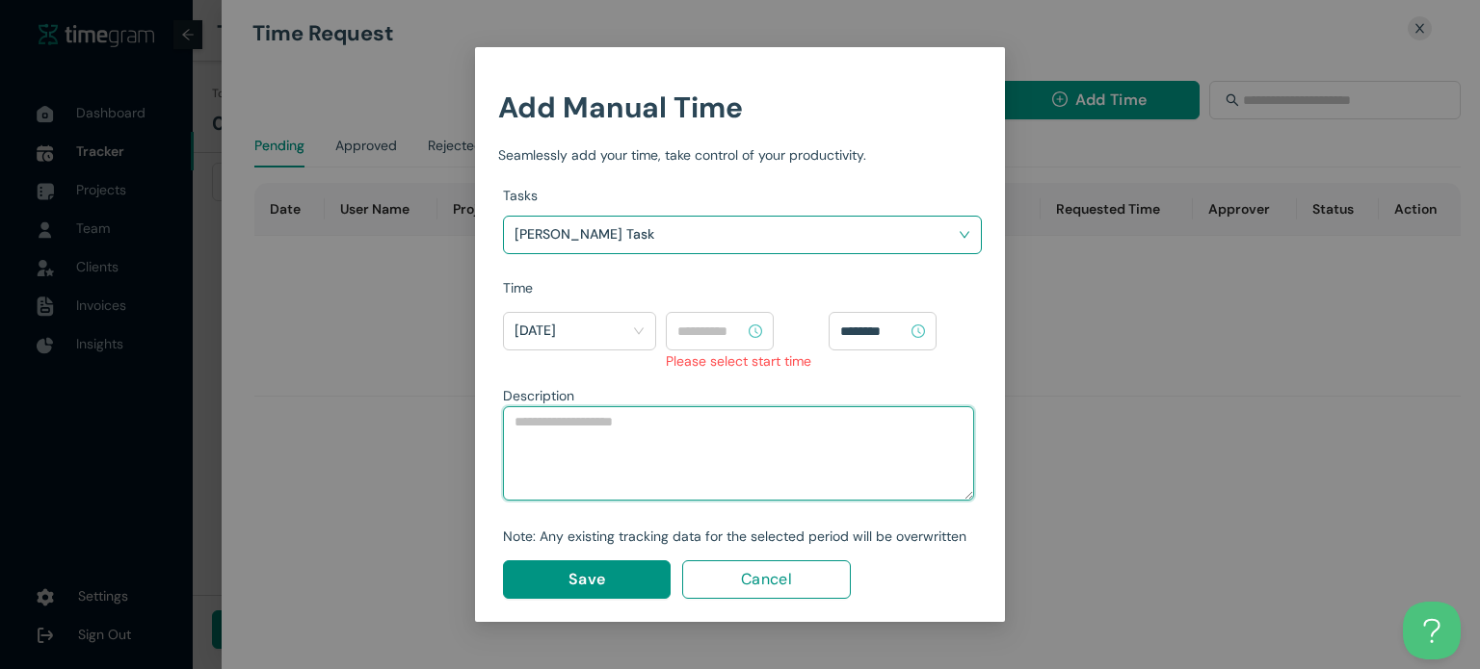
click at [574, 433] on textarea at bounding box center [738, 454] width 471 height 94
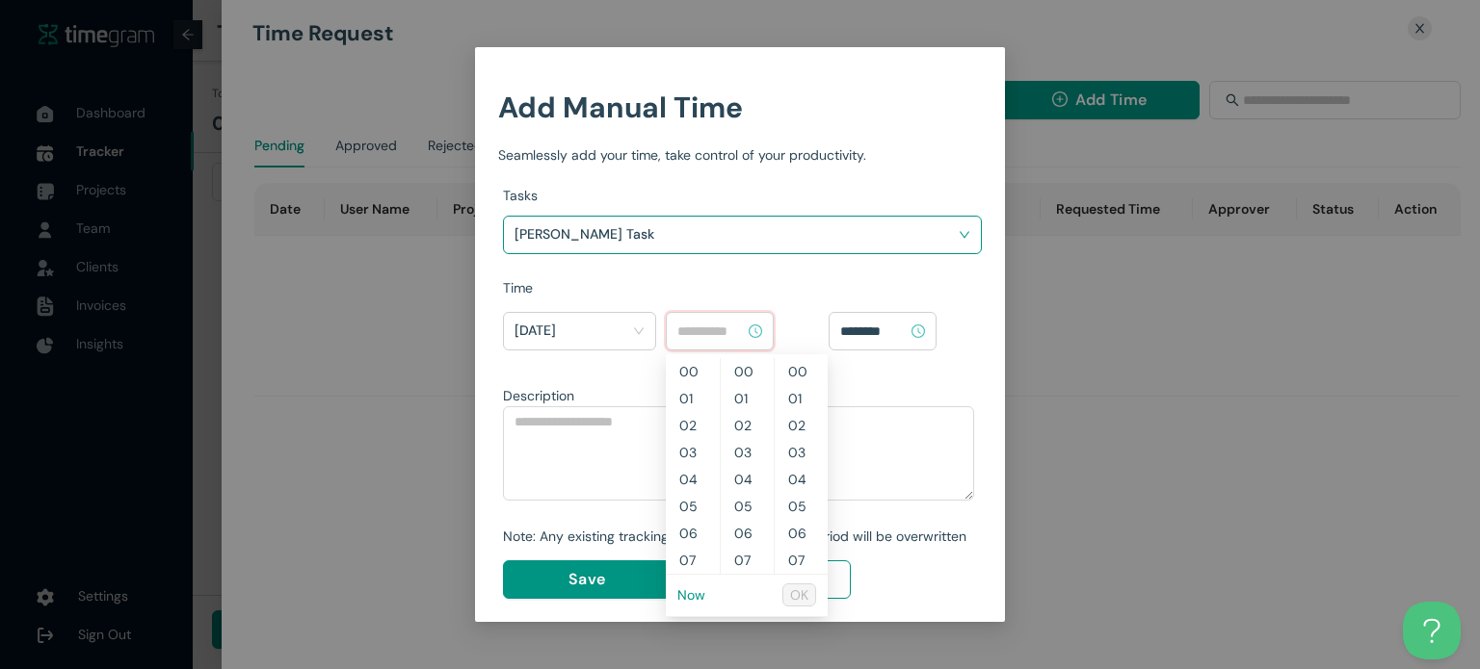
click at [730, 333] on input at bounding box center [710, 331] width 67 height 21
click at [682, 395] on div "01" at bounding box center [693, 398] width 54 height 27
type input "********"
click at [801, 595] on span "OK" at bounding box center [799, 595] width 18 height 21
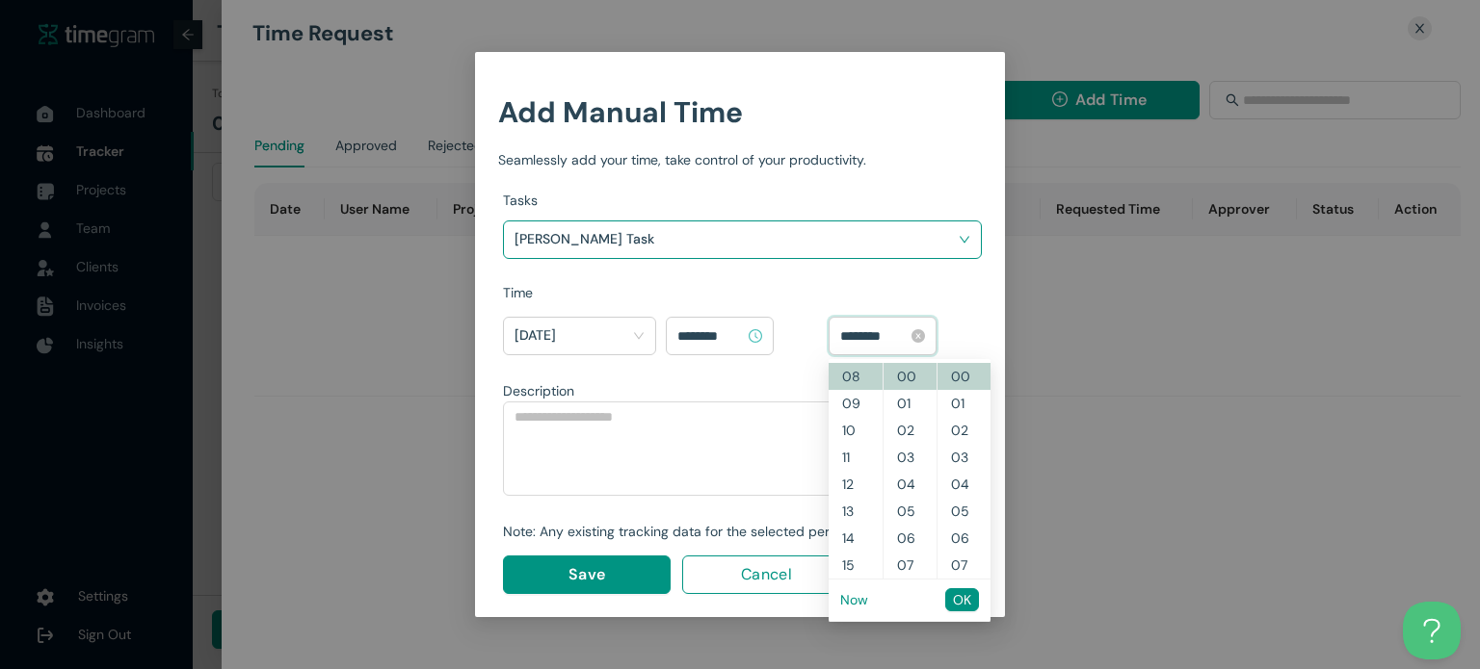
click at [892, 338] on input "********" at bounding box center [873, 336] width 67 height 21
click at [853, 390] on div "09" at bounding box center [855, 403] width 54 height 27
type input "********"
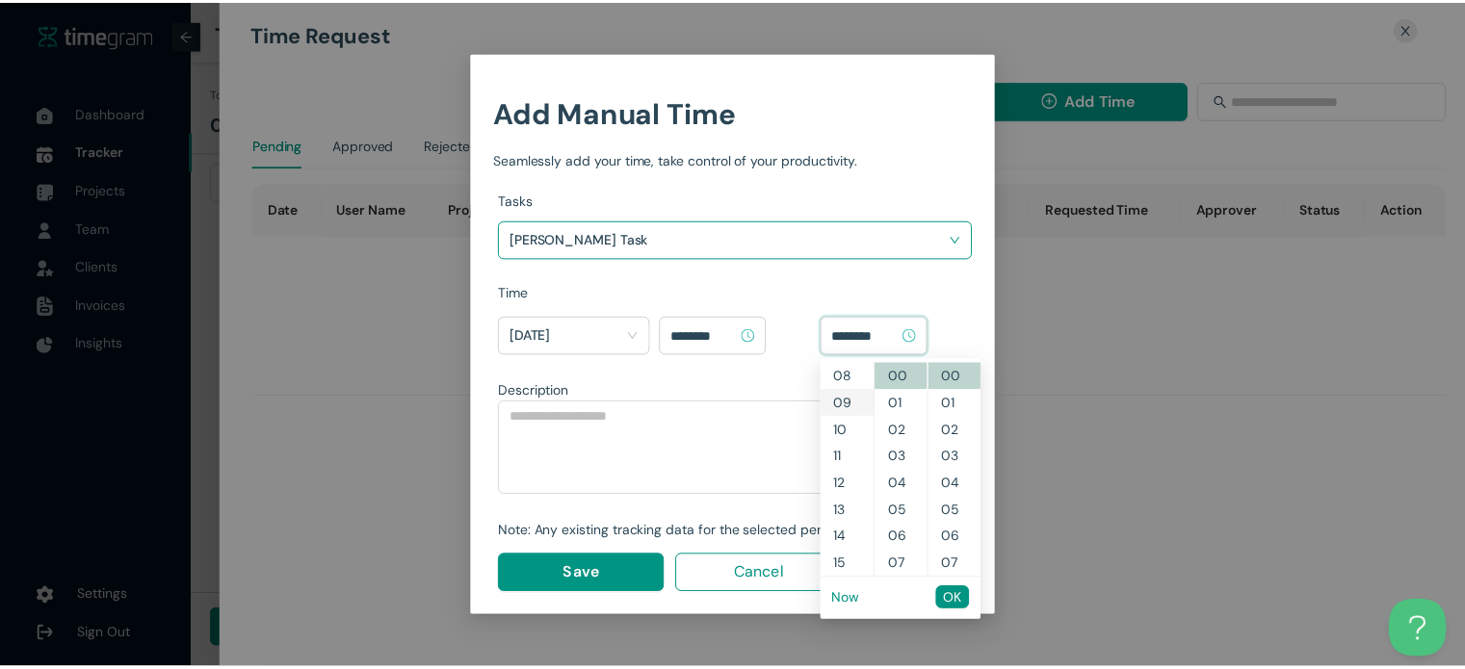
scroll to position [243, 0]
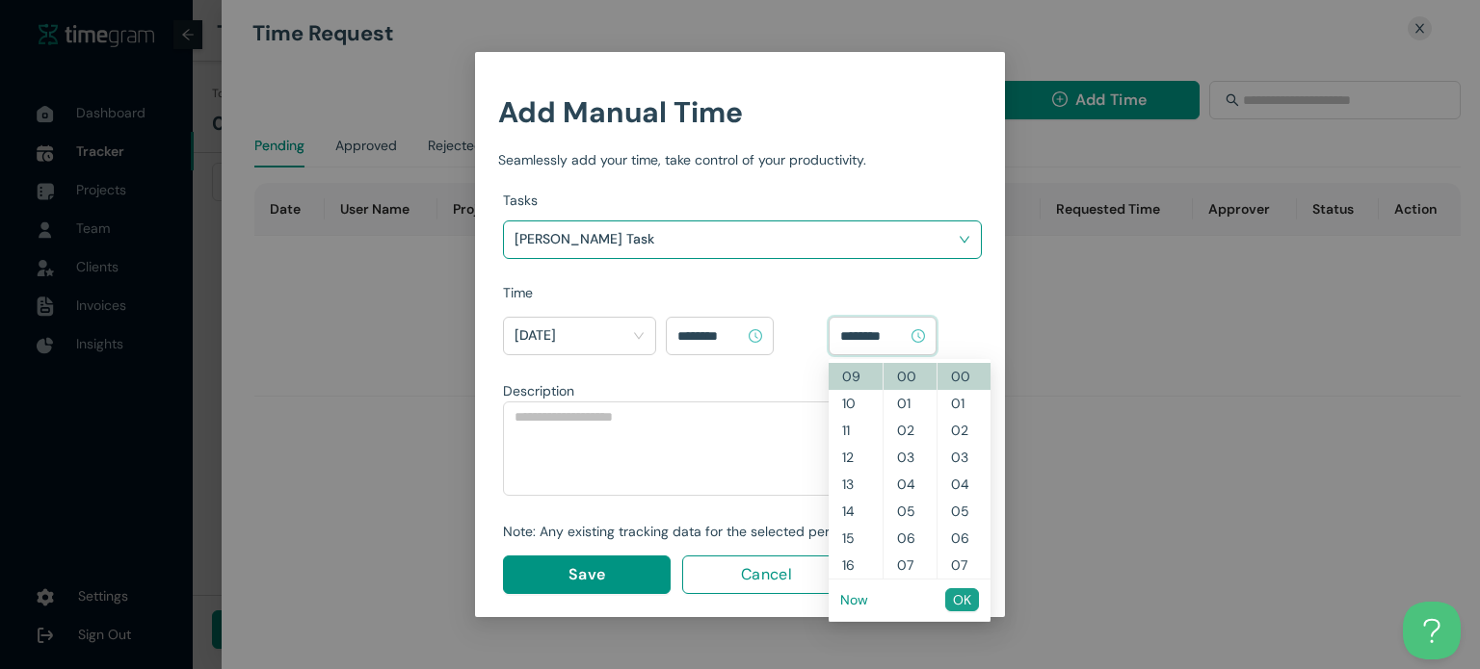
click at [956, 602] on span "OK" at bounding box center [962, 600] width 18 height 21
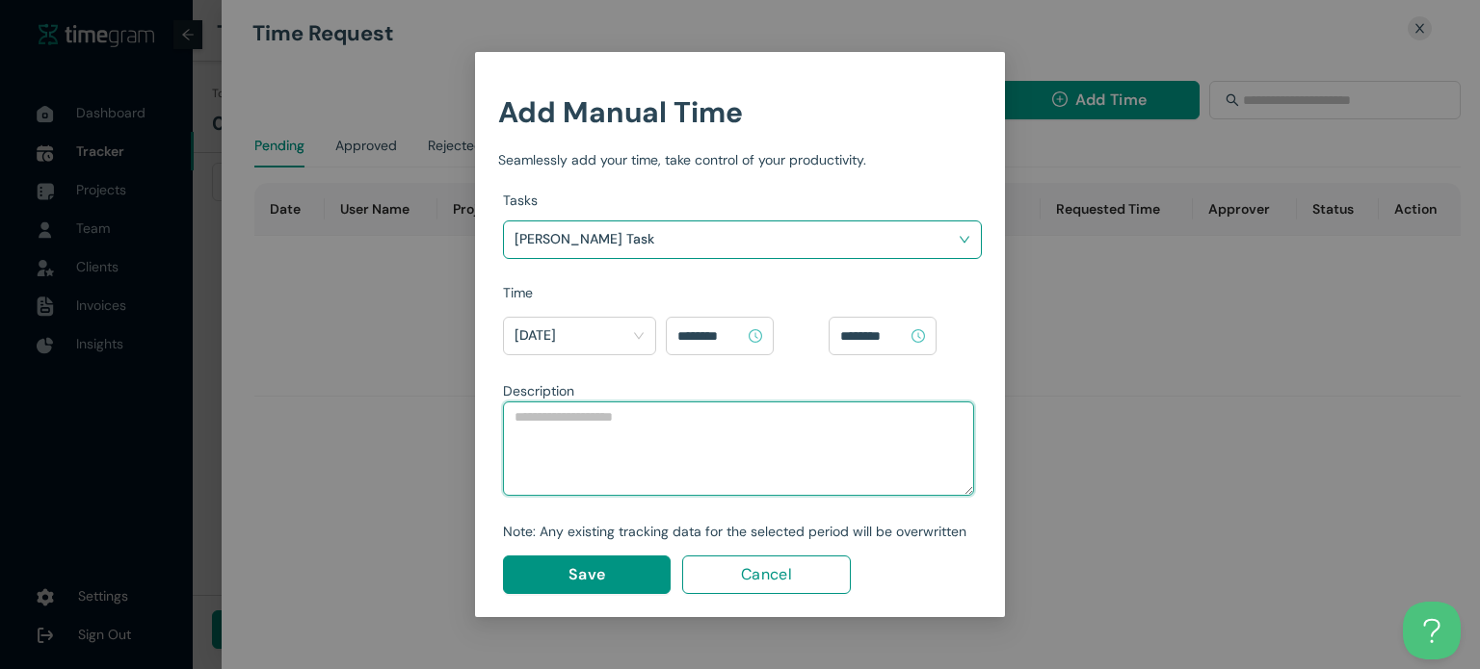
click at [574, 445] on textarea at bounding box center [738, 449] width 471 height 94
type textarea "**********"
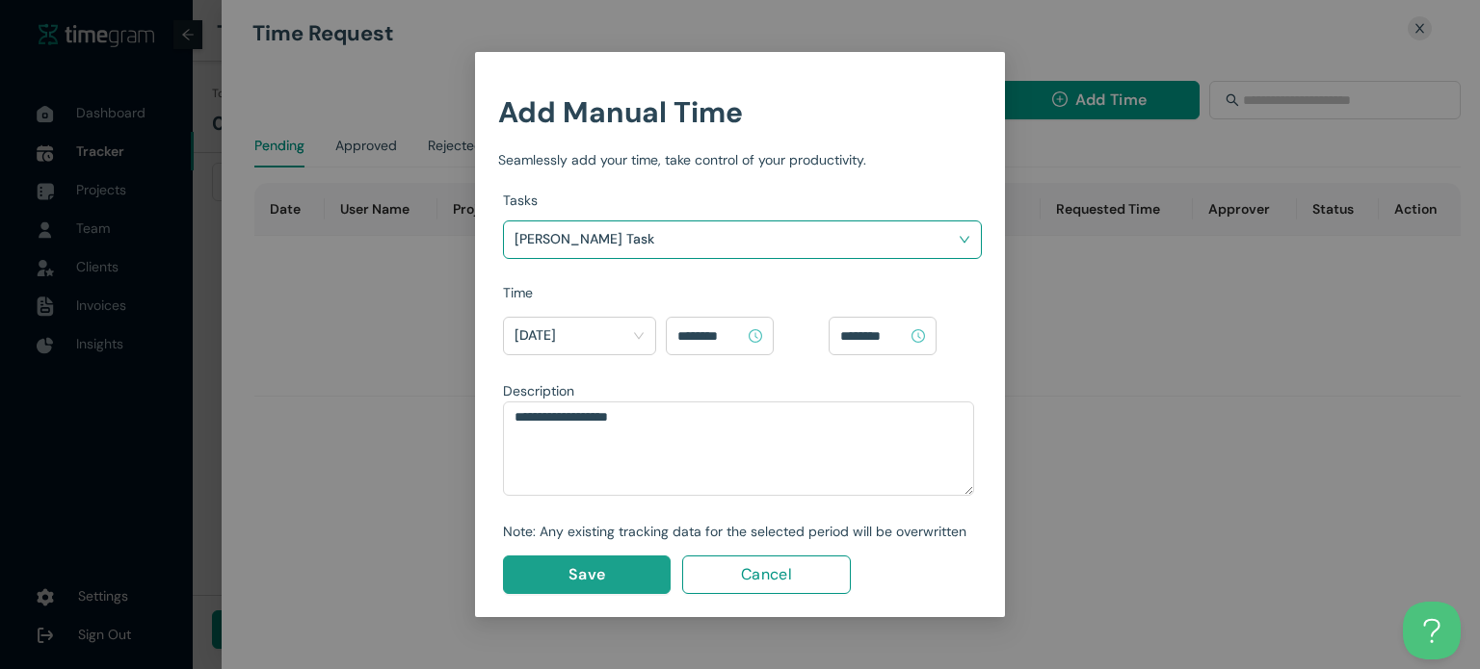
click at [605, 592] on button "Save" at bounding box center [587, 575] width 168 height 39
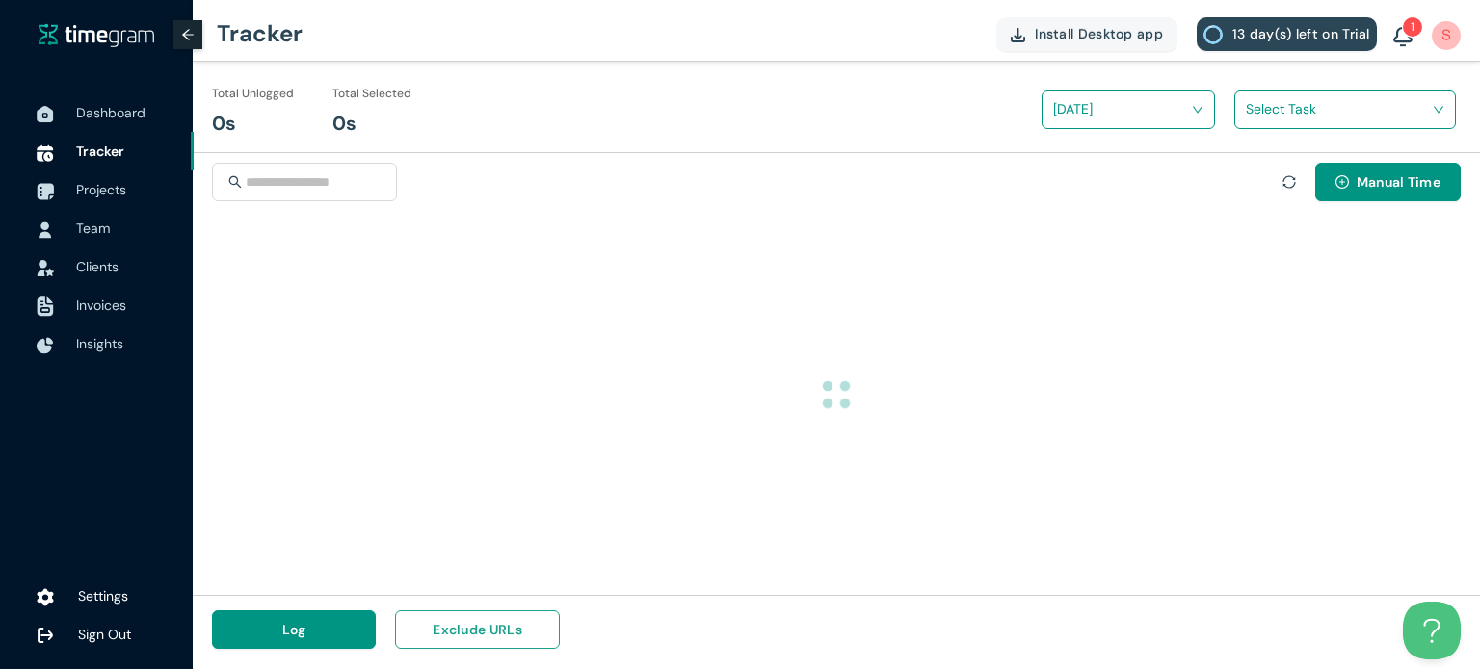
click at [528, 629] on button "Exclude URLs" at bounding box center [477, 630] width 164 height 39
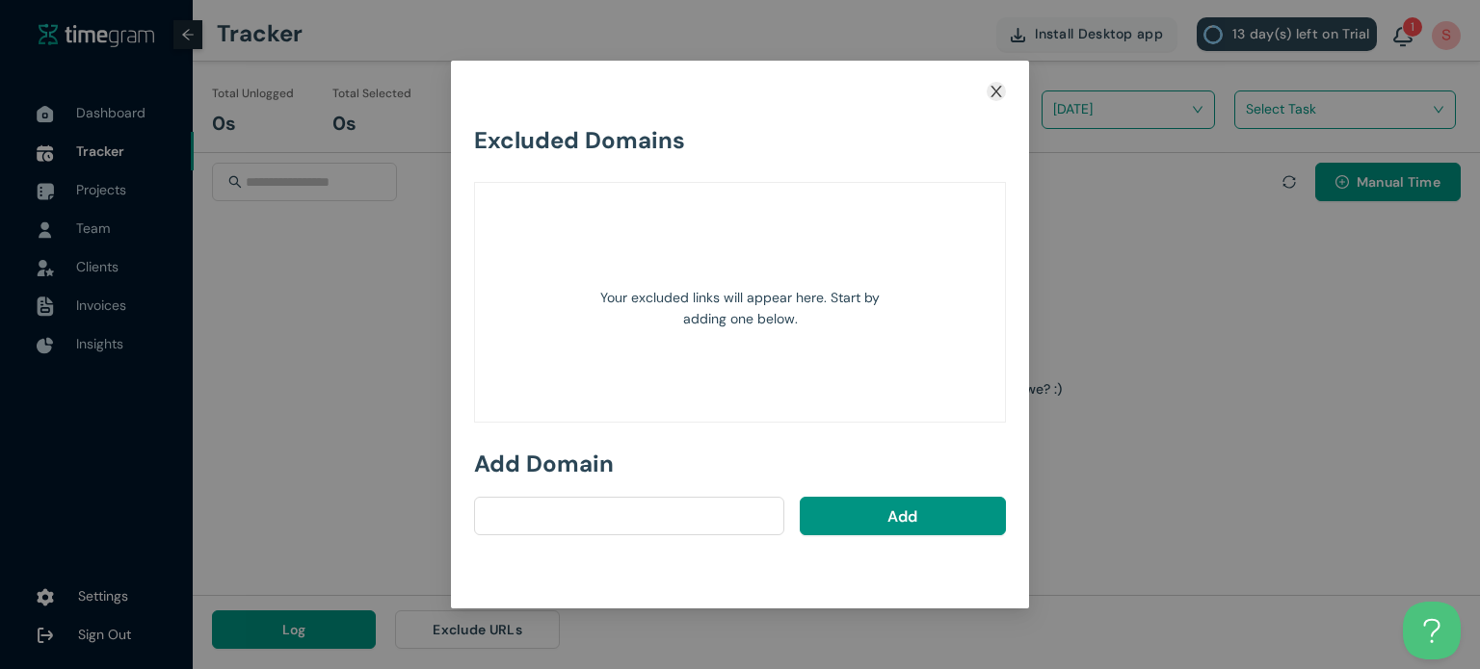
click at [999, 97] on icon "close" at bounding box center [995, 91] width 15 height 15
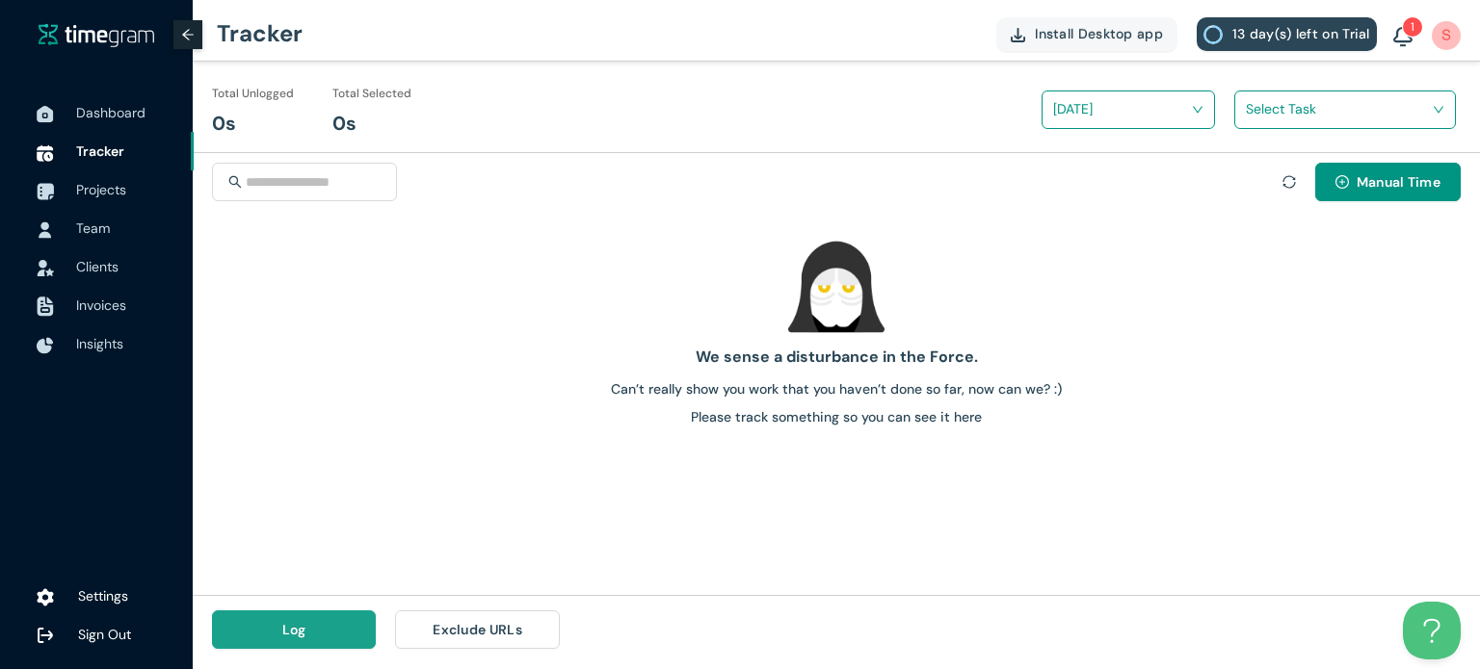
click at [322, 630] on button "Log" at bounding box center [294, 630] width 164 height 39
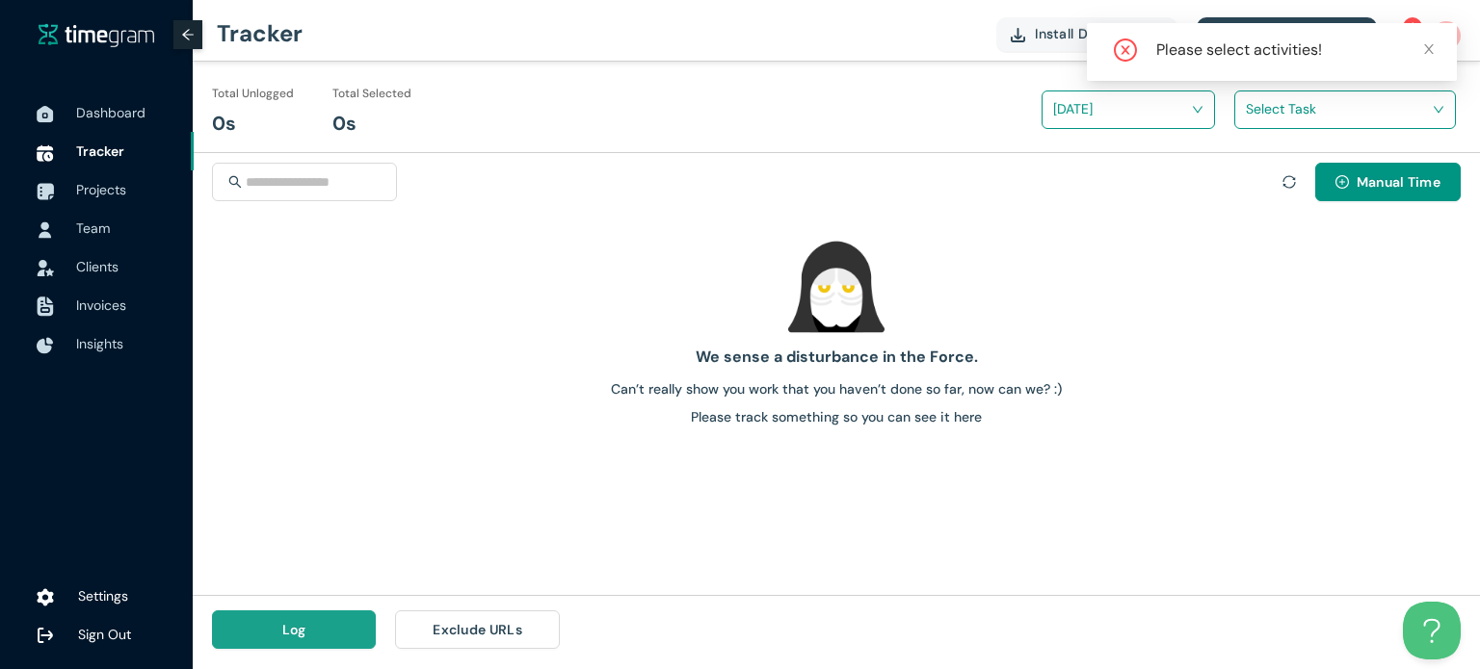
click at [322, 630] on button "Log" at bounding box center [294, 630] width 164 height 39
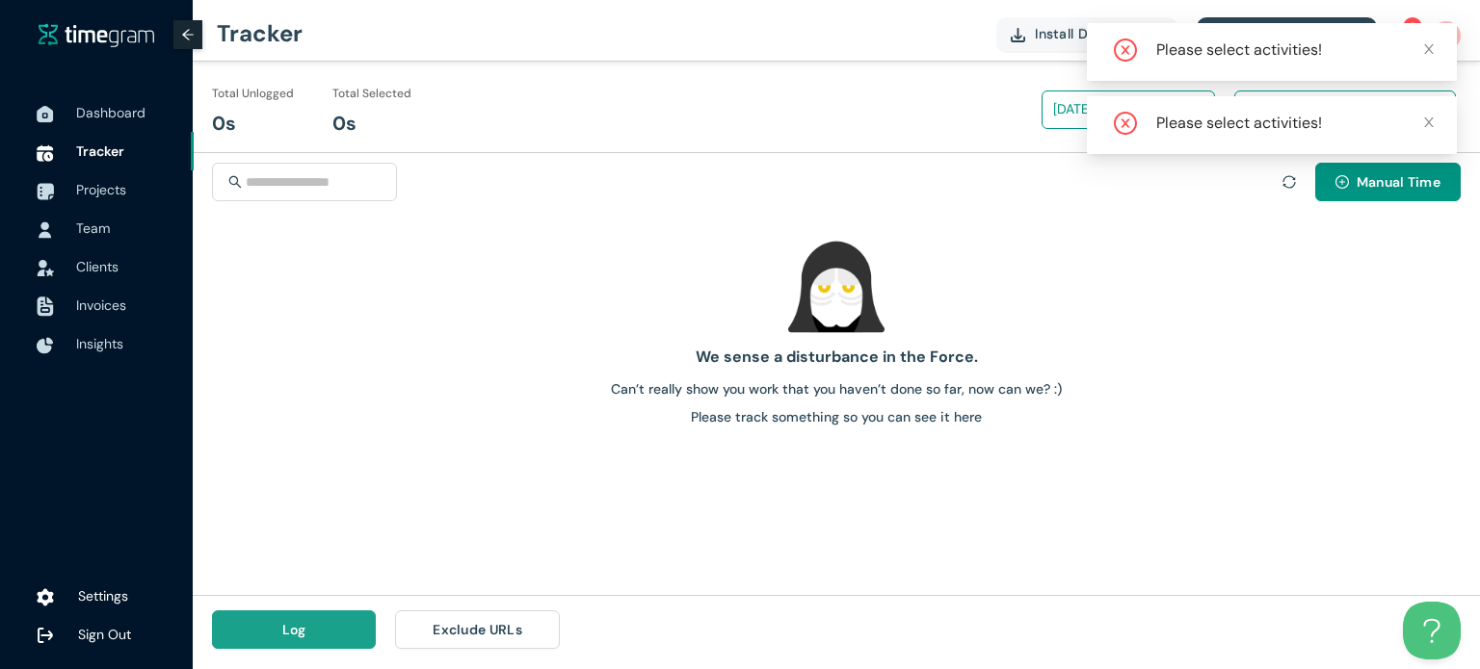
click at [322, 630] on button "Log" at bounding box center [294, 630] width 164 height 39
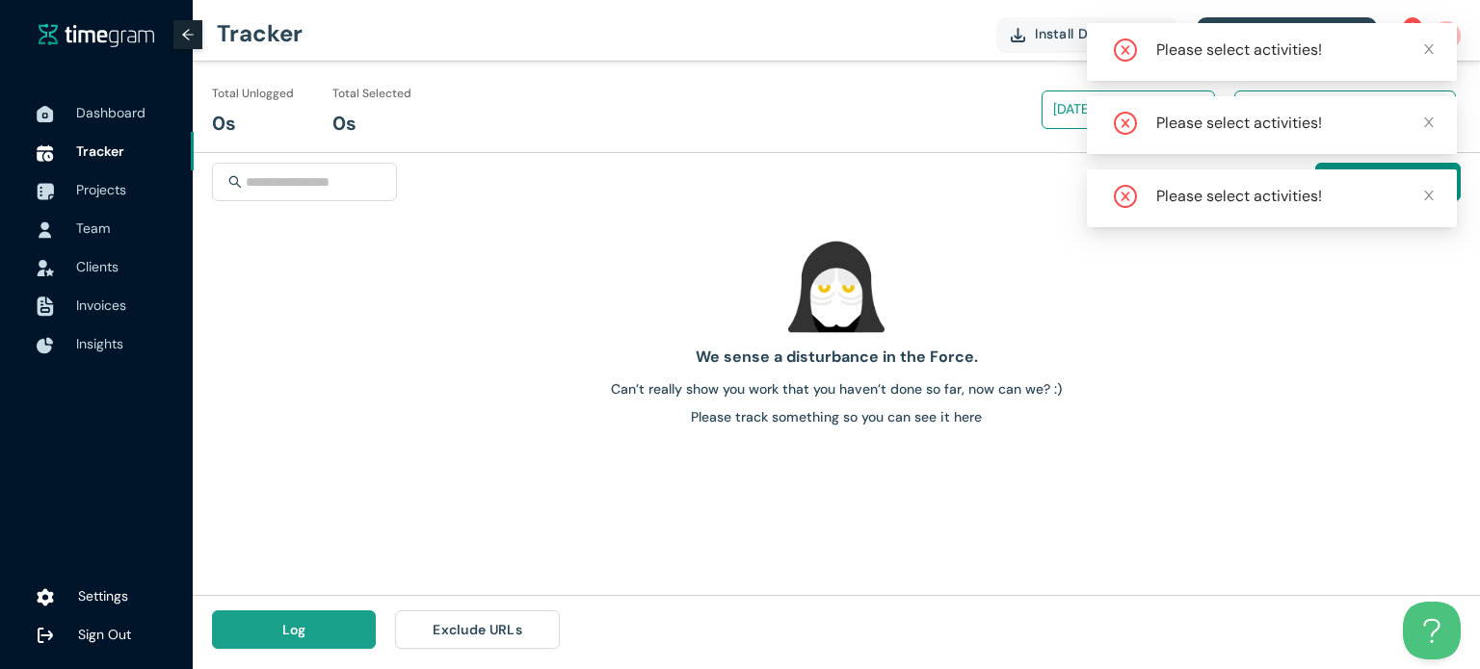
click at [322, 630] on button "Log" at bounding box center [294, 630] width 164 height 39
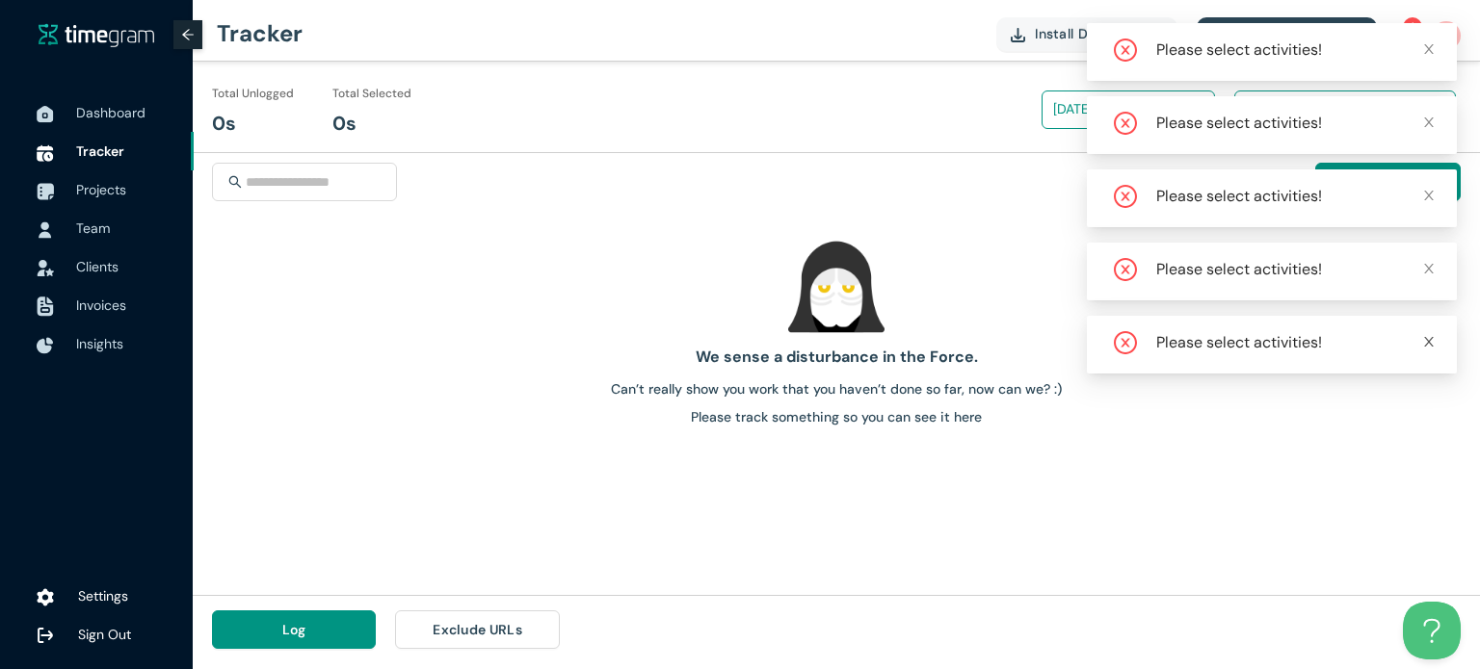
click at [1426, 341] on icon "close" at bounding box center [1428, 341] width 13 height 13
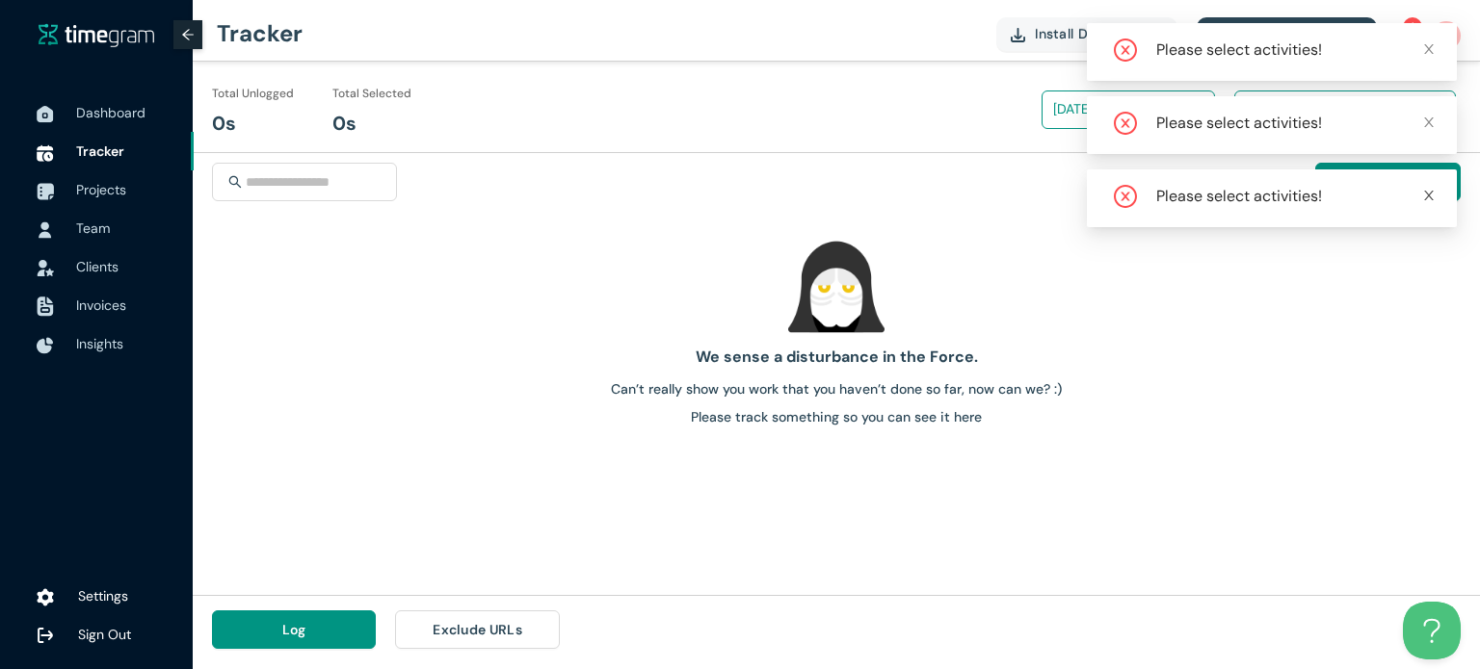
click at [1422, 192] on icon "close" at bounding box center [1428, 195] width 13 height 13
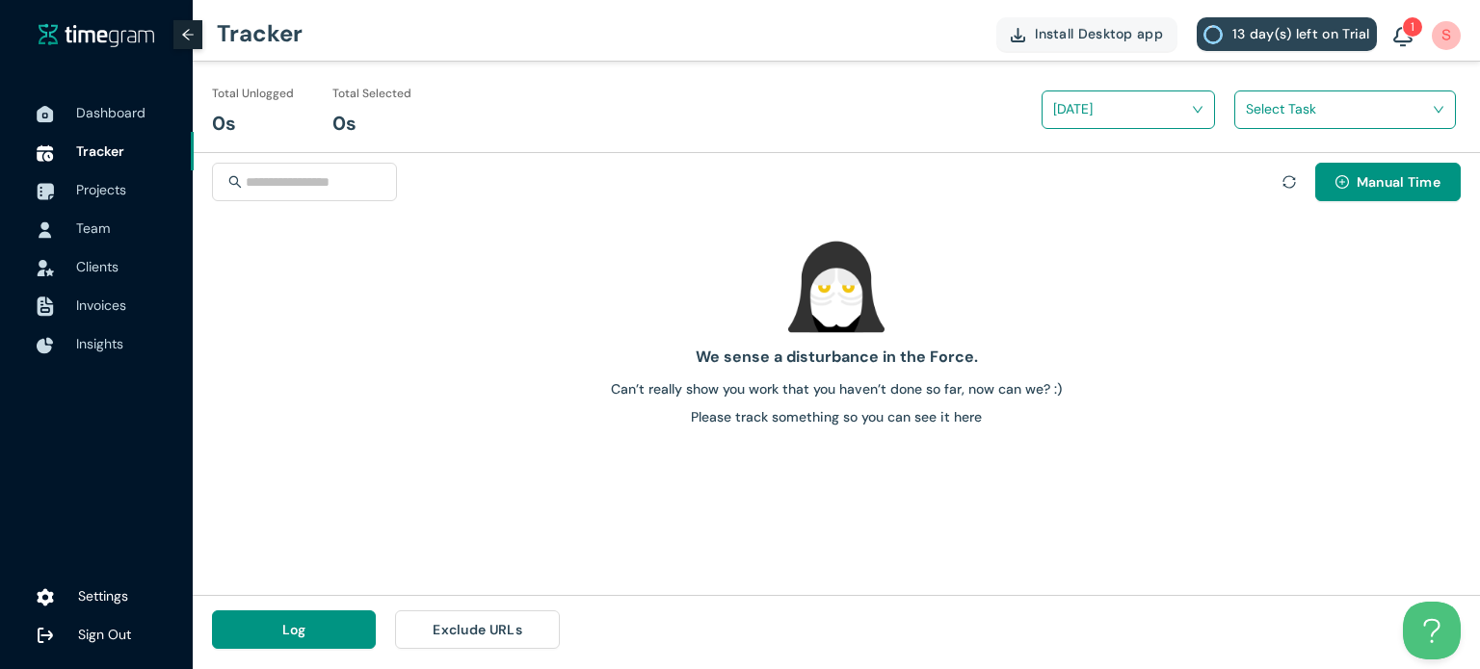
click at [1401, 107] on input "search" at bounding box center [1338, 108] width 185 height 29
click at [1403, 180] on h1 "Sajalshankdhar Shankdhar Task" at bounding box center [1371, 180] width 226 height 21
click at [328, 616] on button "Log" at bounding box center [294, 630] width 164 height 39
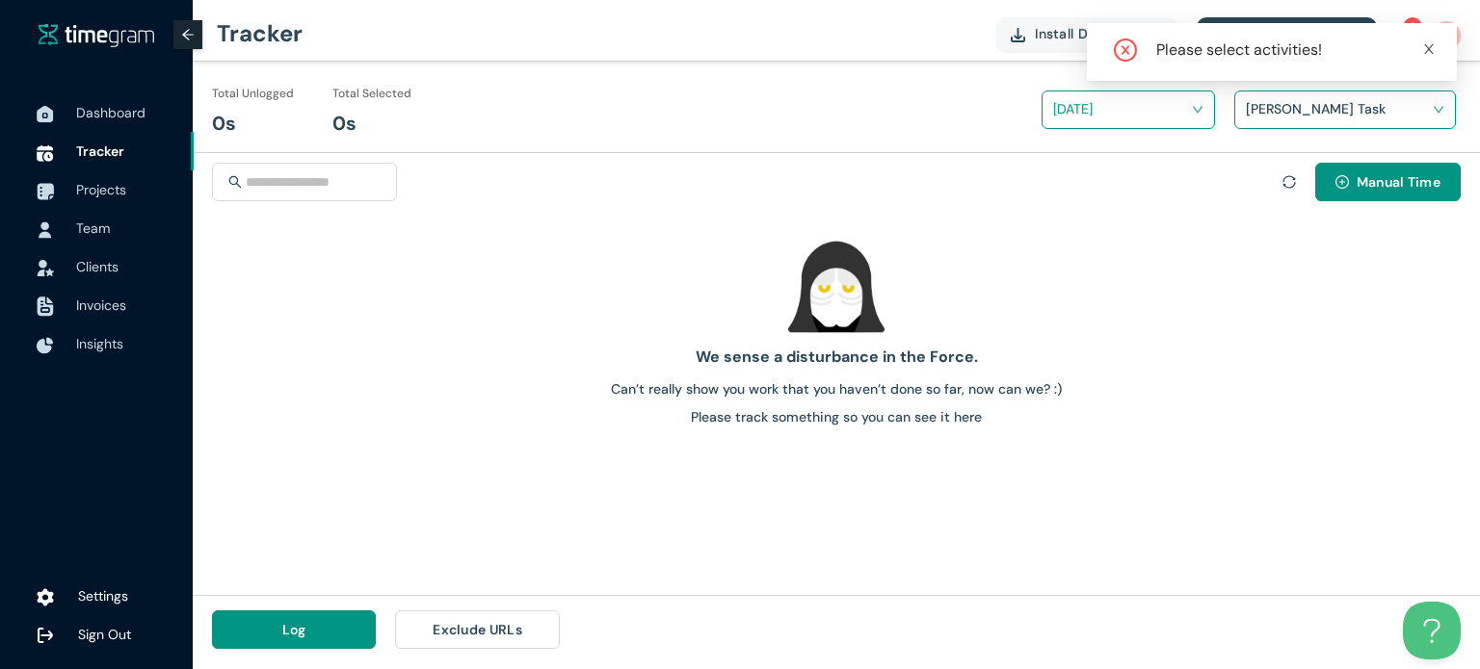
click at [1433, 46] on icon "close" at bounding box center [1428, 48] width 13 height 13
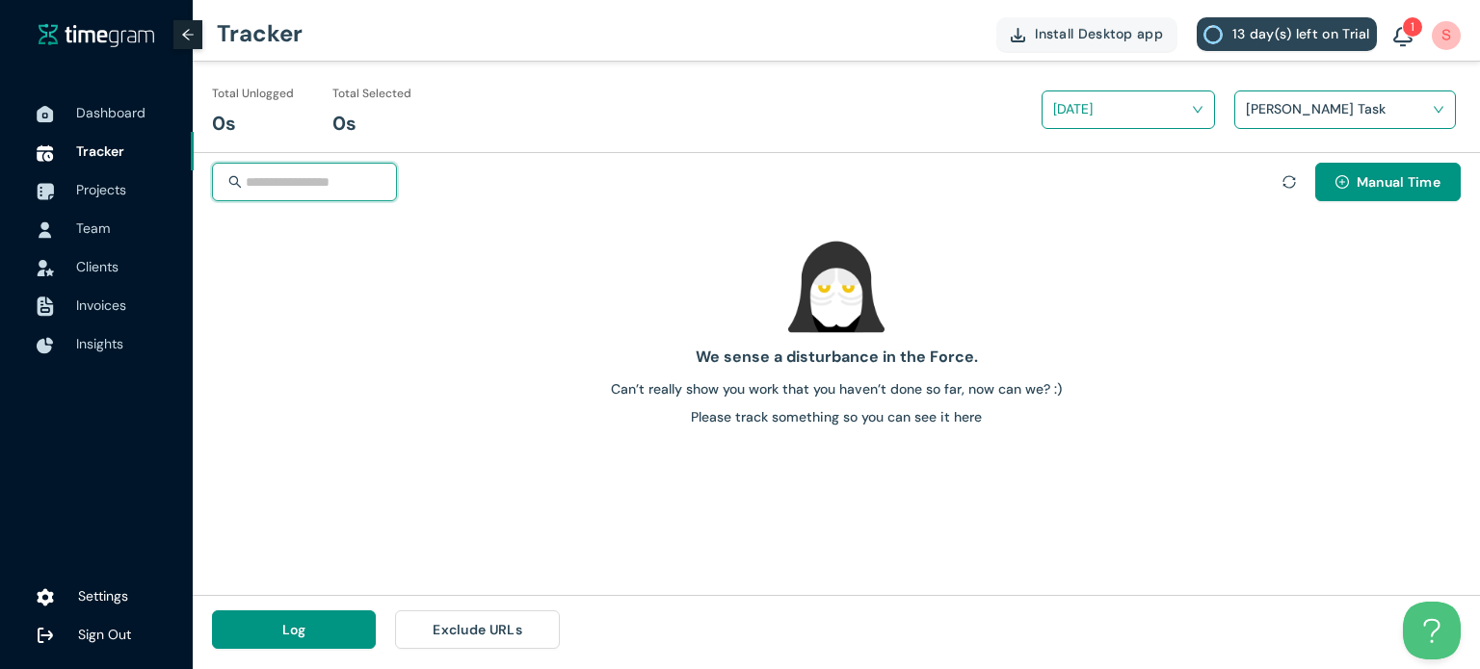
click at [328, 176] on input "search" at bounding box center [313, 182] width 135 height 35
click at [354, 115] on div "Total Selected 0s" at bounding box center [371, 116] width 79 height 67
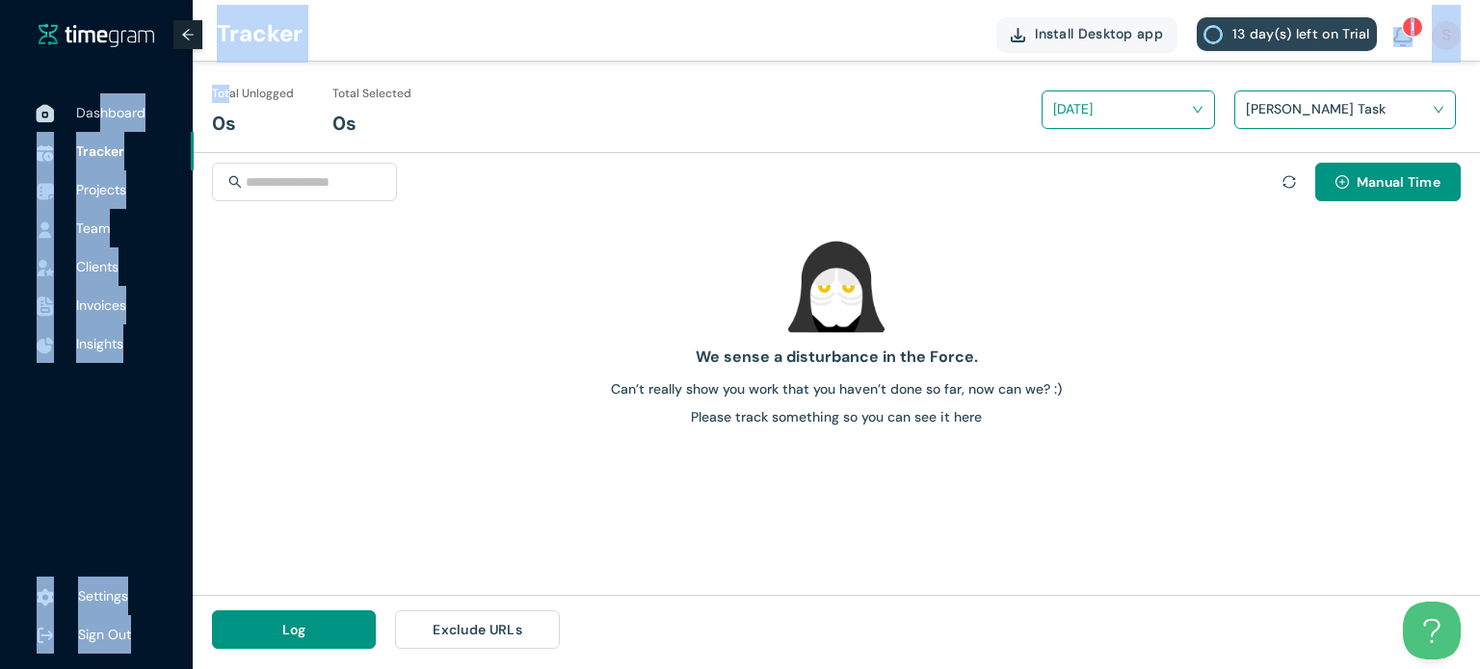
drag, startPoint x: 228, startPoint y: 100, endPoint x: 98, endPoint y: 103, distance: 130.1
click at [98, 103] on section "Dashboard Tracker Projects Team Clients Invoices Insights Settings Sign Out Tra…" at bounding box center [740, 334] width 1480 height 669
click at [98, 103] on span "Dashboard" at bounding box center [127, 112] width 102 height 39
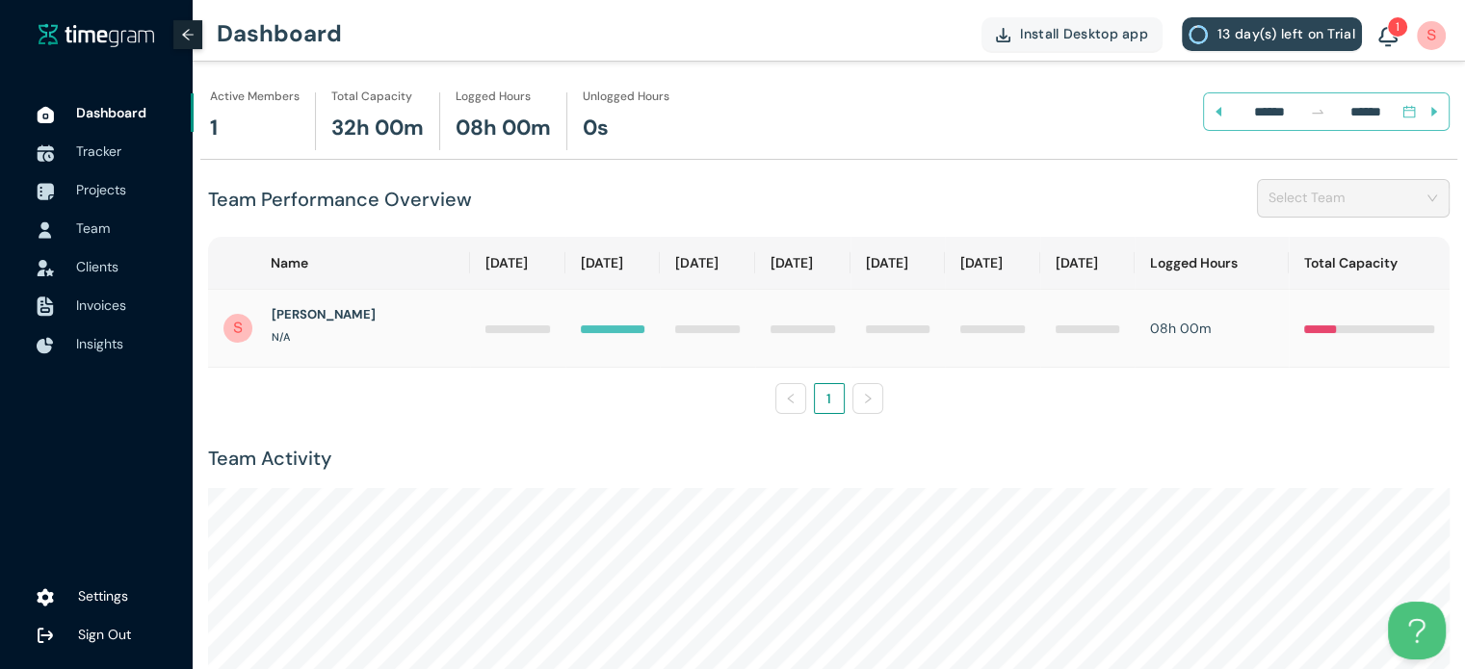
drag, startPoint x: 621, startPoint y: 314, endPoint x: 632, endPoint y: 324, distance: 14.3
click at [632, 324] on td at bounding box center [612, 329] width 95 height 78
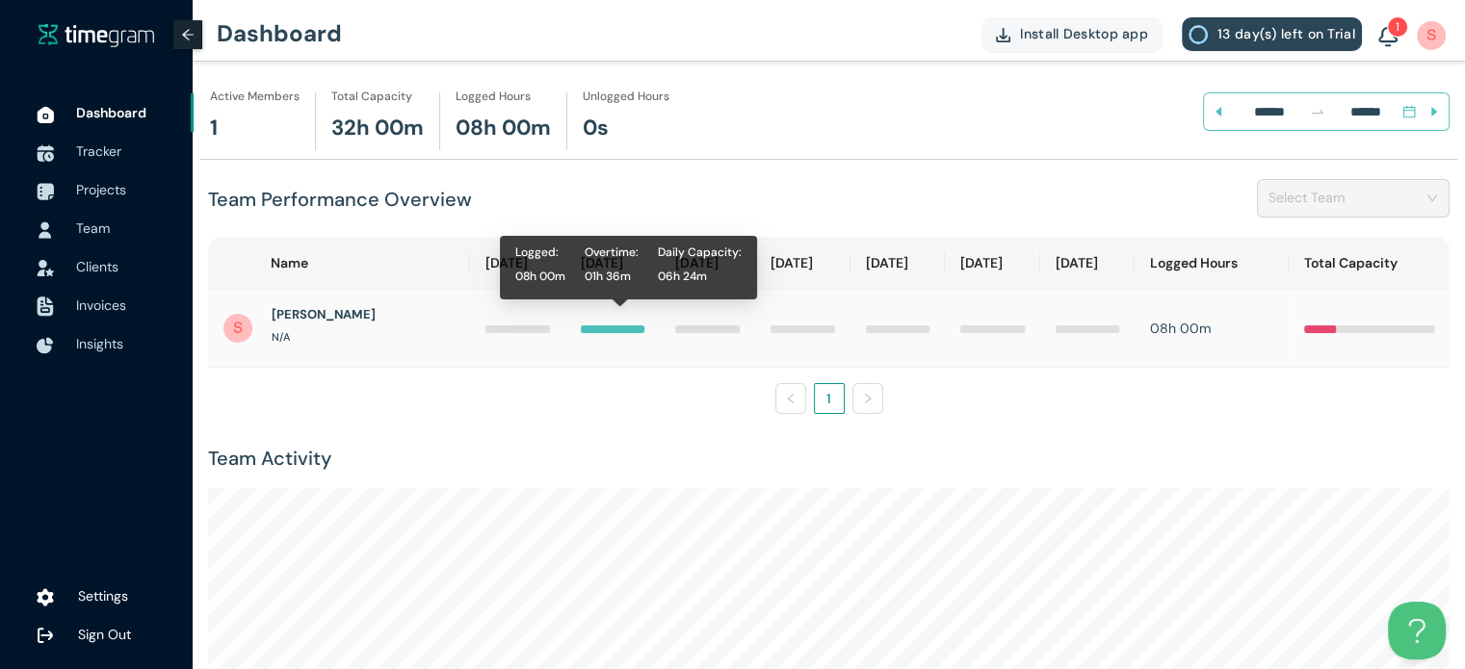
click at [632, 326] on div at bounding box center [613, 330] width 65 height 8
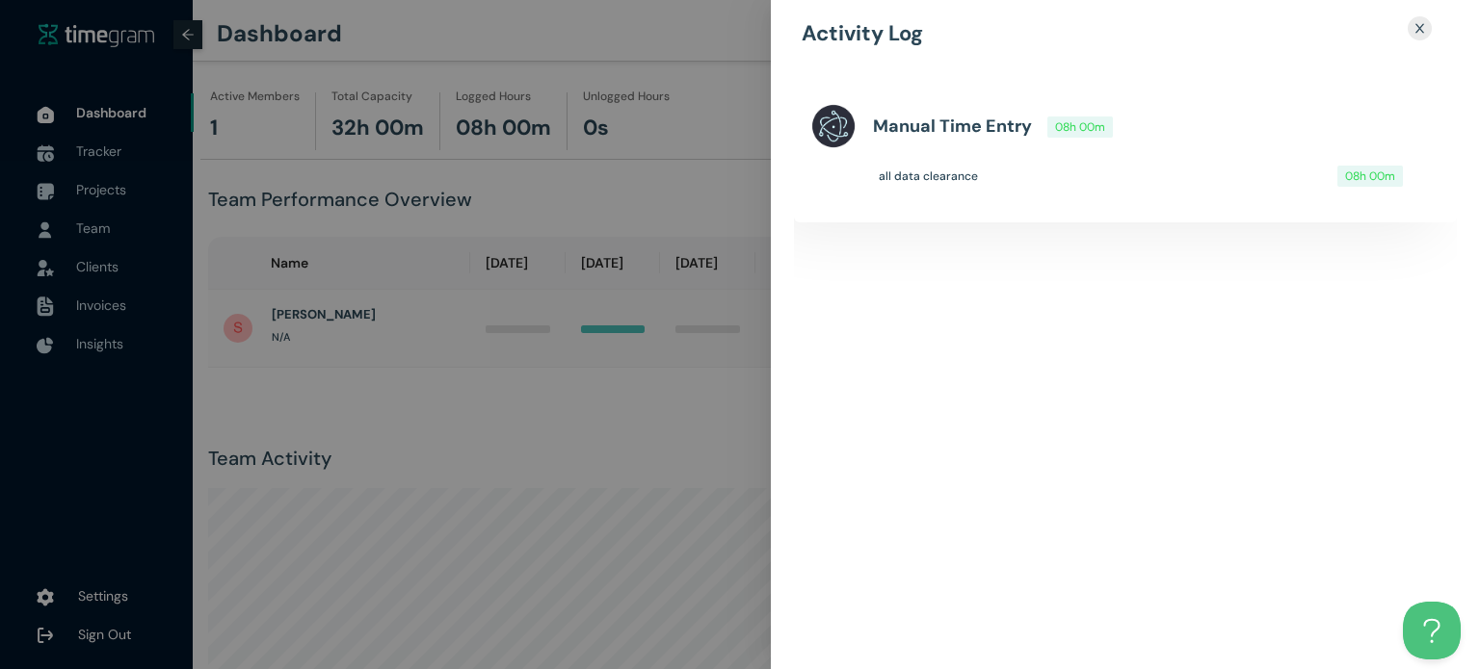
click at [632, 324] on div at bounding box center [740, 334] width 1480 height 669
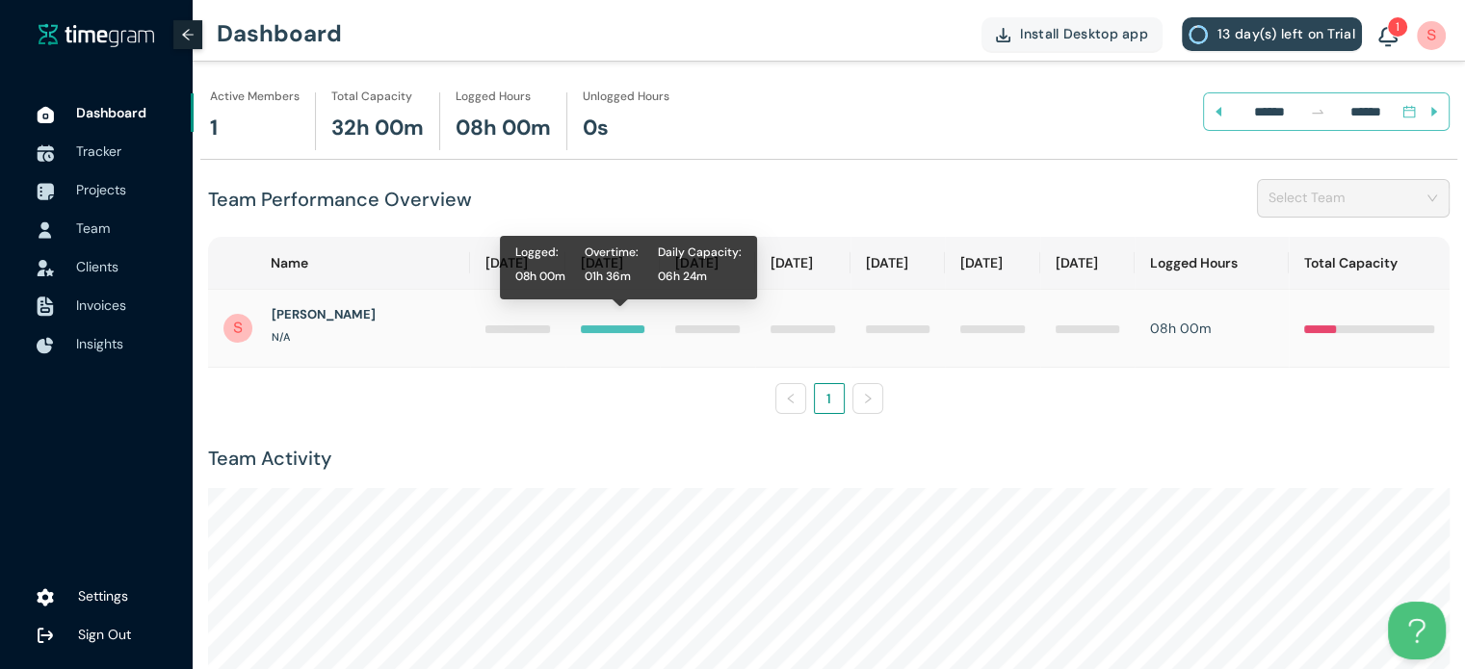
click at [619, 326] on div at bounding box center [613, 330] width 65 height 8
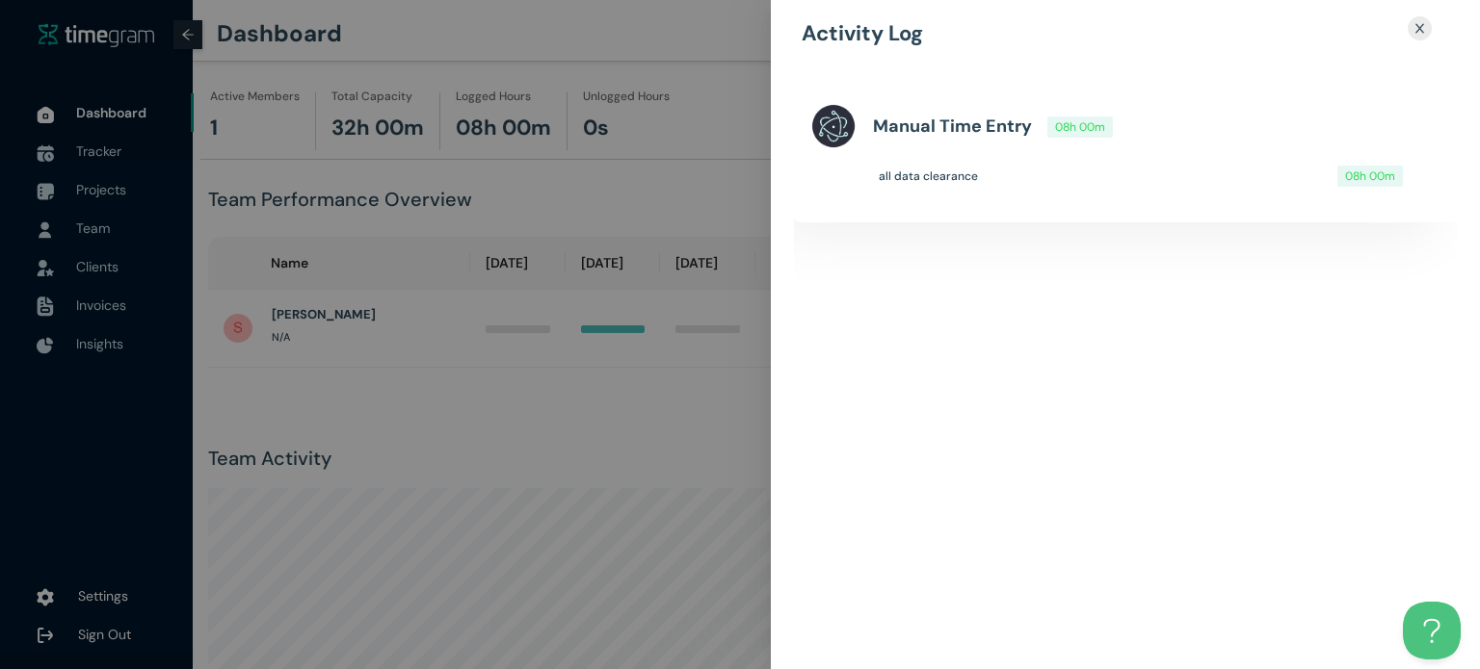
click at [617, 446] on div at bounding box center [740, 334] width 1480 height 669
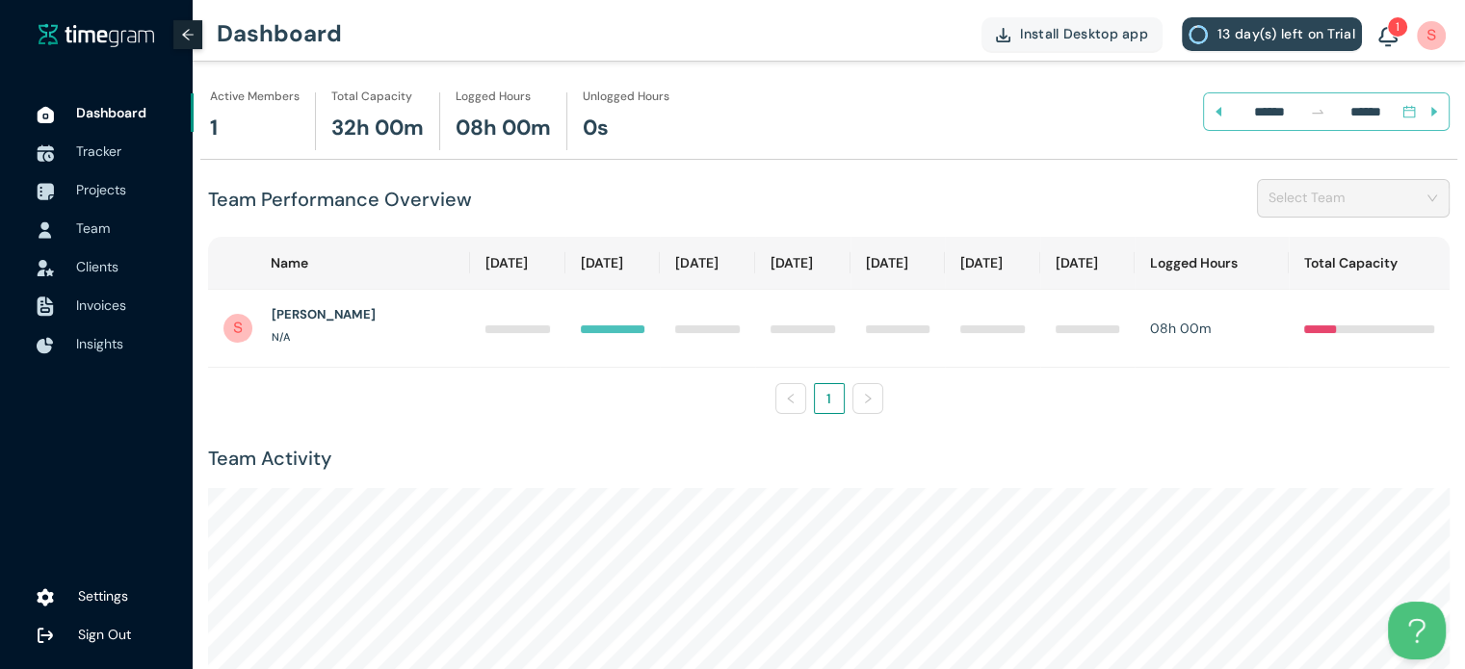
click at [1281, 32] on span "13 day(s) left on Trial" at bounding box center [1287, 33] width 138 height 21
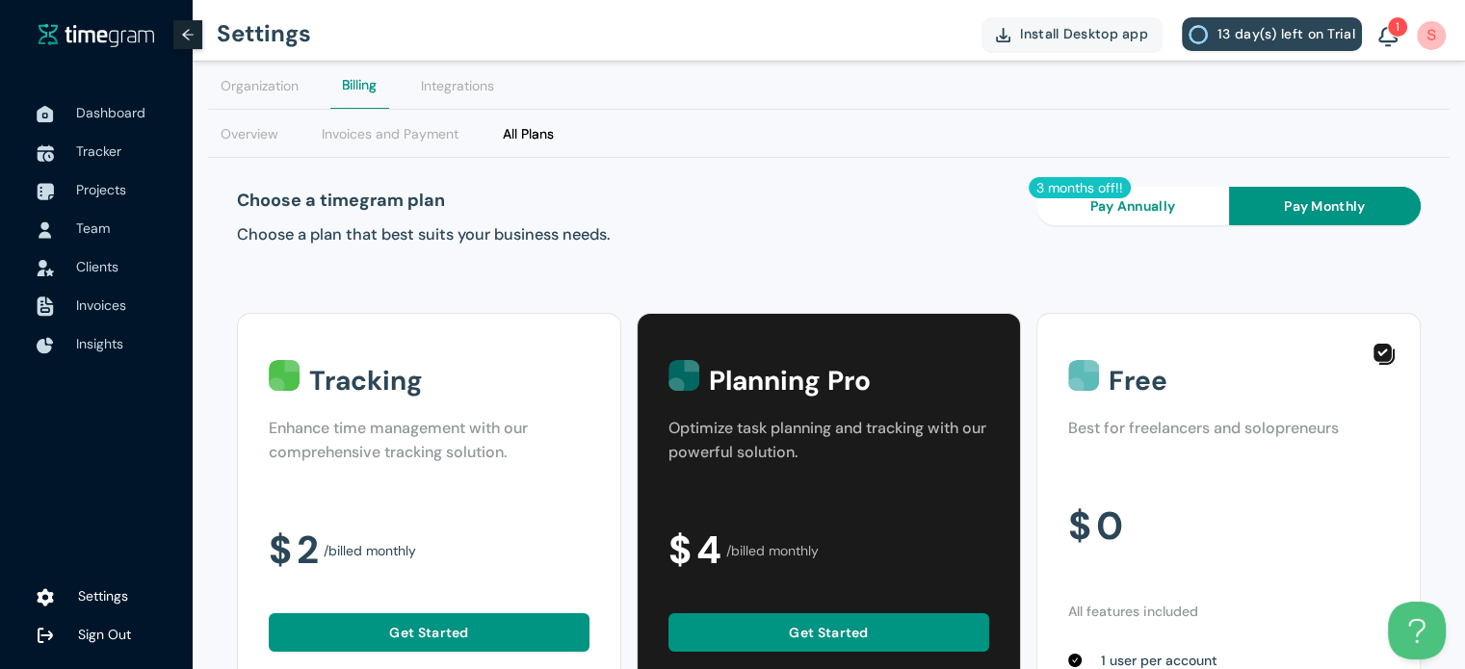
scroll to position [135, 0]
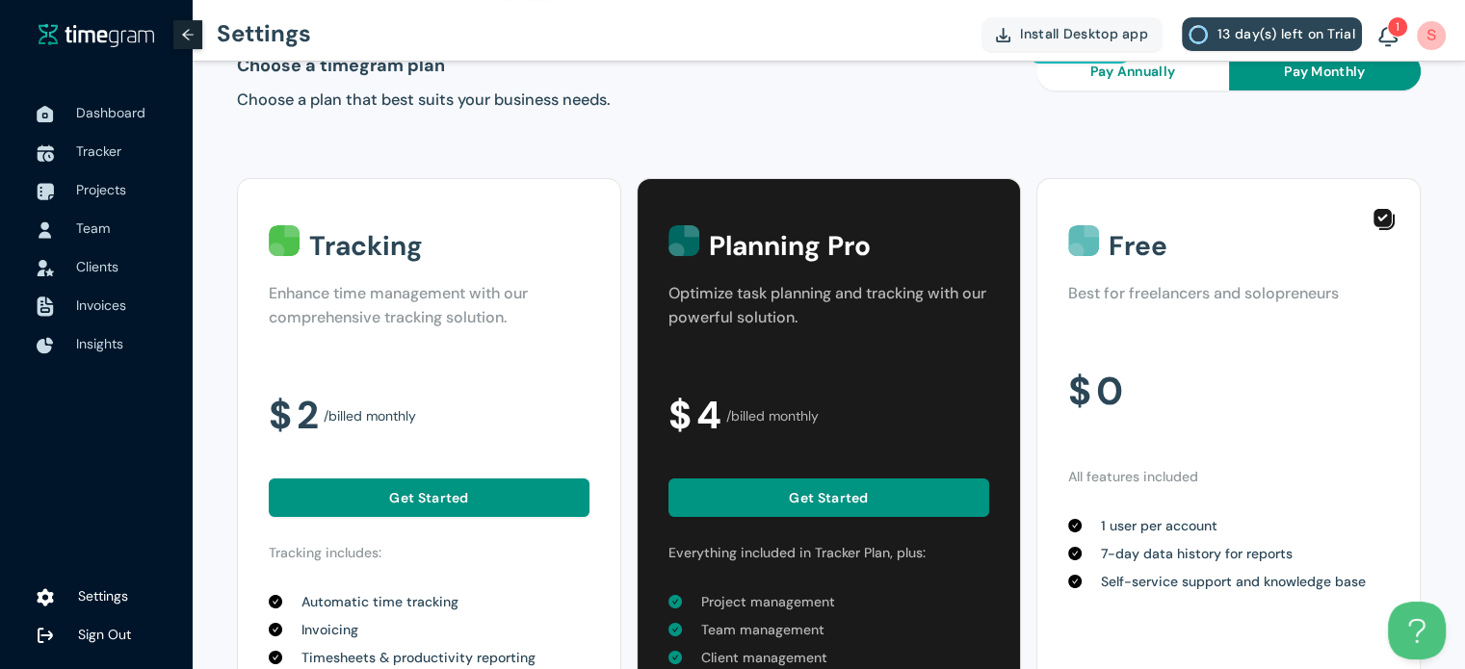
click at [1152, 381] on div "$ 0" at bounding box center [1228, 391] width 321 height 61
click at [183, 30] on icon "arrow-left" at bounding box center [187, 34] width 13 height 13
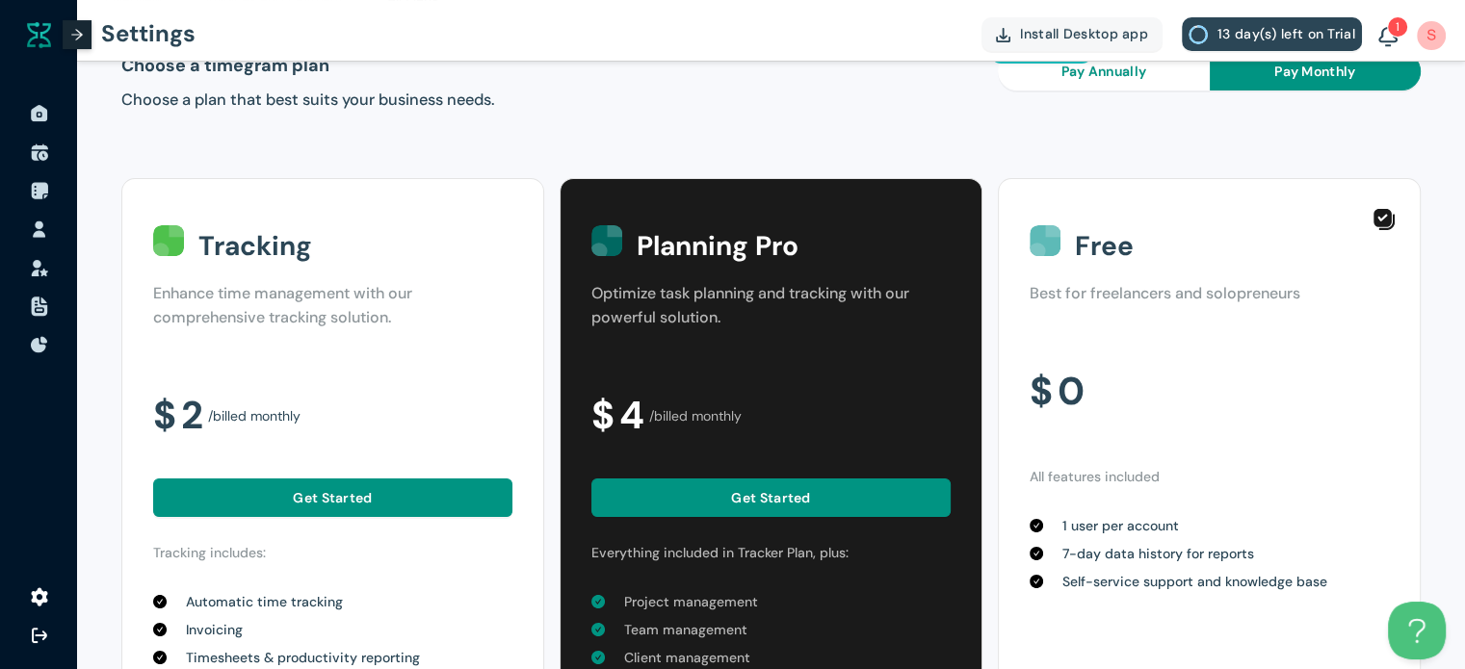
scroll to position [0, 0]
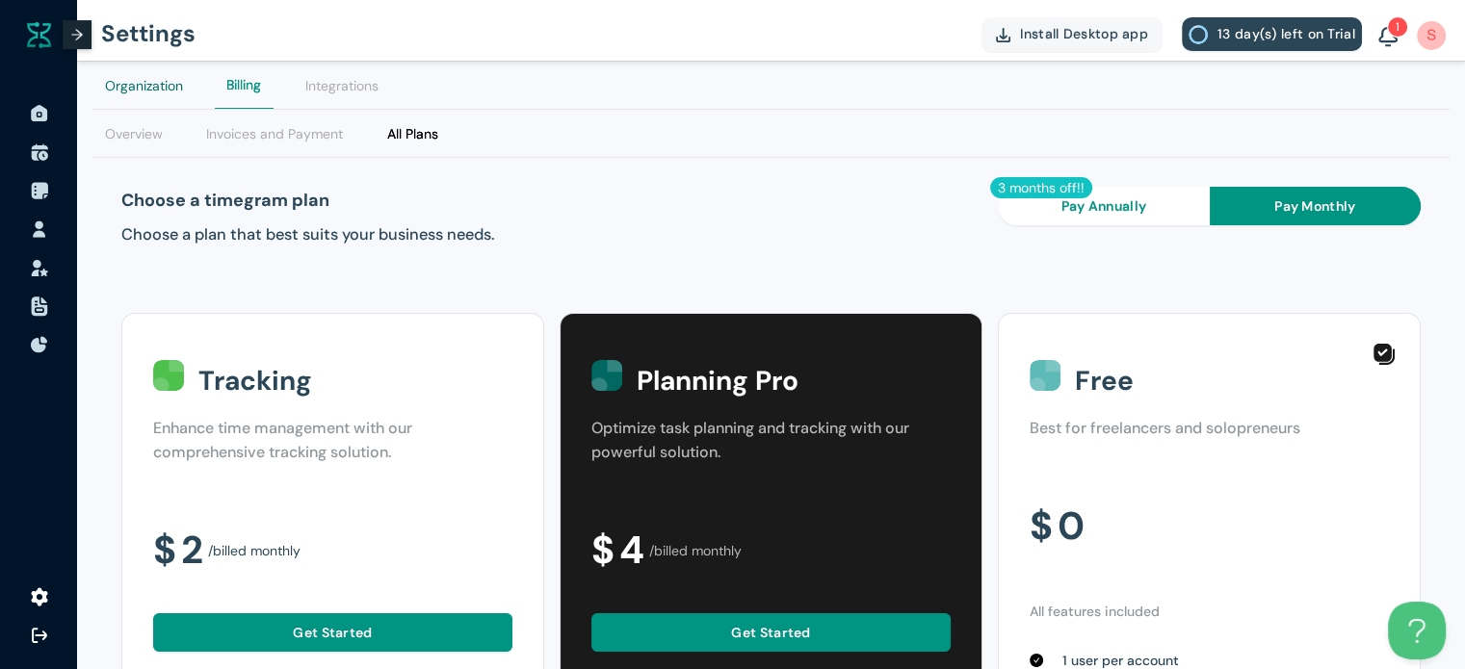
click at [125, 88] on div "Organization" at bounding box center [144, 85] width 78 height 21
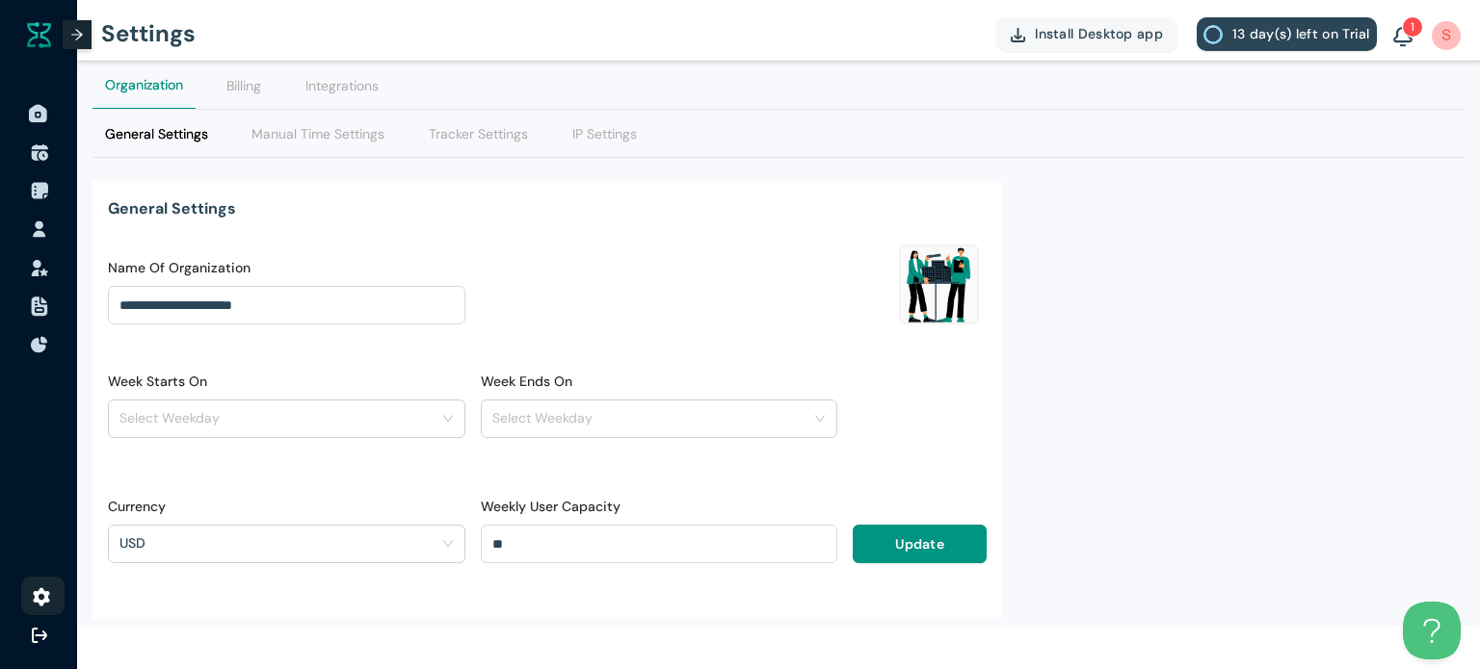
click at [29, 119] on img at bounding box center [38, 113] width 19 height 19
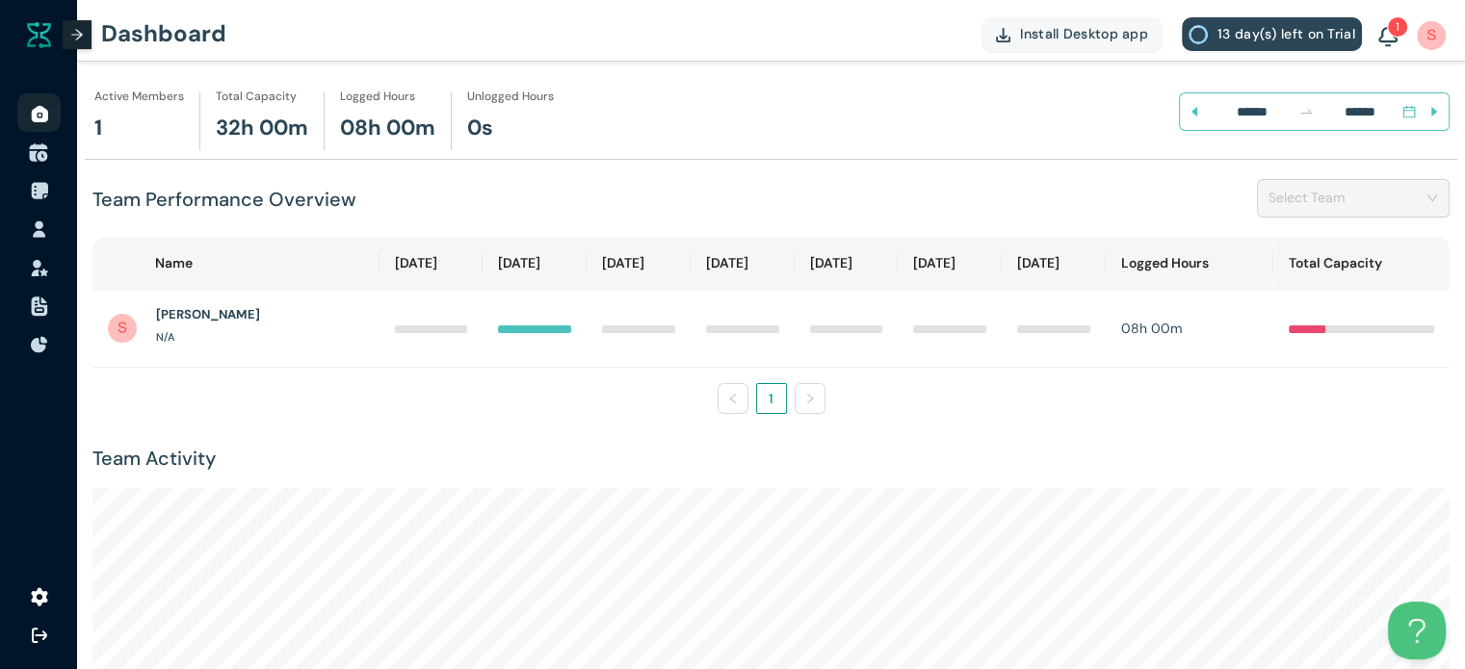
click at [35, 156] on img at bounding box center [38, 152] width 19 height 19
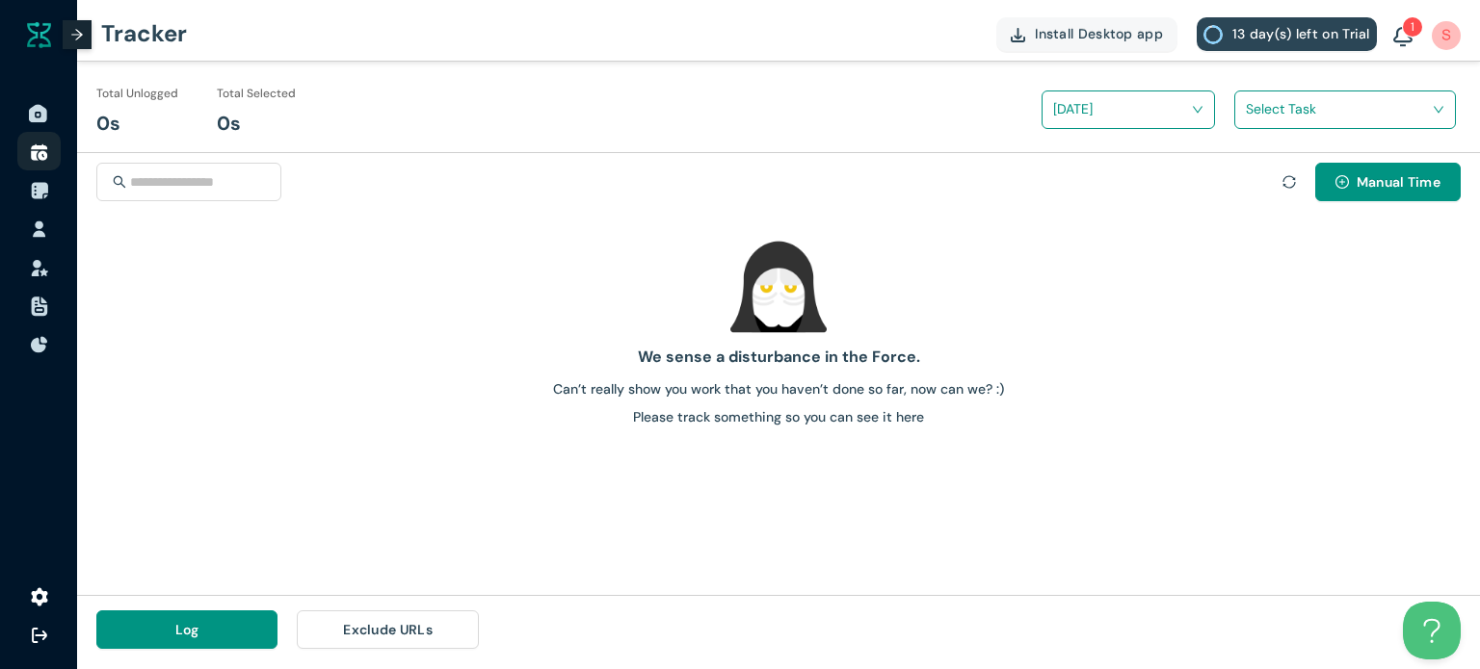
click at [25, 118] on li at bounding box center [38, 112] width 77 height 39
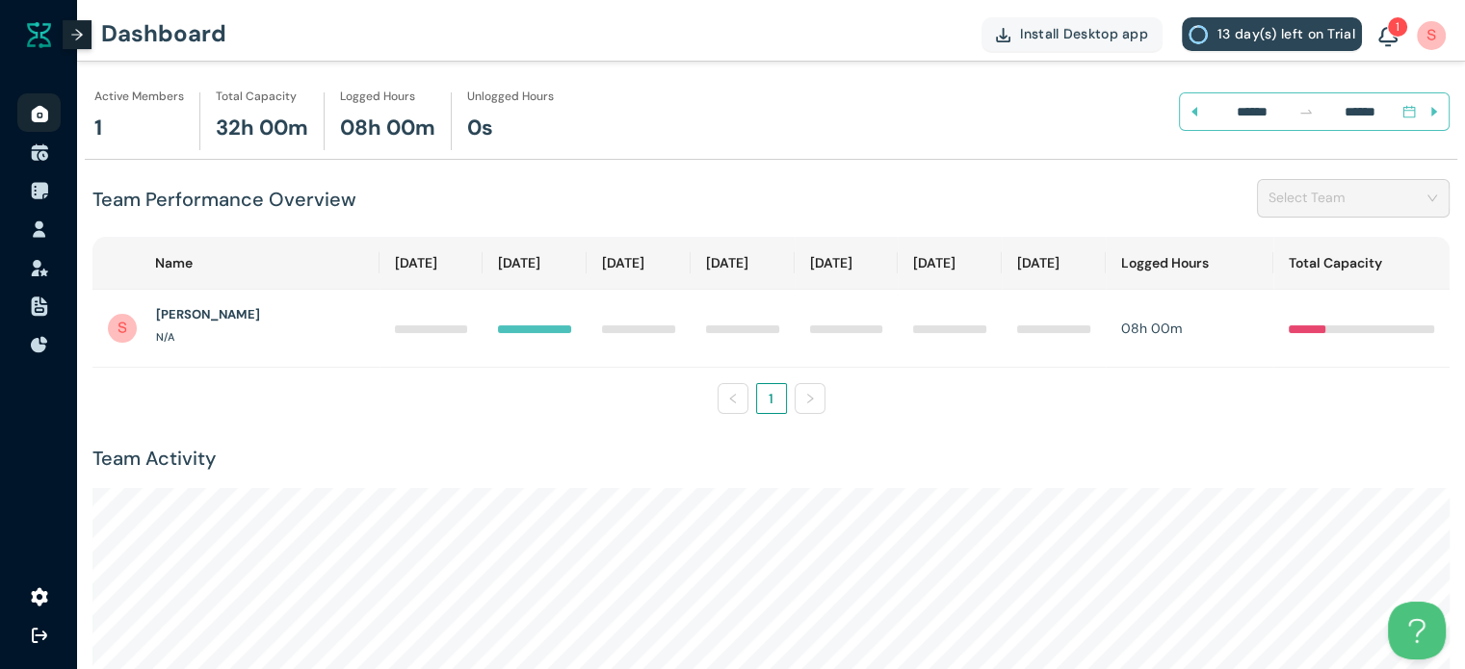
click at [1101, 17] on button "Install Desktop app" at bounding box center [1072, 34] width 180 height 34
click at [39, 197] on img at bounding box center [38, 190] width 19 height 19
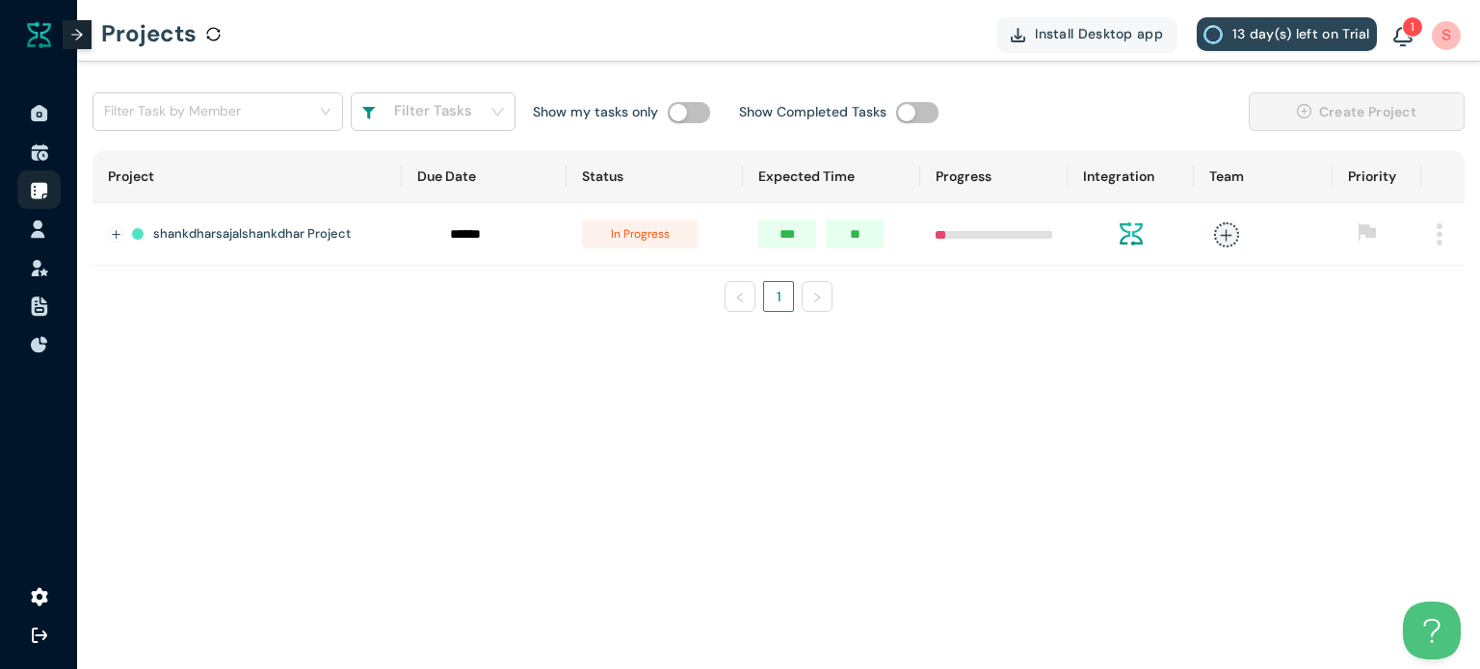
click at [35, 234] on img at bounding box center [38, 229] width 19 height 19
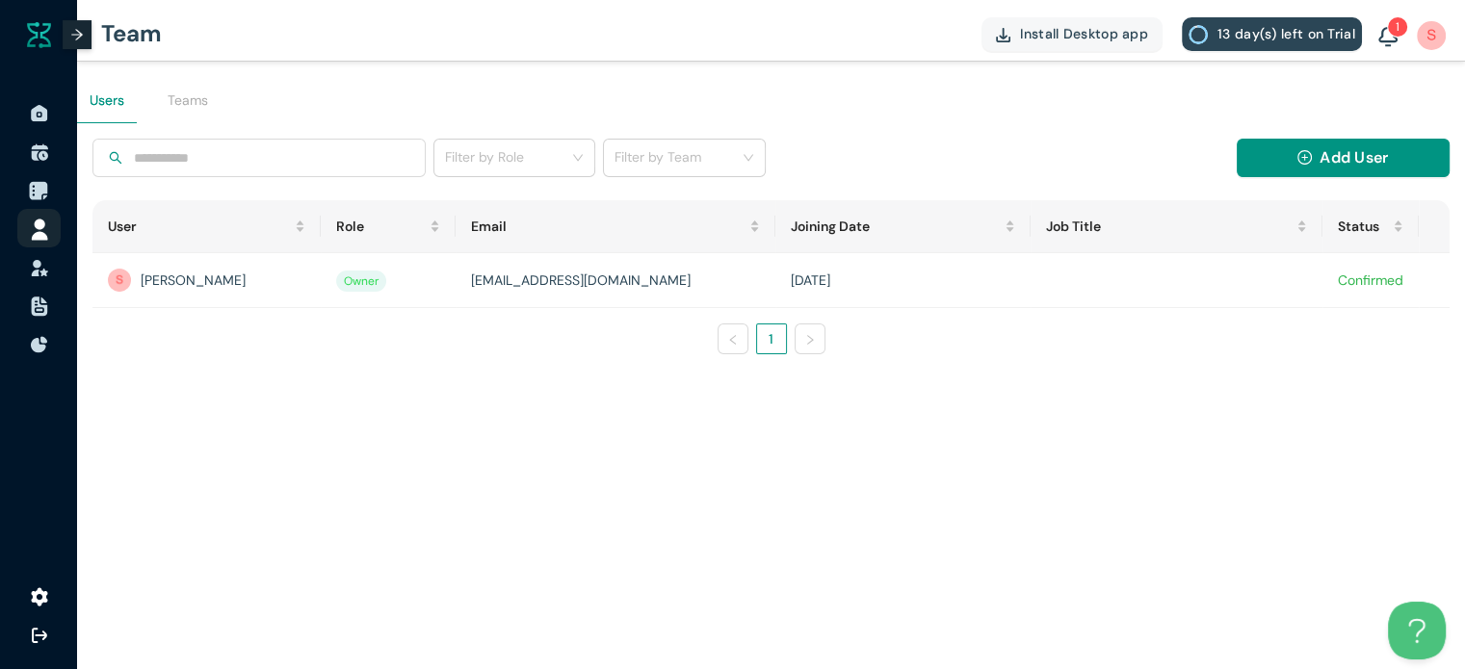
click at [39, 190] on img at bounding box center [38, 190] width 19 height 19
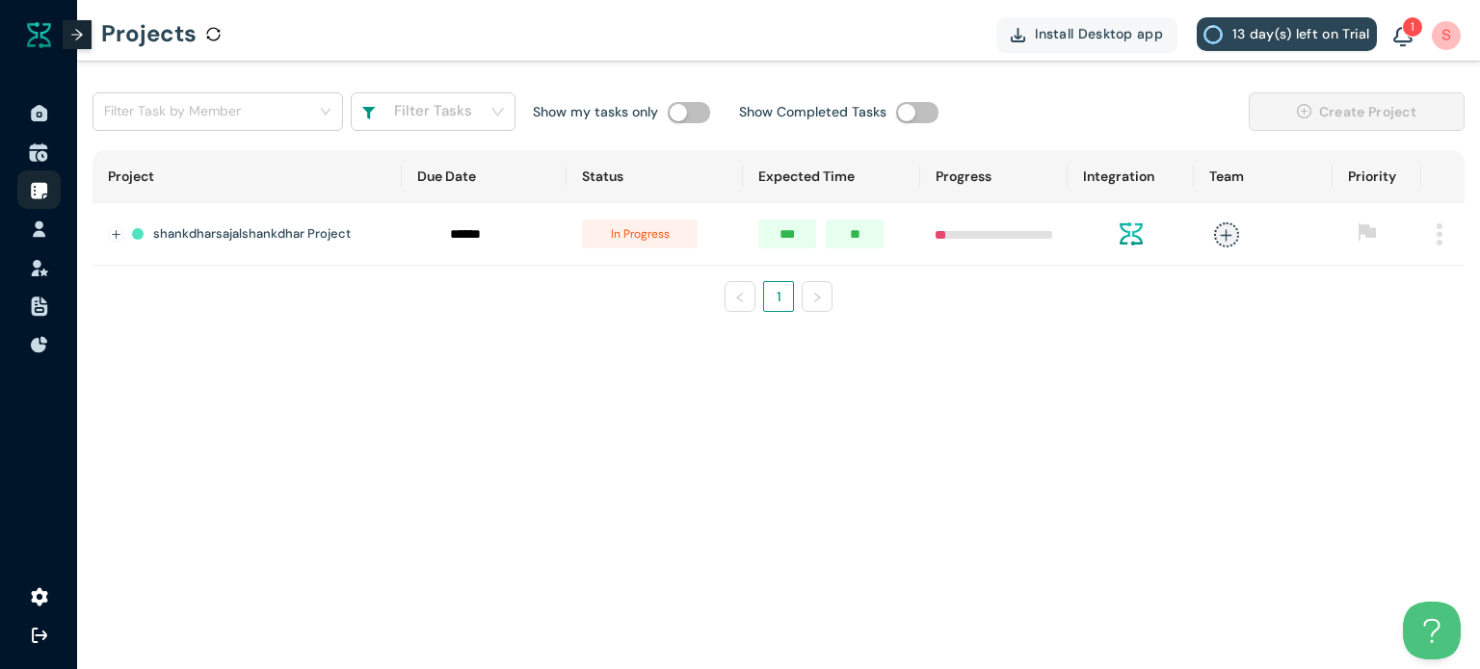
click at [31, 146] on img at bounding box center [38, 152] width 19 height 19
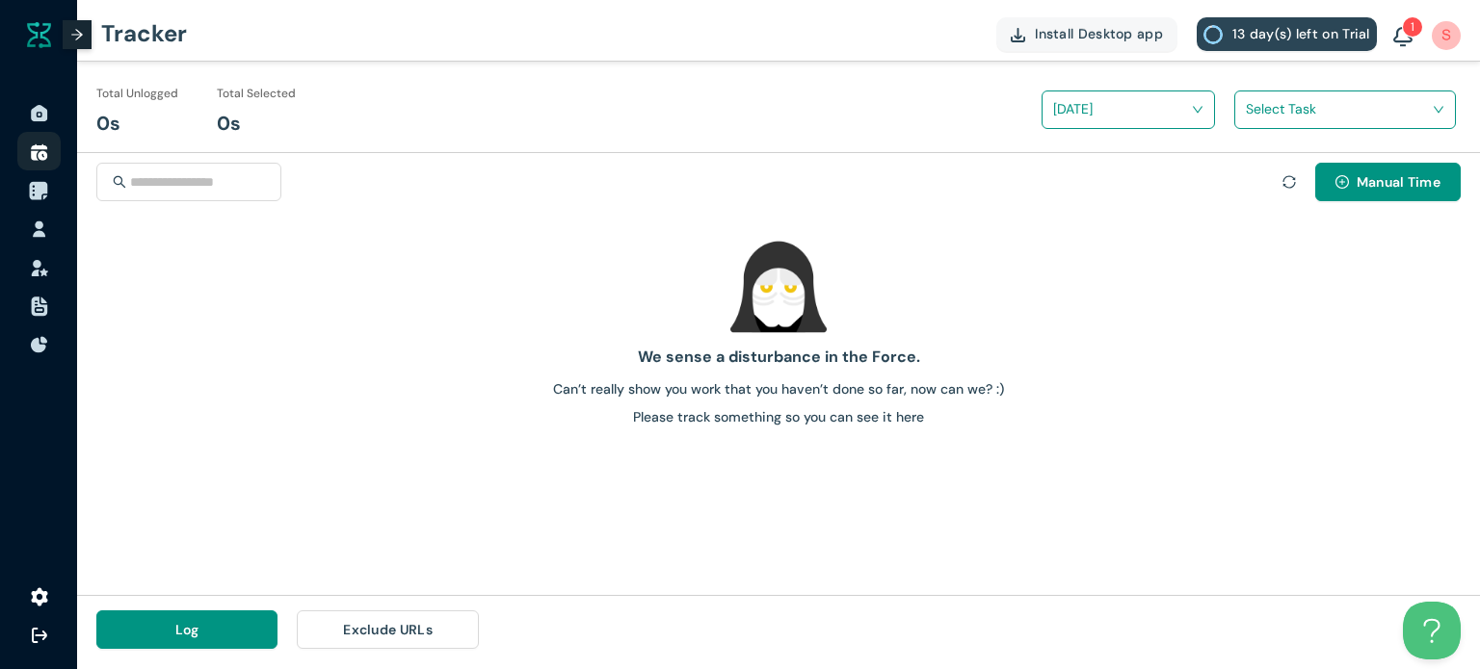
click at [27, 196] on li at bounding box center [38, 189] width 77 height 39
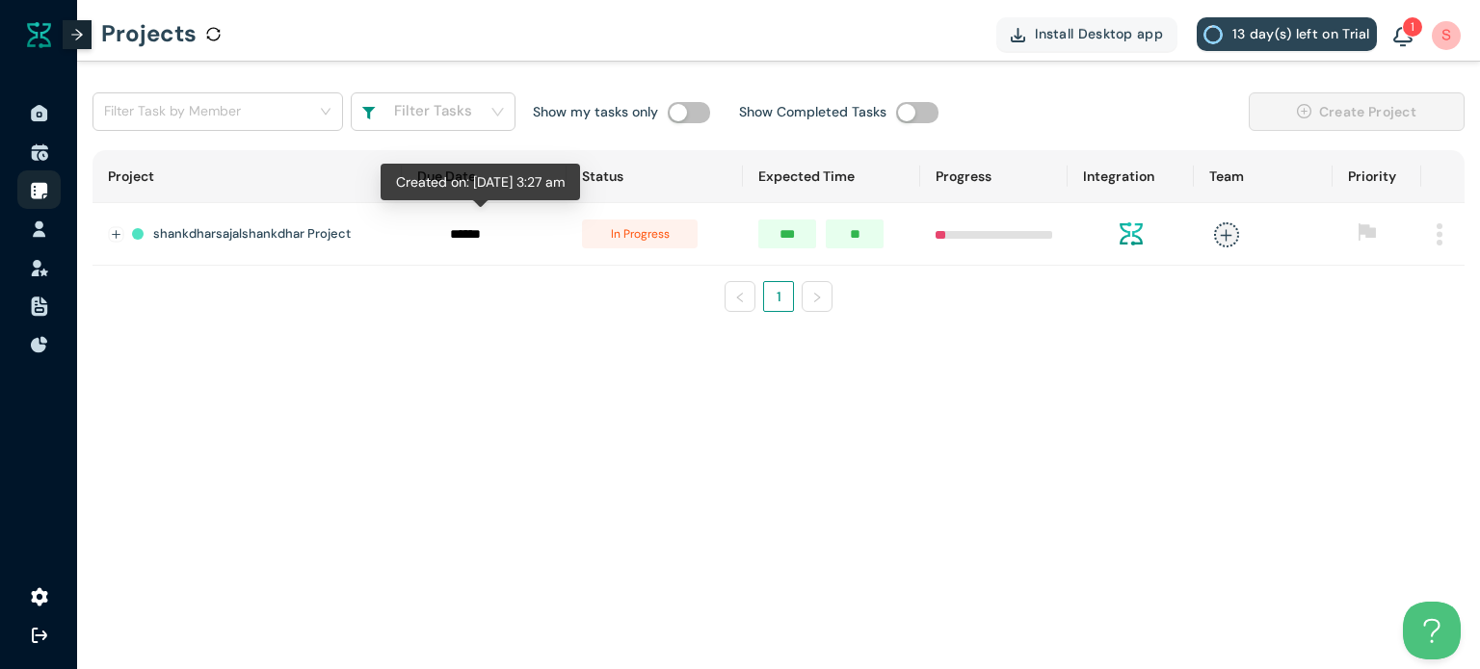
click at [501, 246] on div at bounding box center [465, 234] width 96 height 29
click at [653, 223] on span "in progress" at bounding box center [640, 234] width 116 height 29
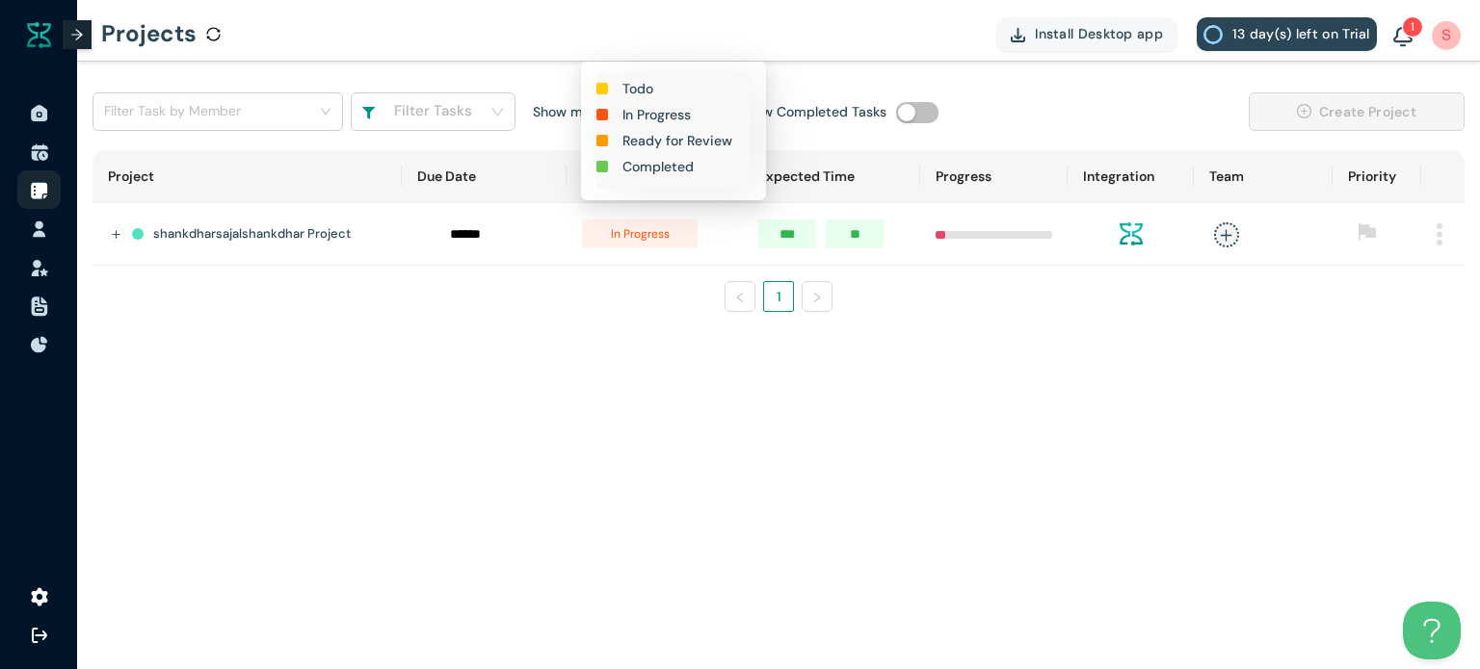
click at [653, 223] on span "in progress" at bounding box center [640, 234] width 116 height 29
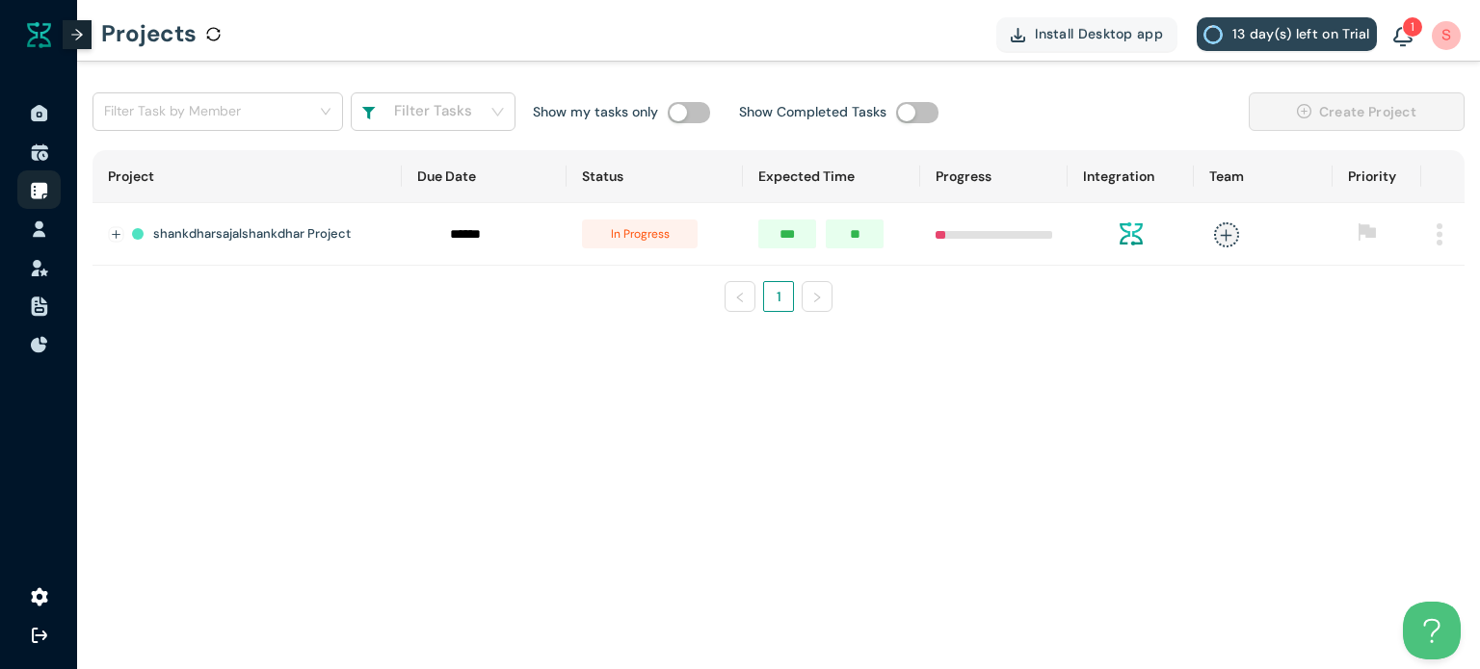
click at [653, 223] on span "in progress" at bounding box center [640, 234] width 116 height 29
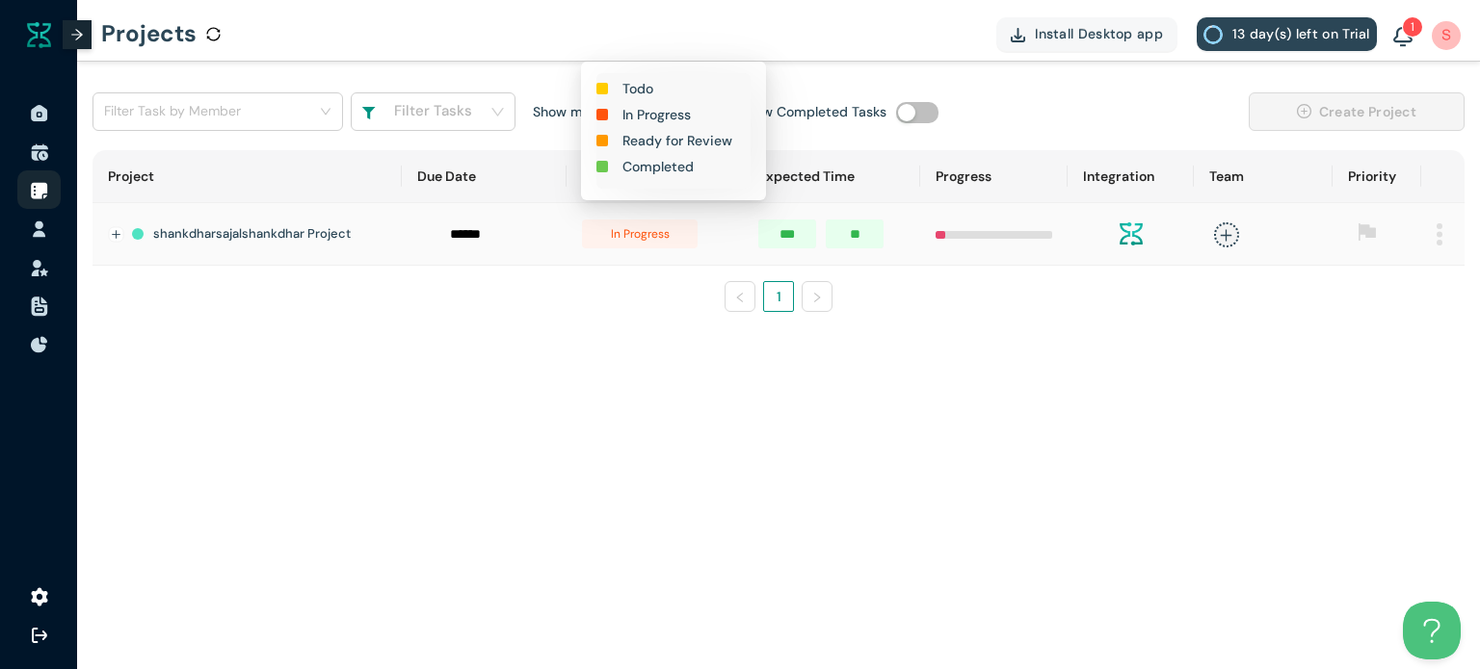
click at [652, 118] on h1 "In Progress" at bounding box center [656, 114] width 68 height 21
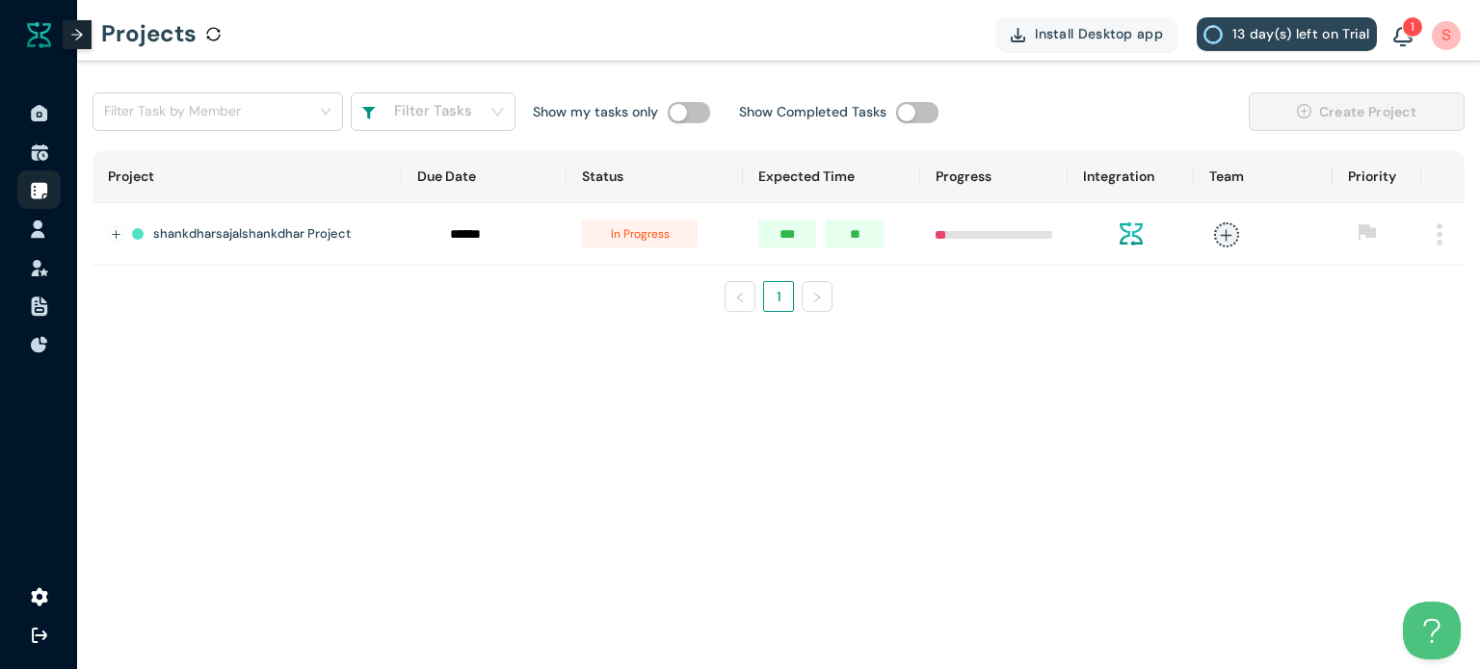
click at [33, 234] on img at bounding box center [38, 229] width 19 height 19
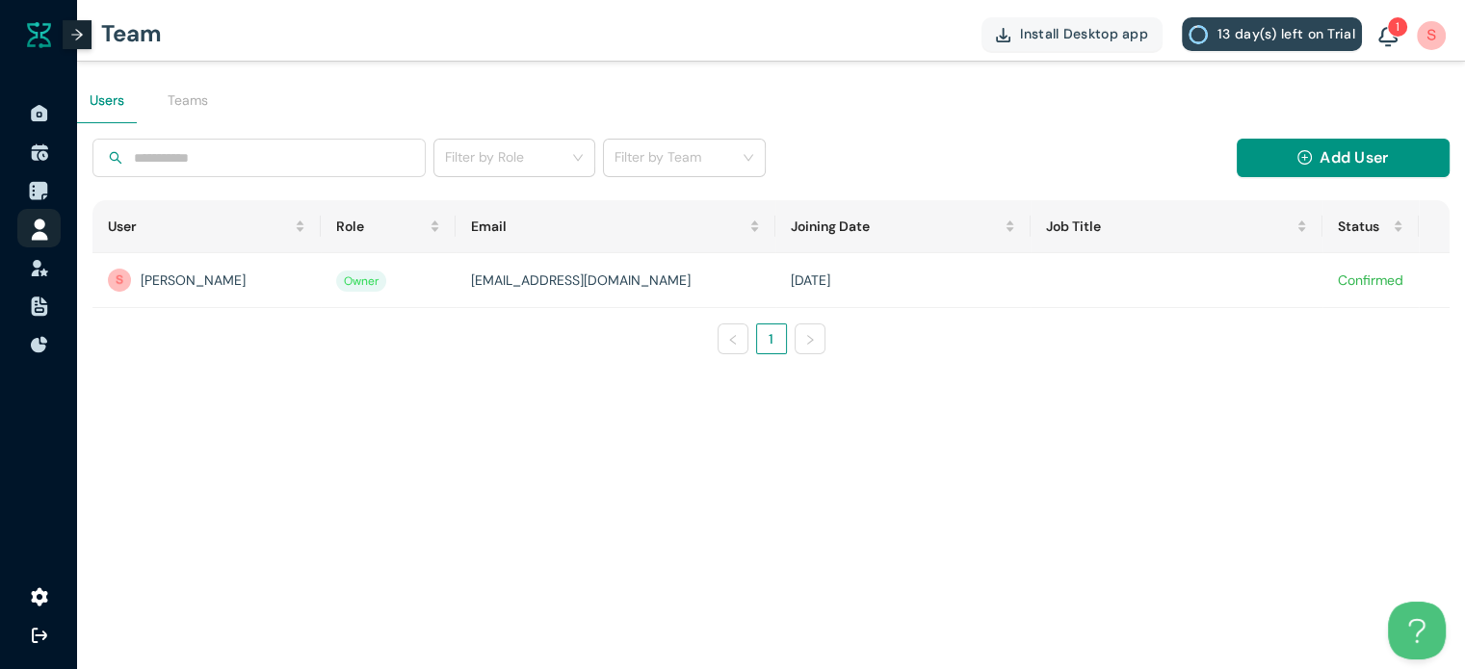
click at [36, 192] on img at bounding box center [38, 190] width 19 height 19
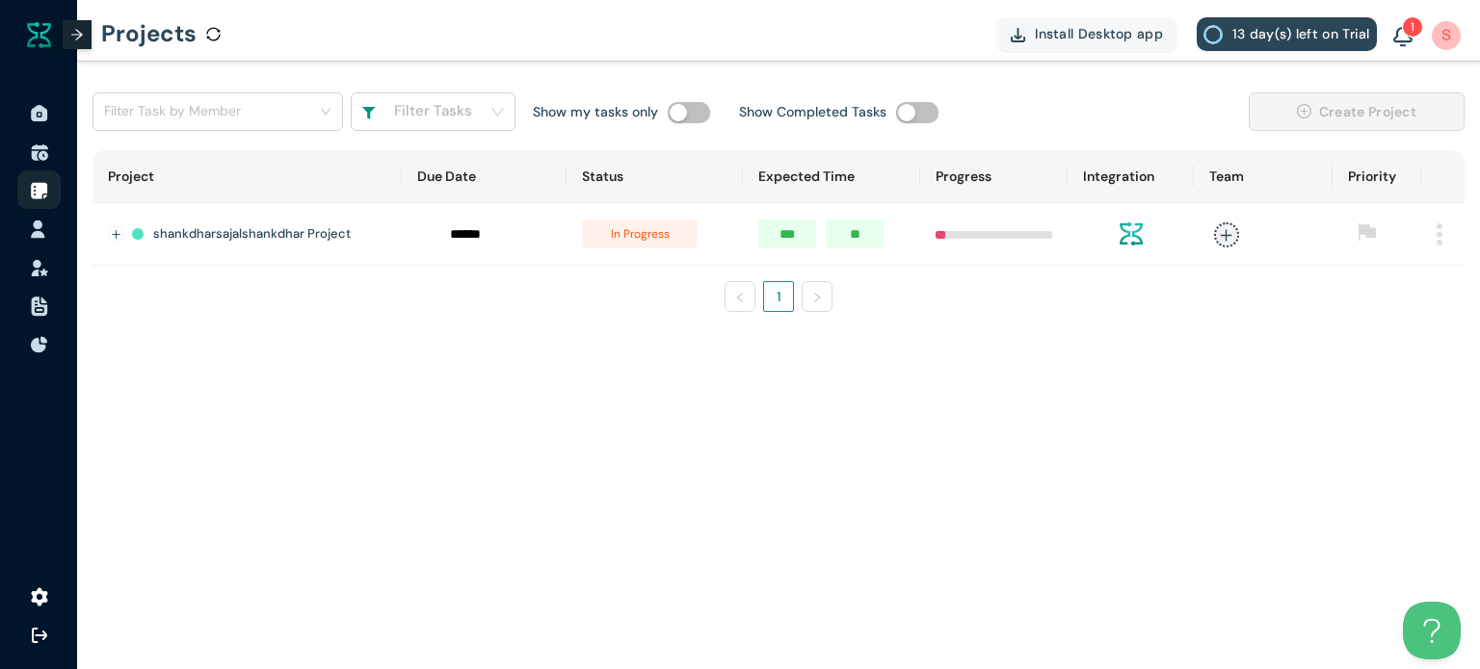
click at [39, 239] on img at bounding box center [38, 229] width 19 height 19
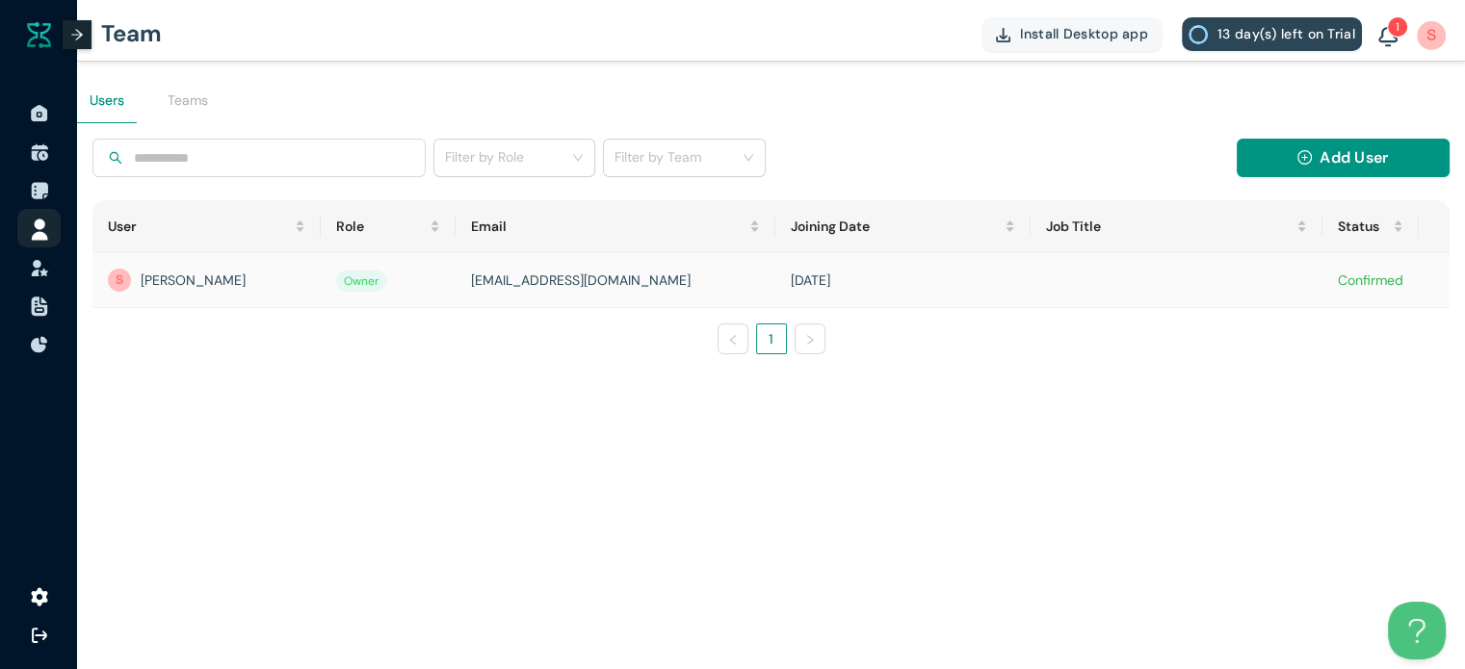
click at [870, 282] on td "September 09 2025" at bounding box center [902, 280] width 255 height 55
click at [39, 195] on img at bounding box center [38, 190] width 19 height 19
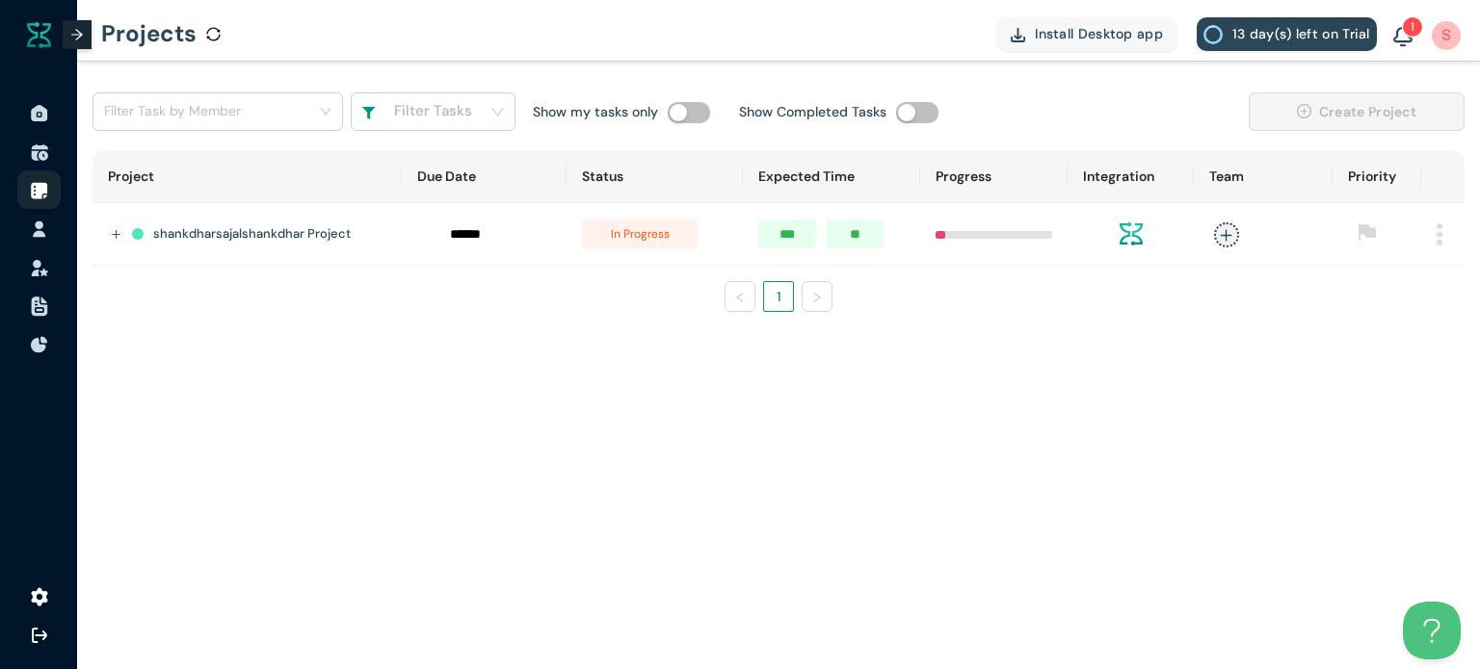
click at [493, 249] on td at bounding box center [484, 234] width 165 height 63
click at [44, 159] on img at bounding box center [38, 152] width 19 height 19
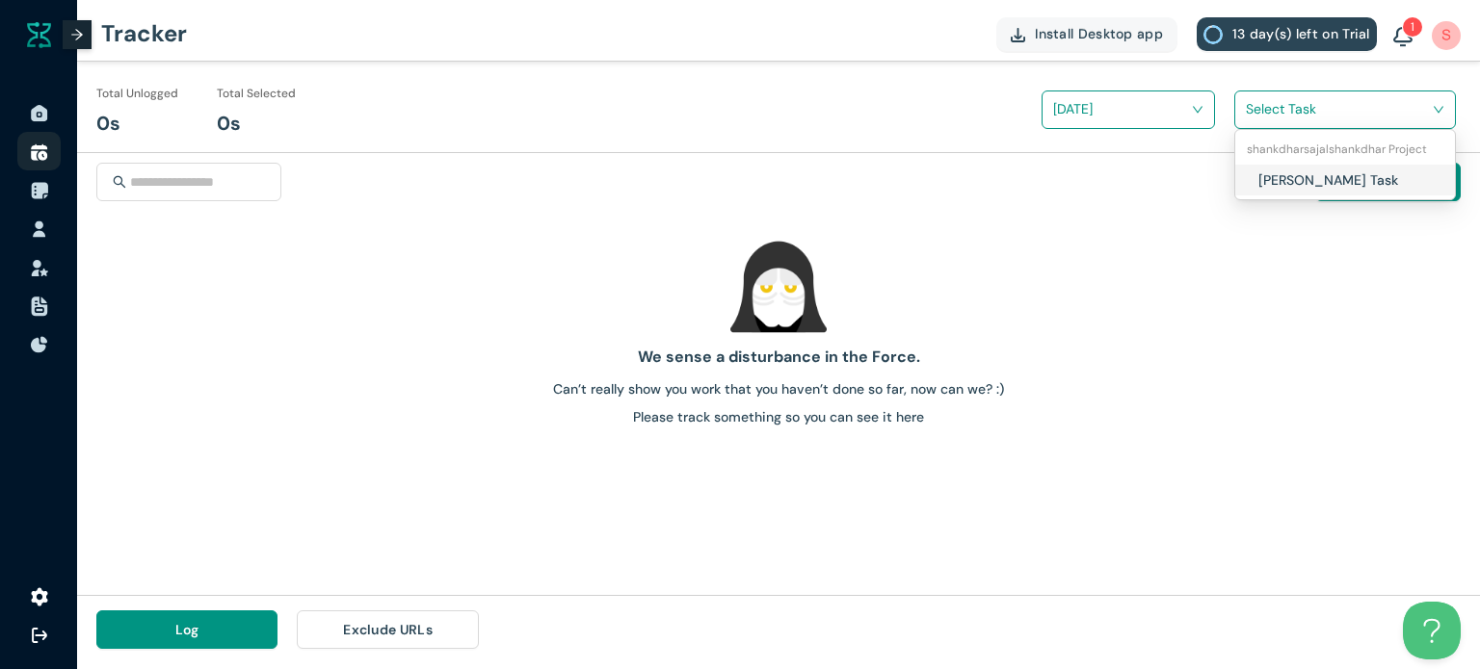
click at [1377, 94] on span at bounding box center [1338, 109] width 185 height 31
click at [1386, 183] on h1 "Sajalshankdhar Shankdhar Task" at bounding box center [1371, 180] width 226 height 21
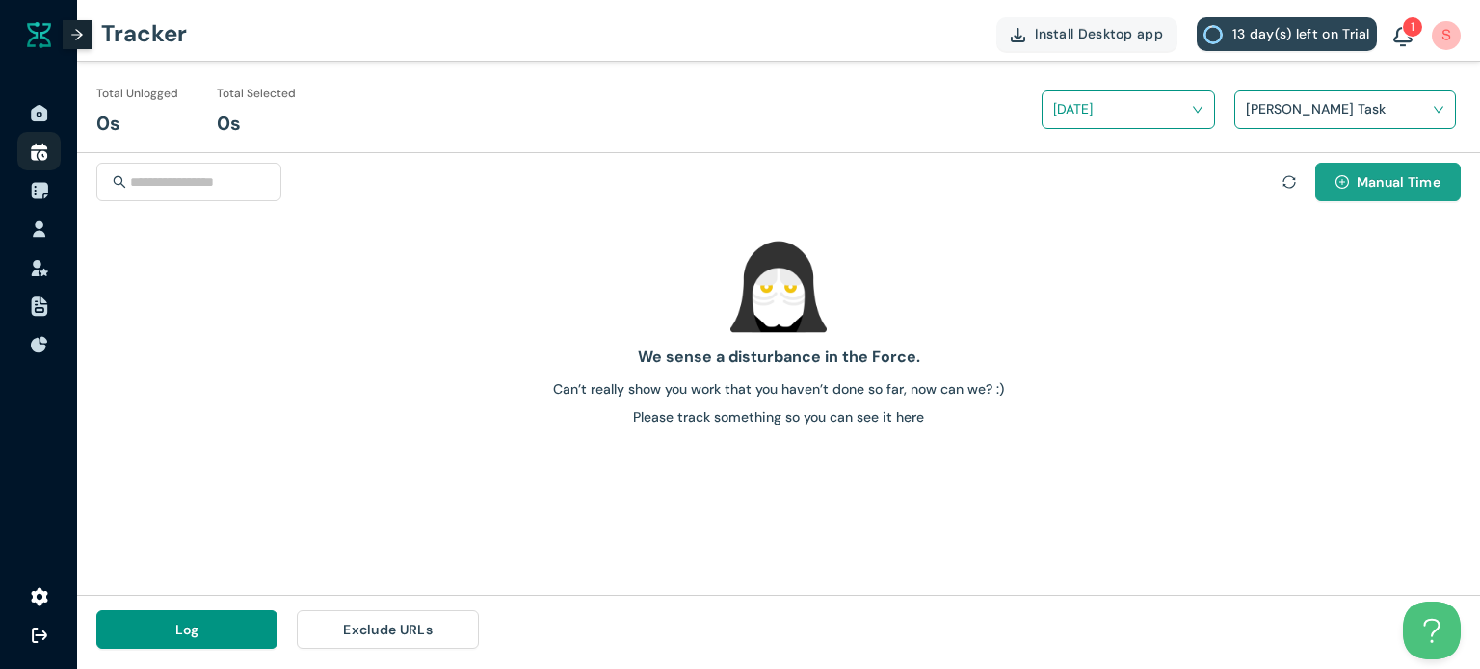
click at [1342, 183] on icon "plus-circle" at bounding box center [1341, 181] width 13 height 13
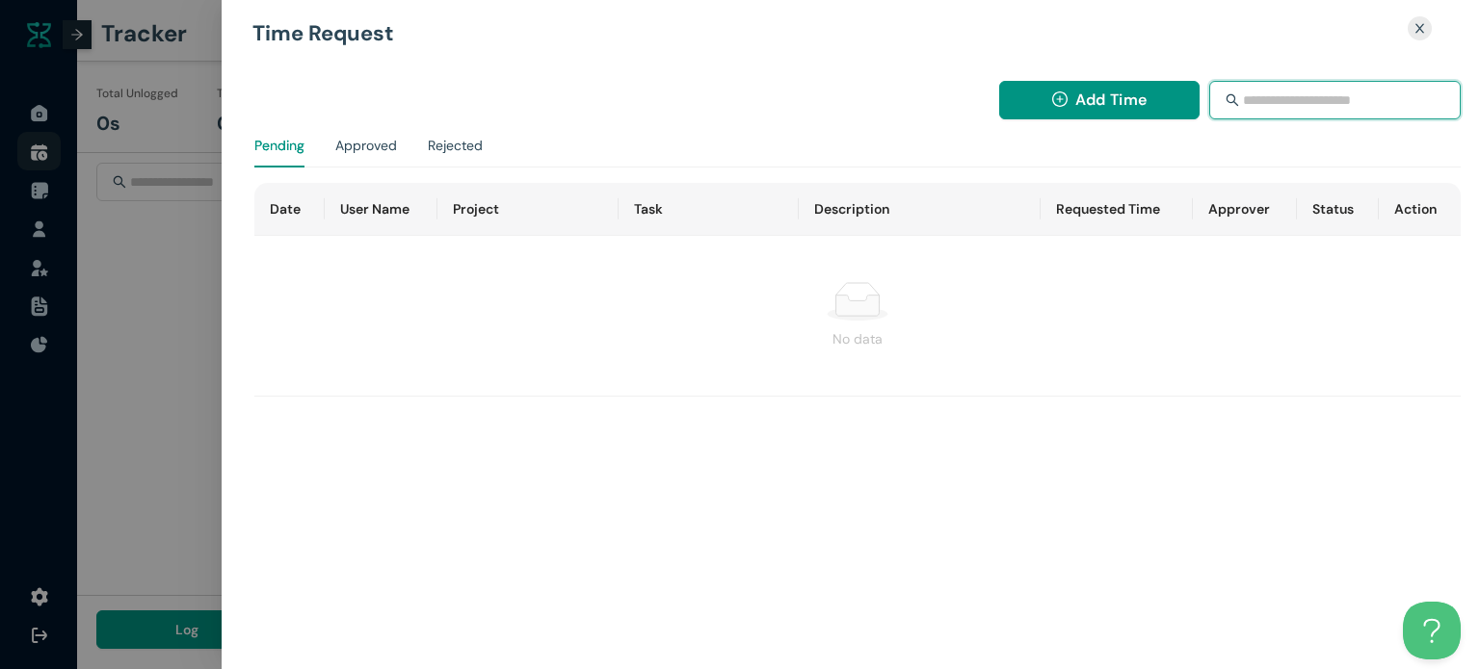
click at [1290, 104] on input "text" at bounding box center [1336, 100] width 186 height 35
click at [169, 275] on div at bounding box center [740, 334] width 1480 height 669
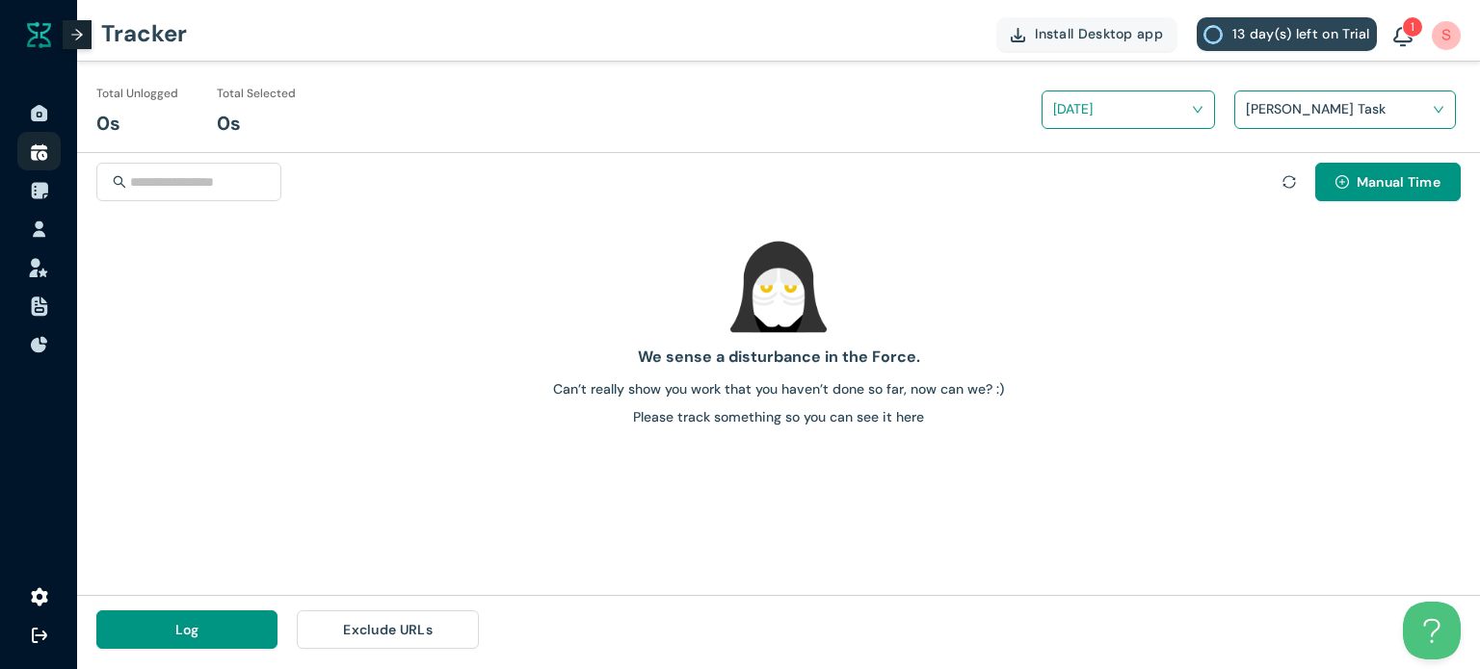
click at [45, 261] on div at bounding box center [38, 267] width 19 height 42
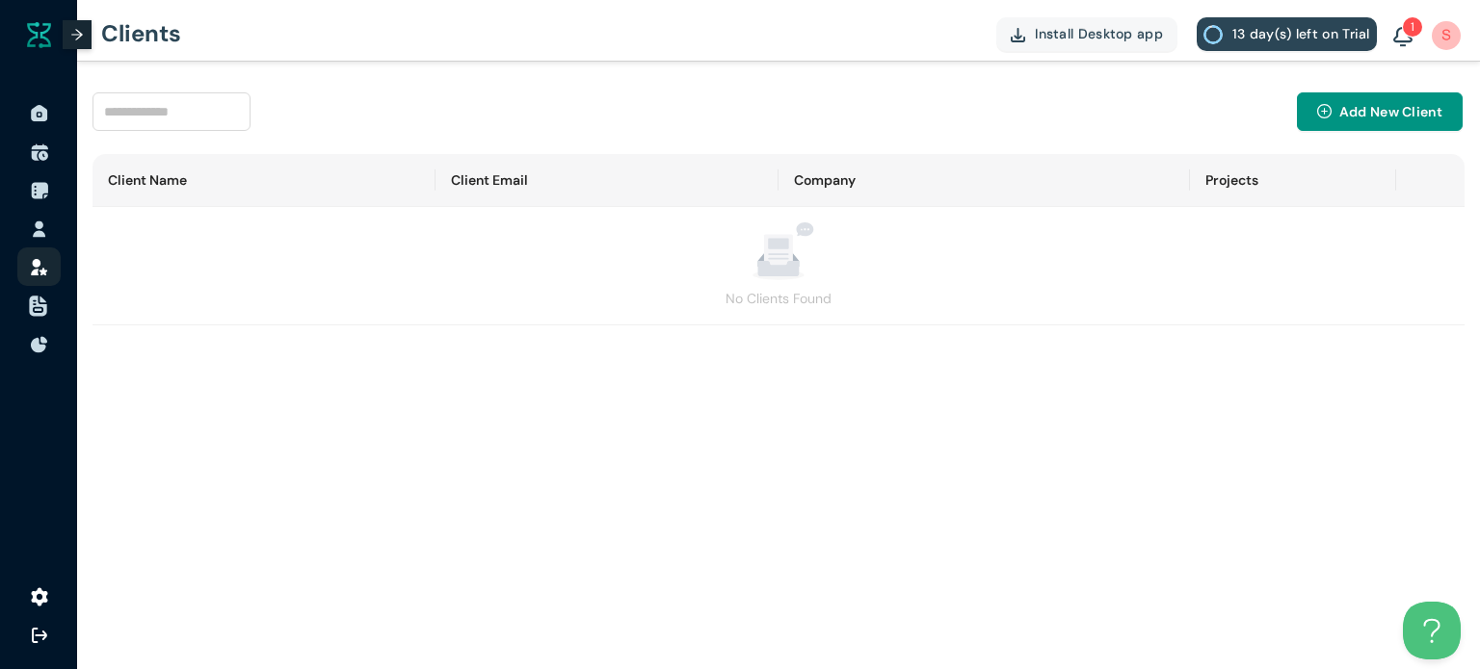
click at [32, 312] on img at bounding box center [38, 307] width 19 height 22
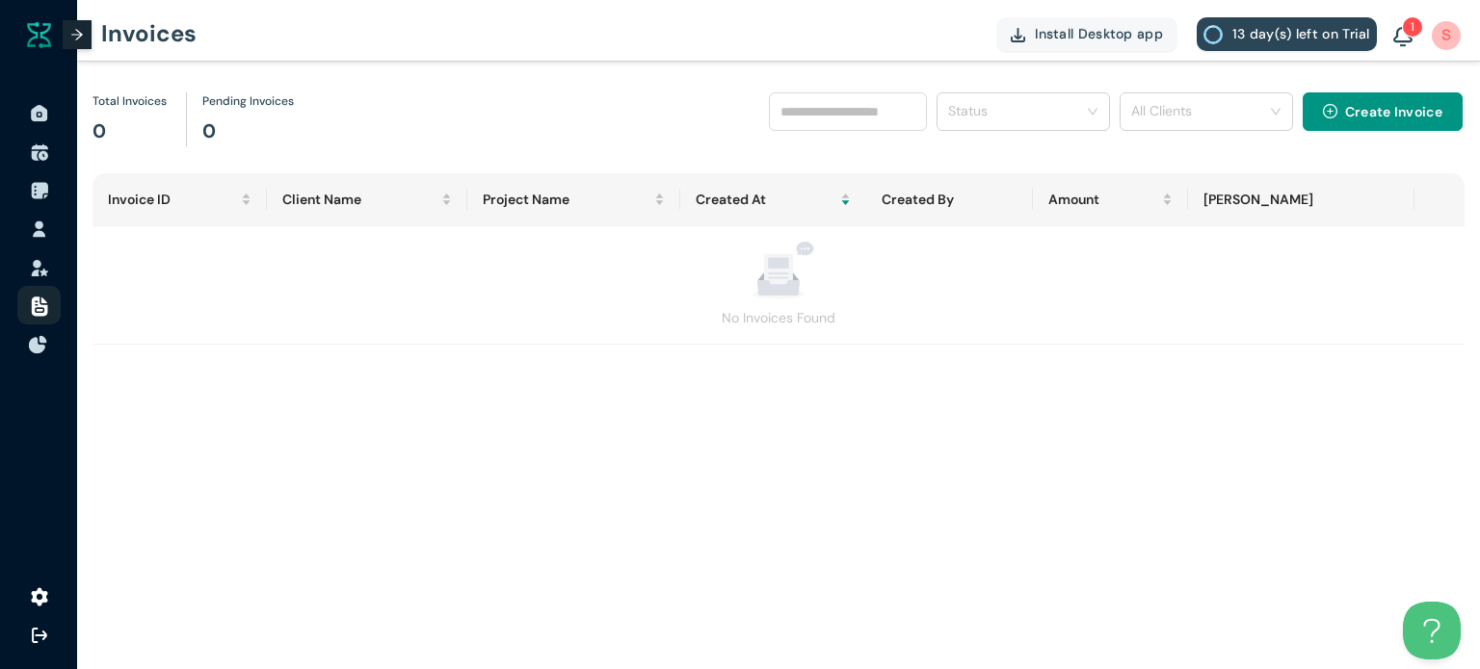
click at [35, 335] on div at bounding box center [38, 344] width 19 height 42
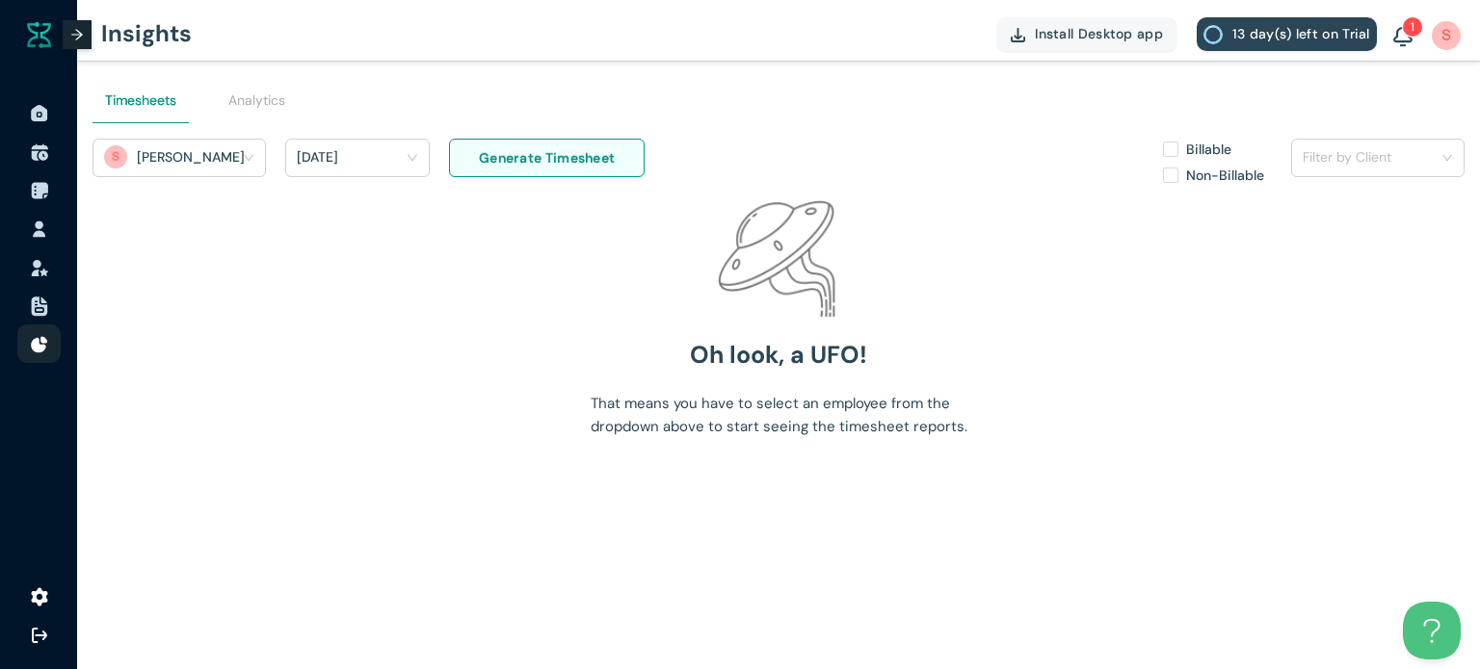
click at [504, 161] on span "Generate Timesheet" at bounding box center [547, 157] width 136 height 21
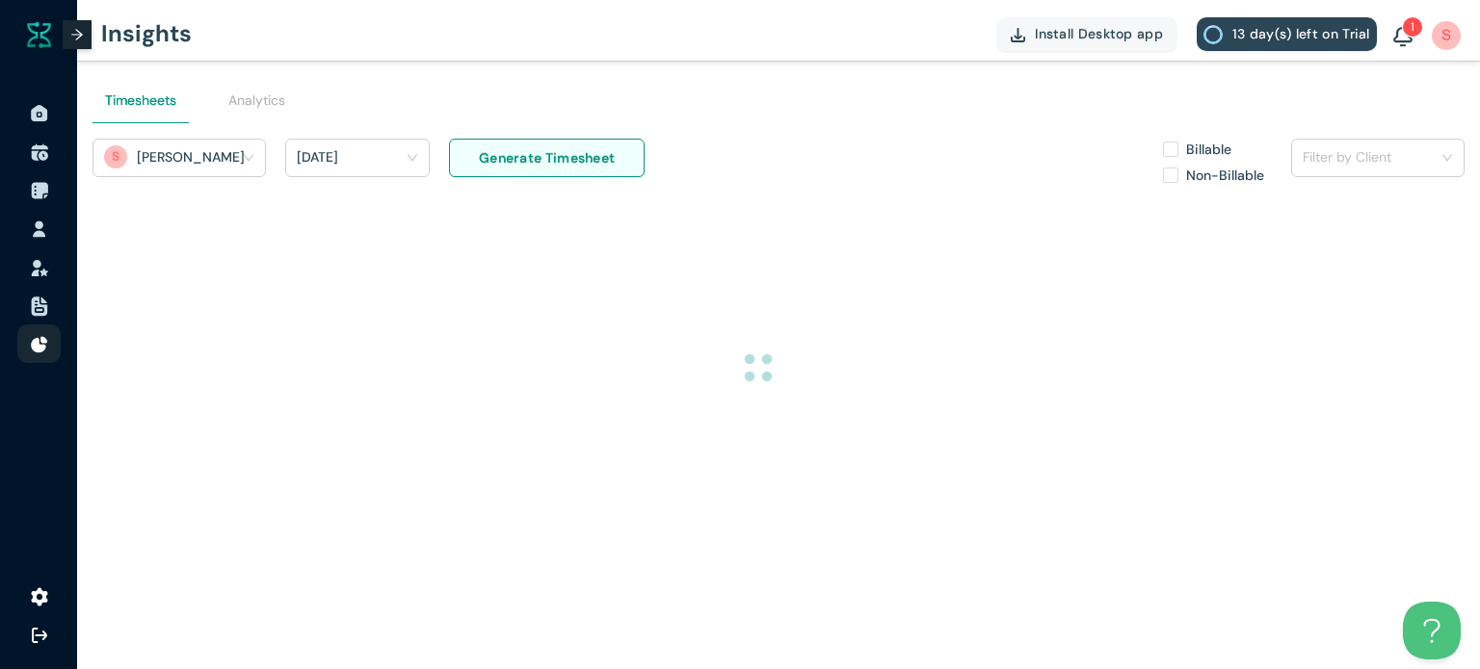
click at [389, 156] on div "Yesterday" at bounding box center [349, 157] width 104 height 29
click at [247, 270] on div at bounding box center [757, 367] width 1331 height 335
click at [22, 310] on li at bounding box center [38, 305] width 77 height 39
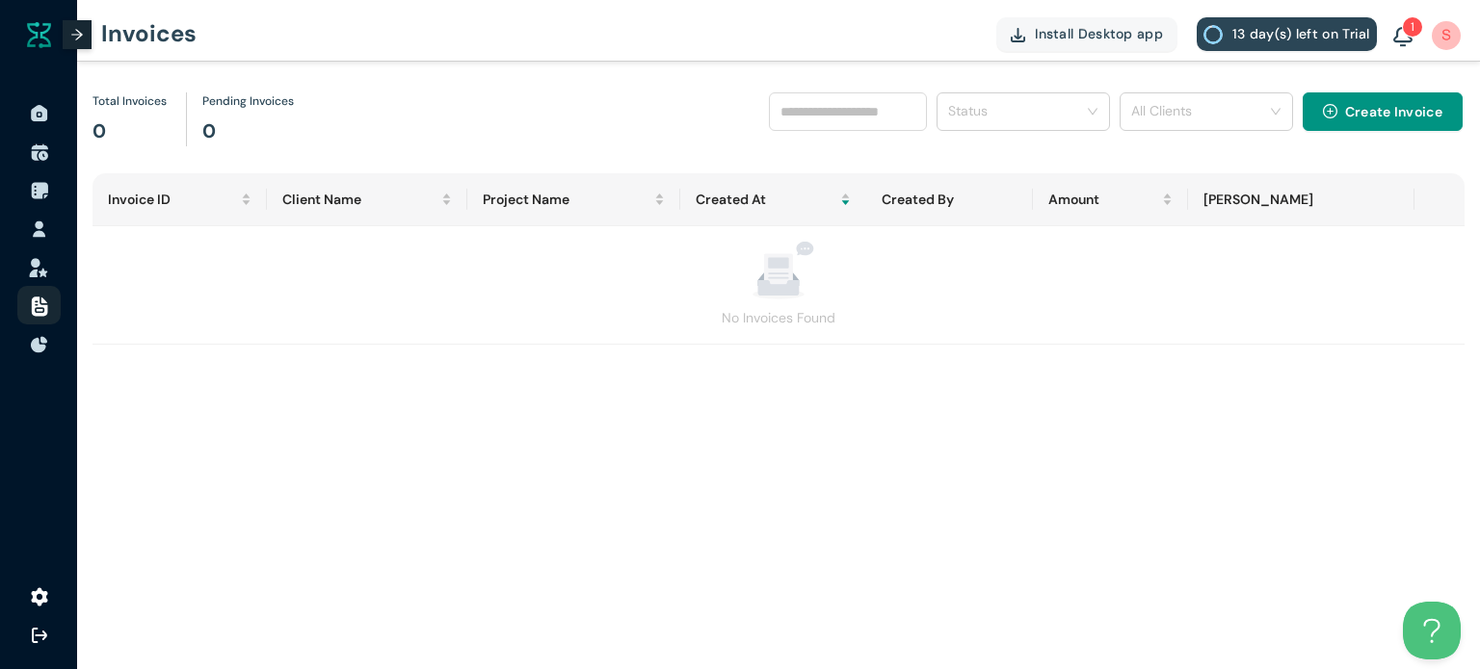
click at [20, 278] on li at bounding box center [38, 267] width 77 height 39
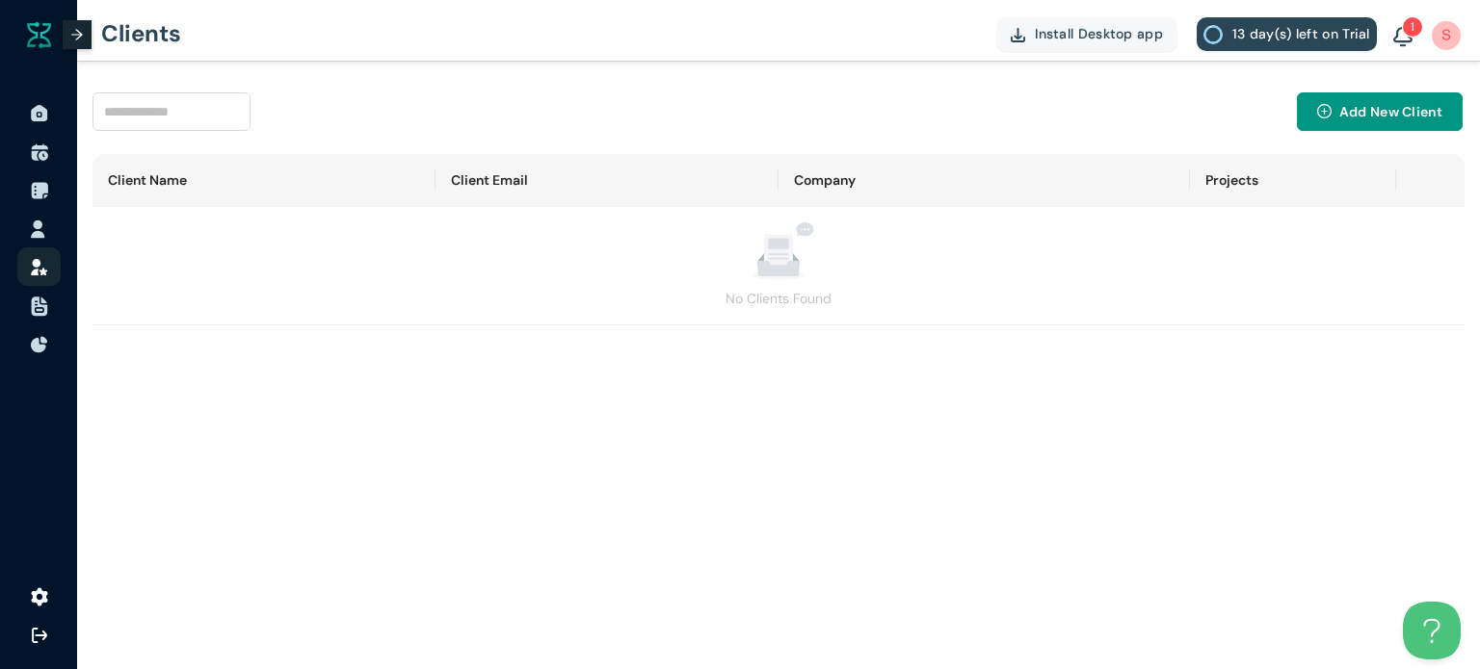
click at [37, 236] on img at bounding box center [38, 229] width 19 height 19
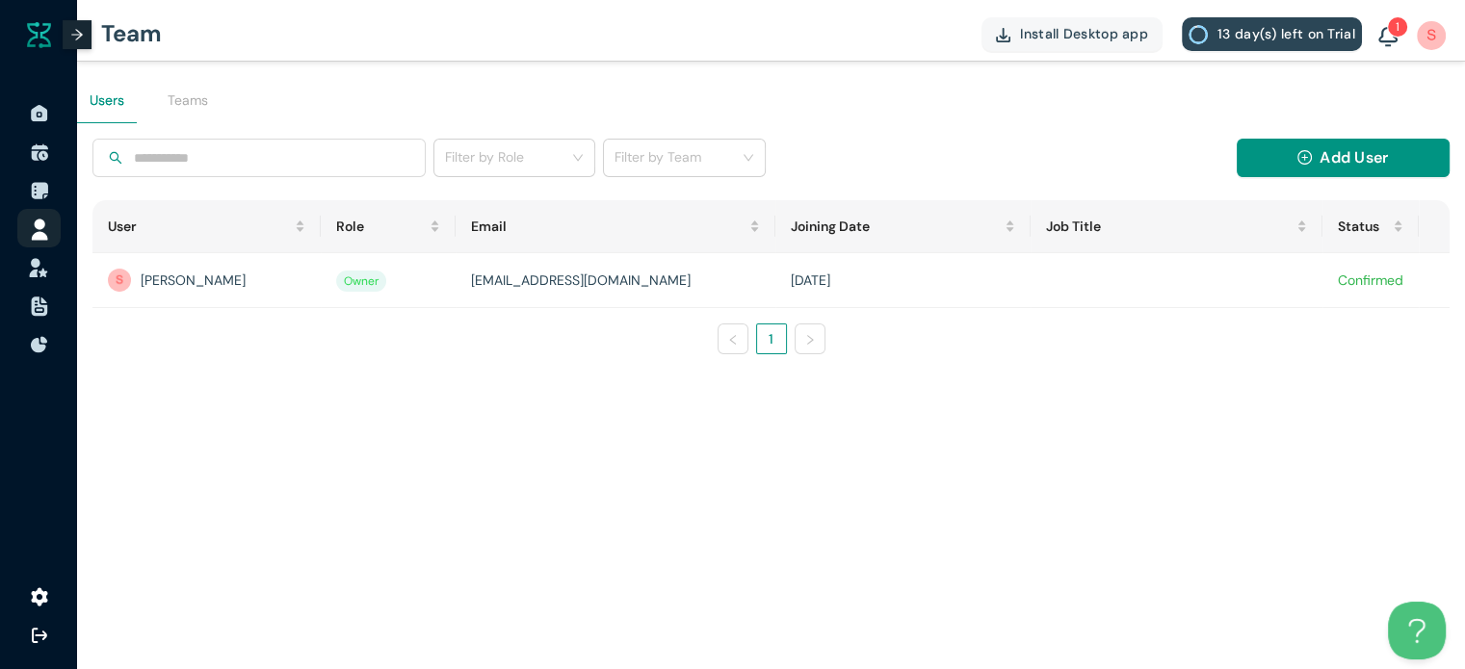
click at [38, 274] on img at bounding box center [38, 268] width 19 height 18
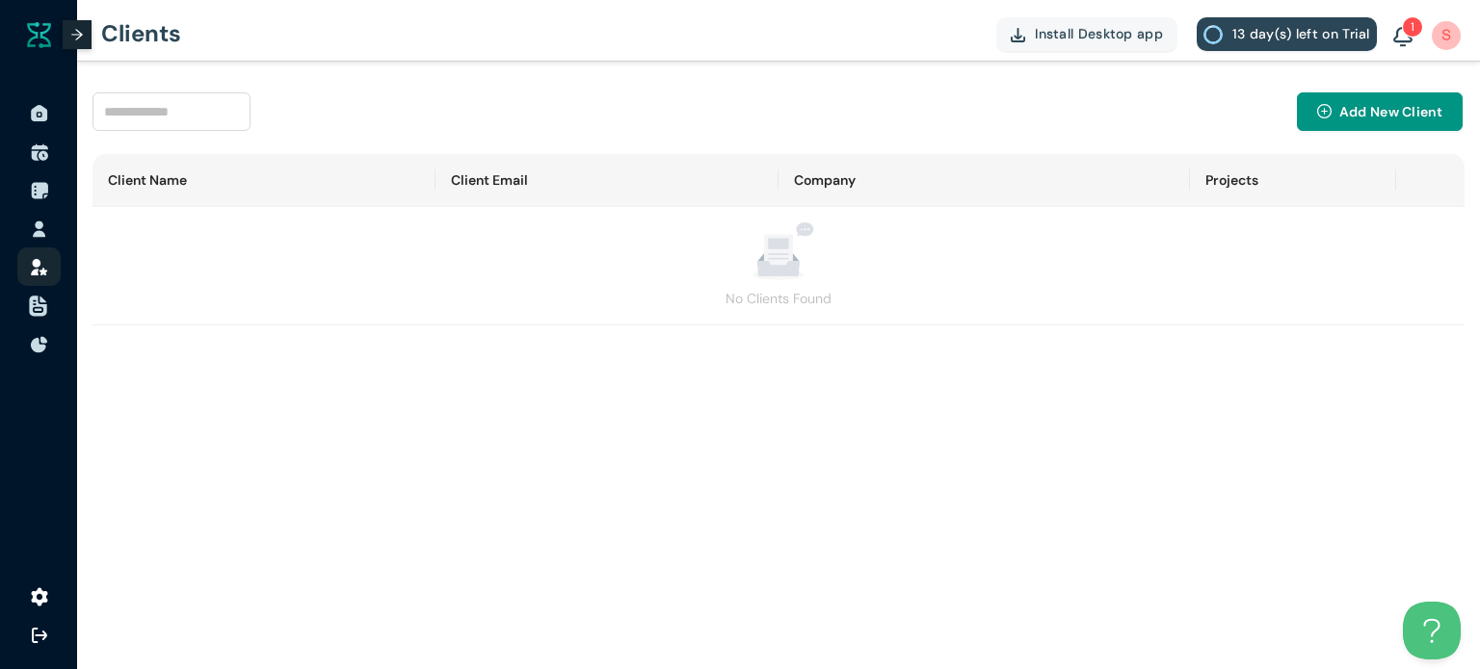
click at [39, 300] on img at bounding box center [38, 307] width 19 height 22
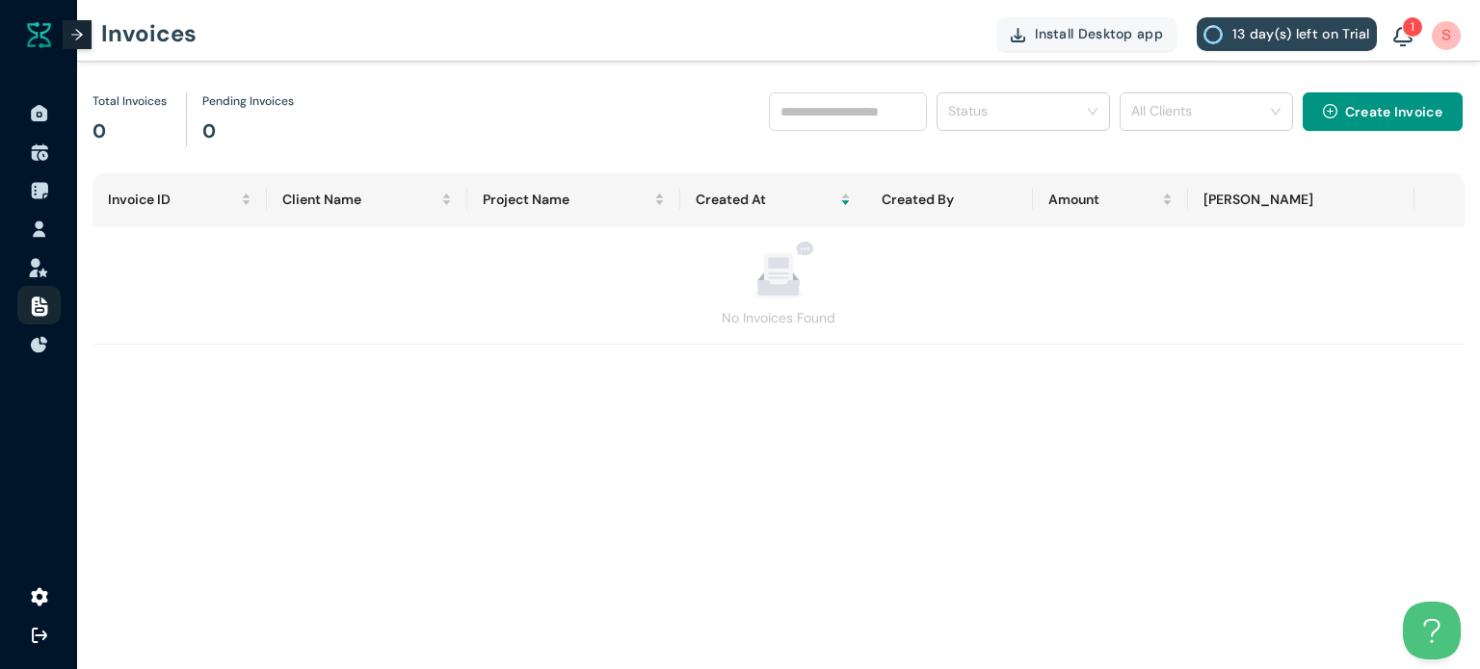
click at [42, 264] on img at bounding box center [38, 268] width 19 height 18
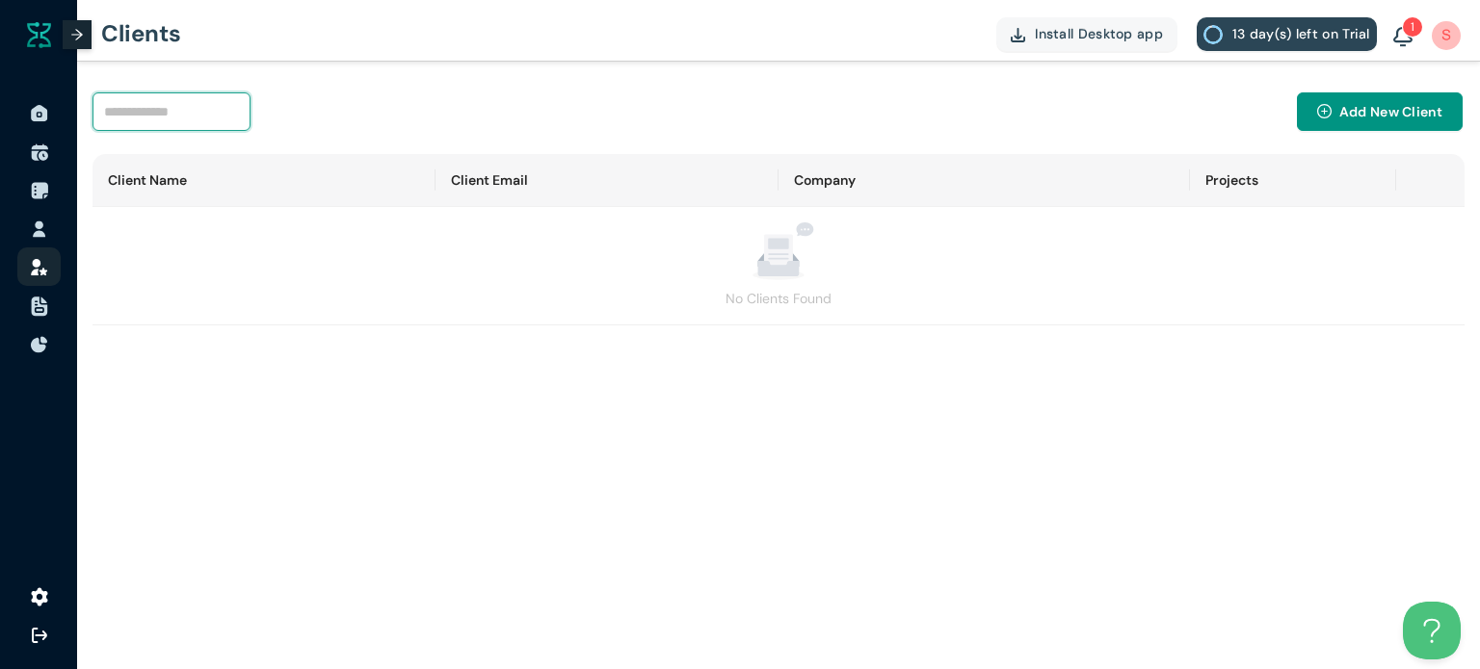
click at [147, 111] on input "search" at bounding box center [171, 111] width 158 height 39
type input "***"
click at [169, 118] on input "***" at bounding box center [171, 111] width 158 height 39
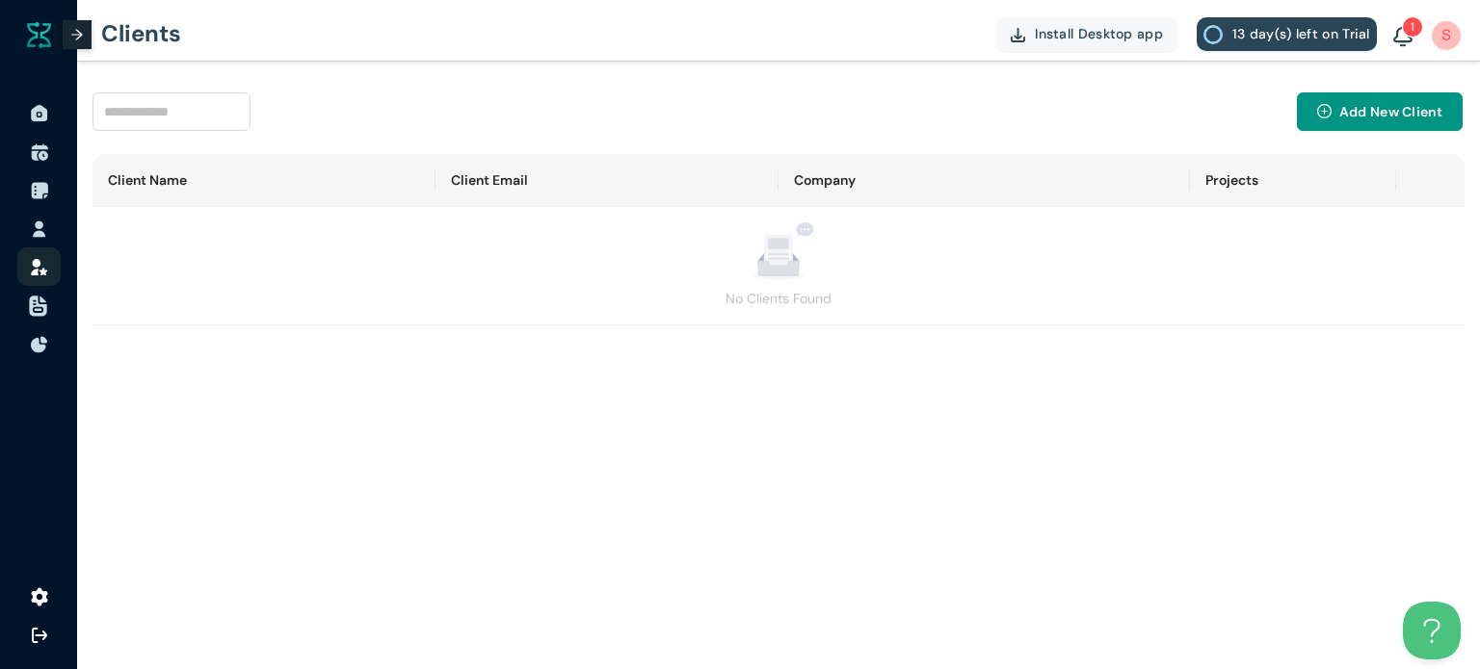
click at [24, 294] on li at bounding box center [38, 305] width 77 height 39
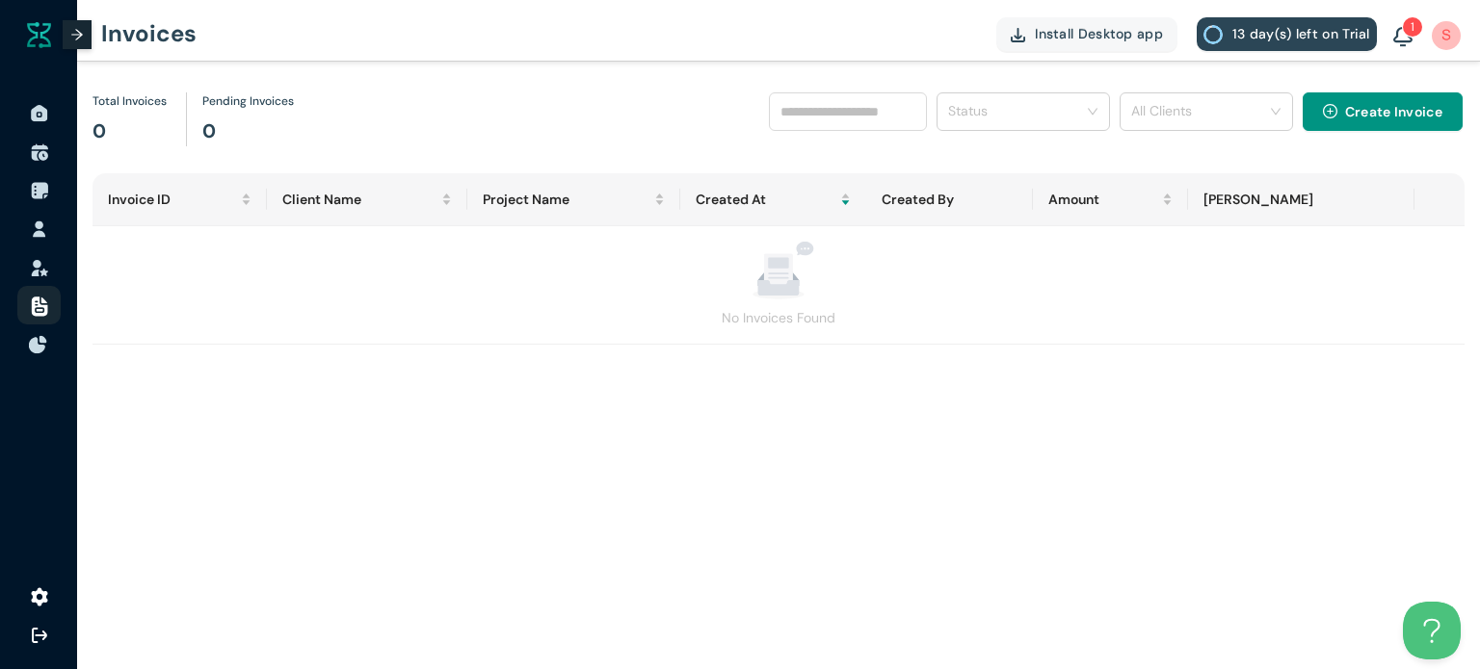
click at [35, 350] on img at bounding box center [38, 344] width 19 height 19
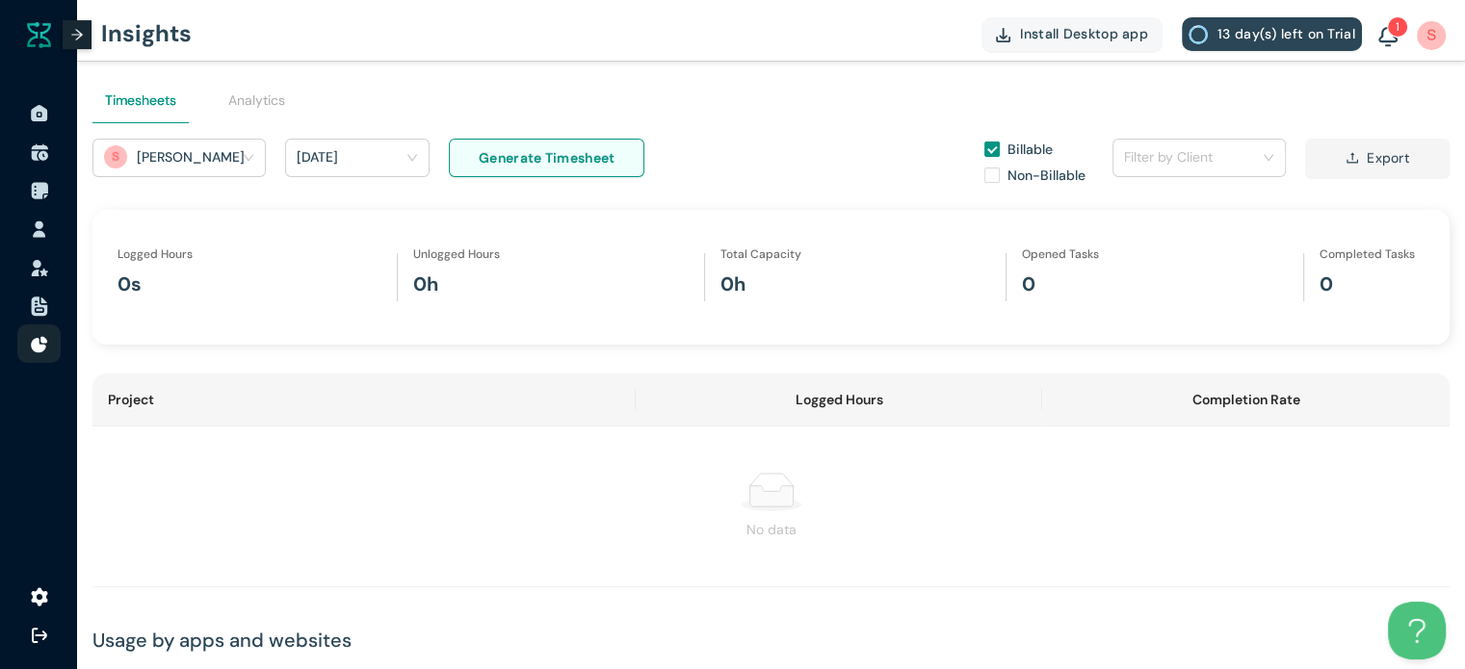
click at [1378, 33] on img at bounding box center [1387, 37] width 19 height 21
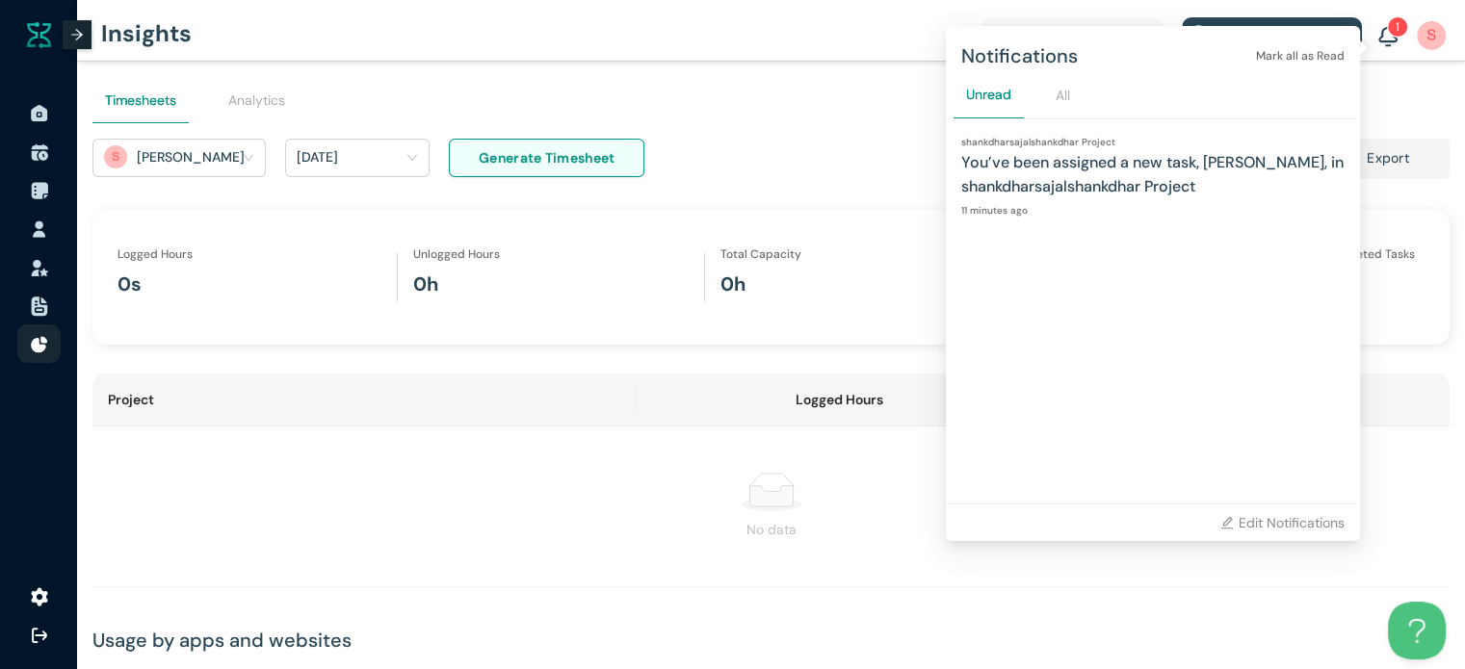
click at [1074, 254] on div "shankdharsajalshankdhar Project You’ve been assigned a new task, Sajalshankdhar…" at bounding box center [1153, 310] width 414 height 385
click at [1031, 165] on h1 "You’ve been assigned a new task, Sajalshankdhar Shankdhar Task, in shankdharsaj…" at bounding box center [1152, 174] width 383 height 48
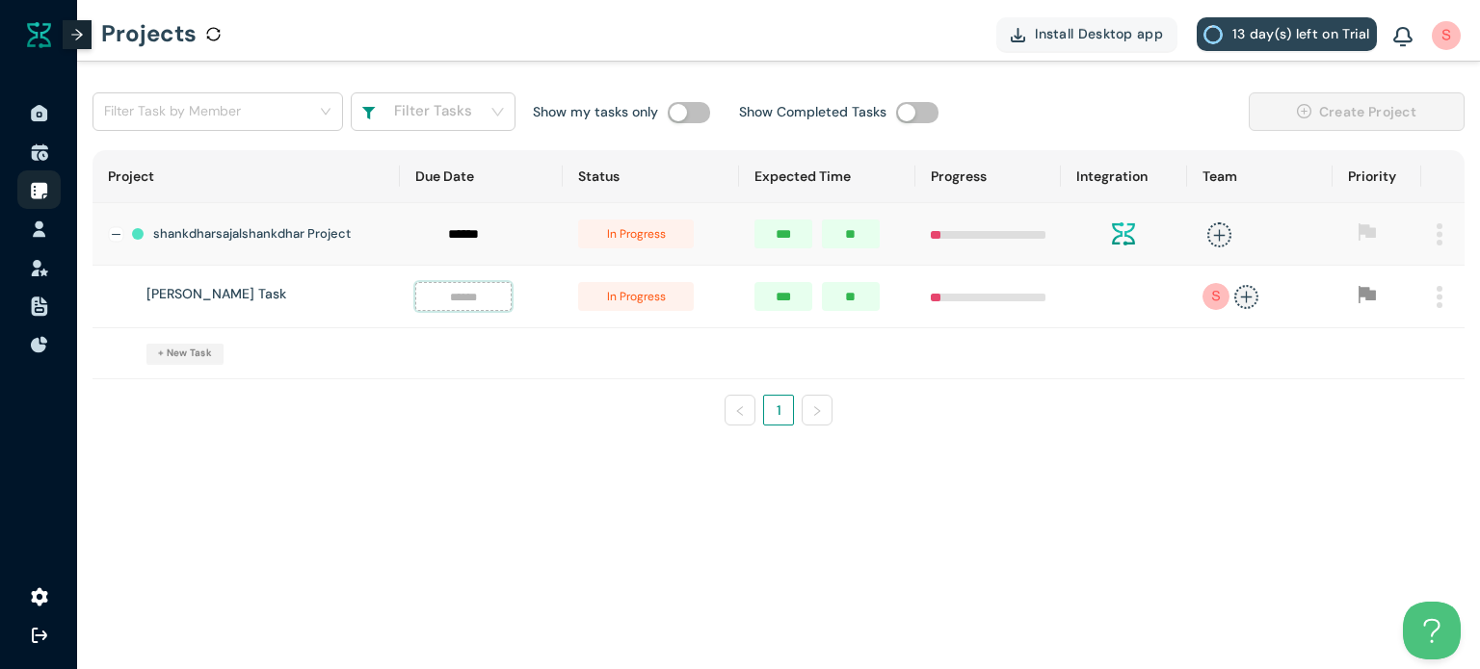
click at [447, 306] on input at bounding box center [463, 296] width 73 height 21
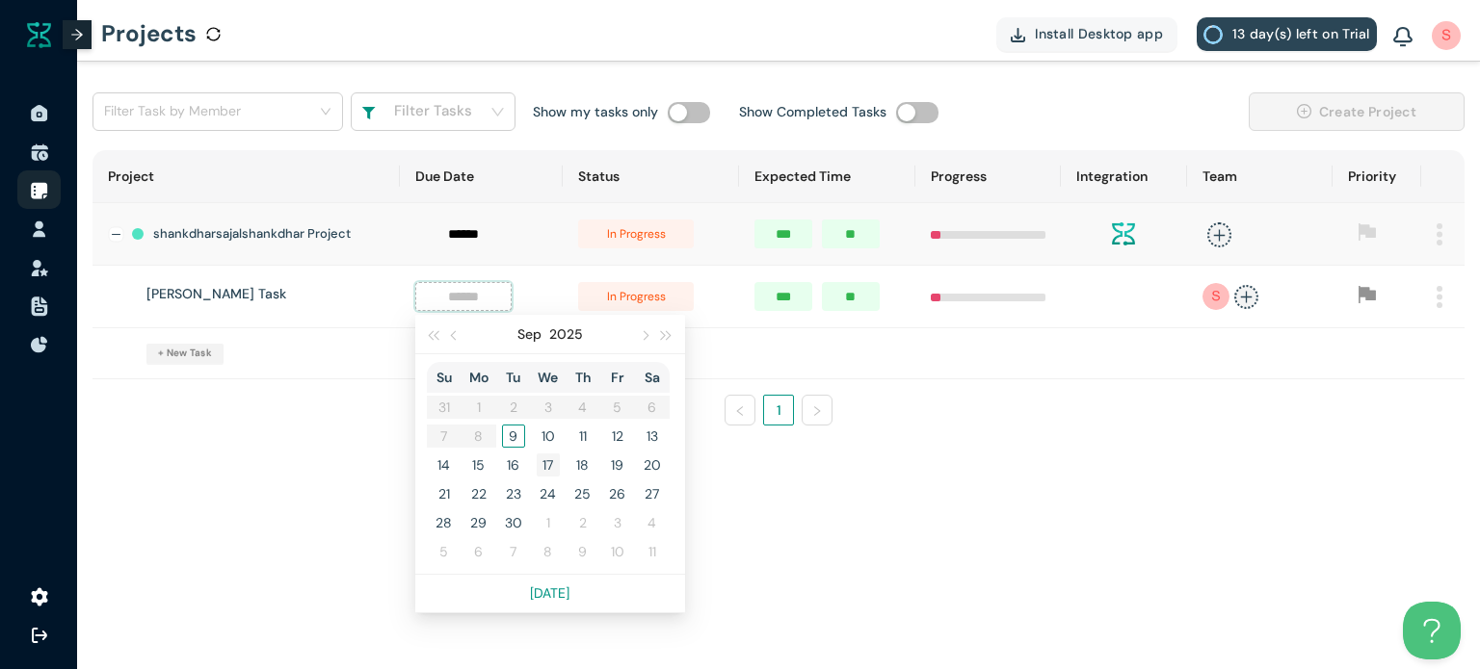
type input "******"
click at [550, 458] on div "17" at bounding box center [548, 465] width 23 height 23
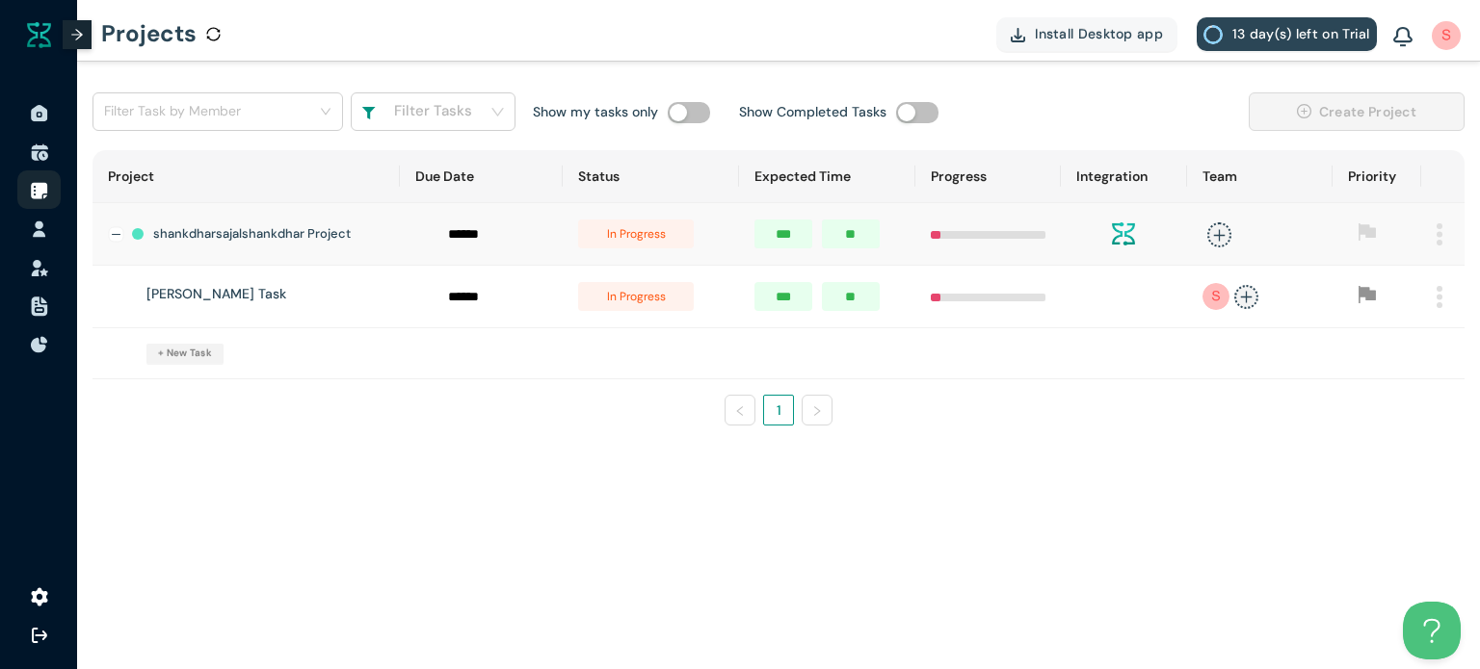
click at [598, 300] on span "in progress" at bounding box center [636, 296] width 116 height 29
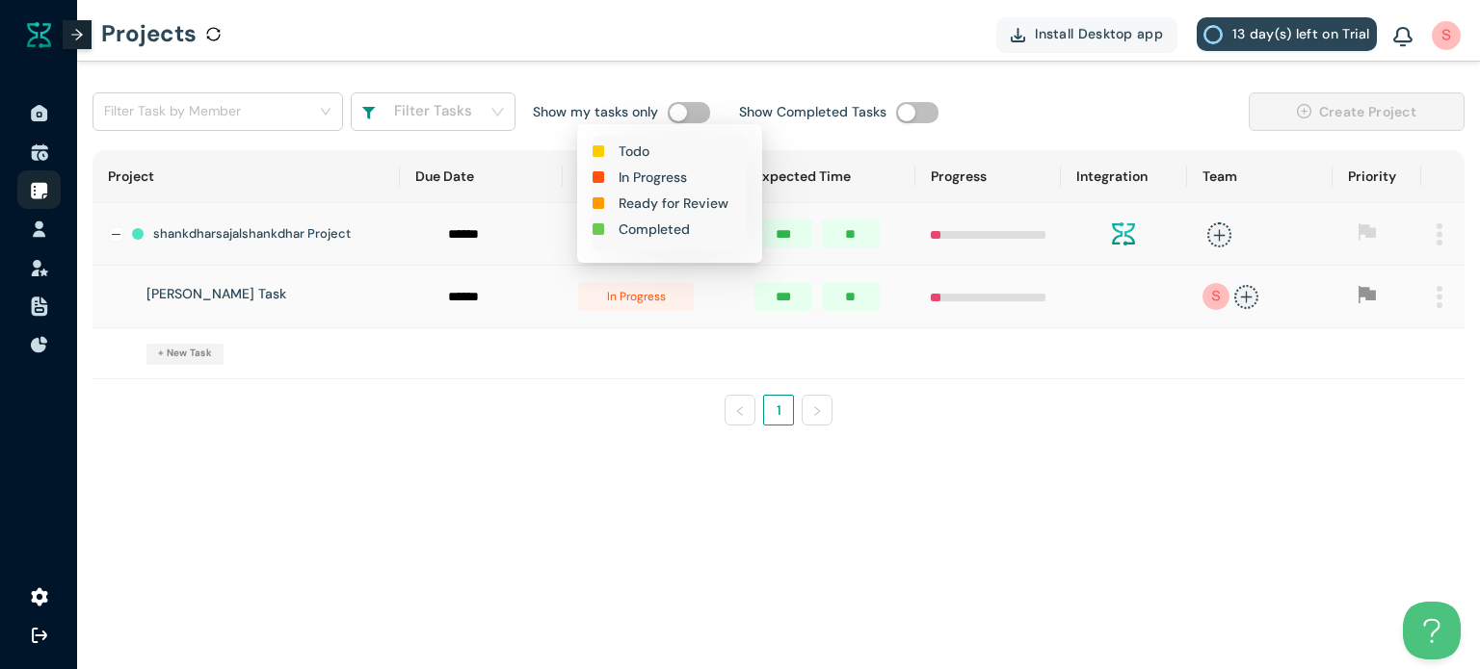
click at [638, 217] on div "Todo In Progress Ready for Review Completed" at bounding box center [669, 194] width 154 height 116
click at [616, 224] on div "Completed" at bounding box center [669, 229] width 154 height 21
